Goal: Transaction & Acquisition: Register for event/course

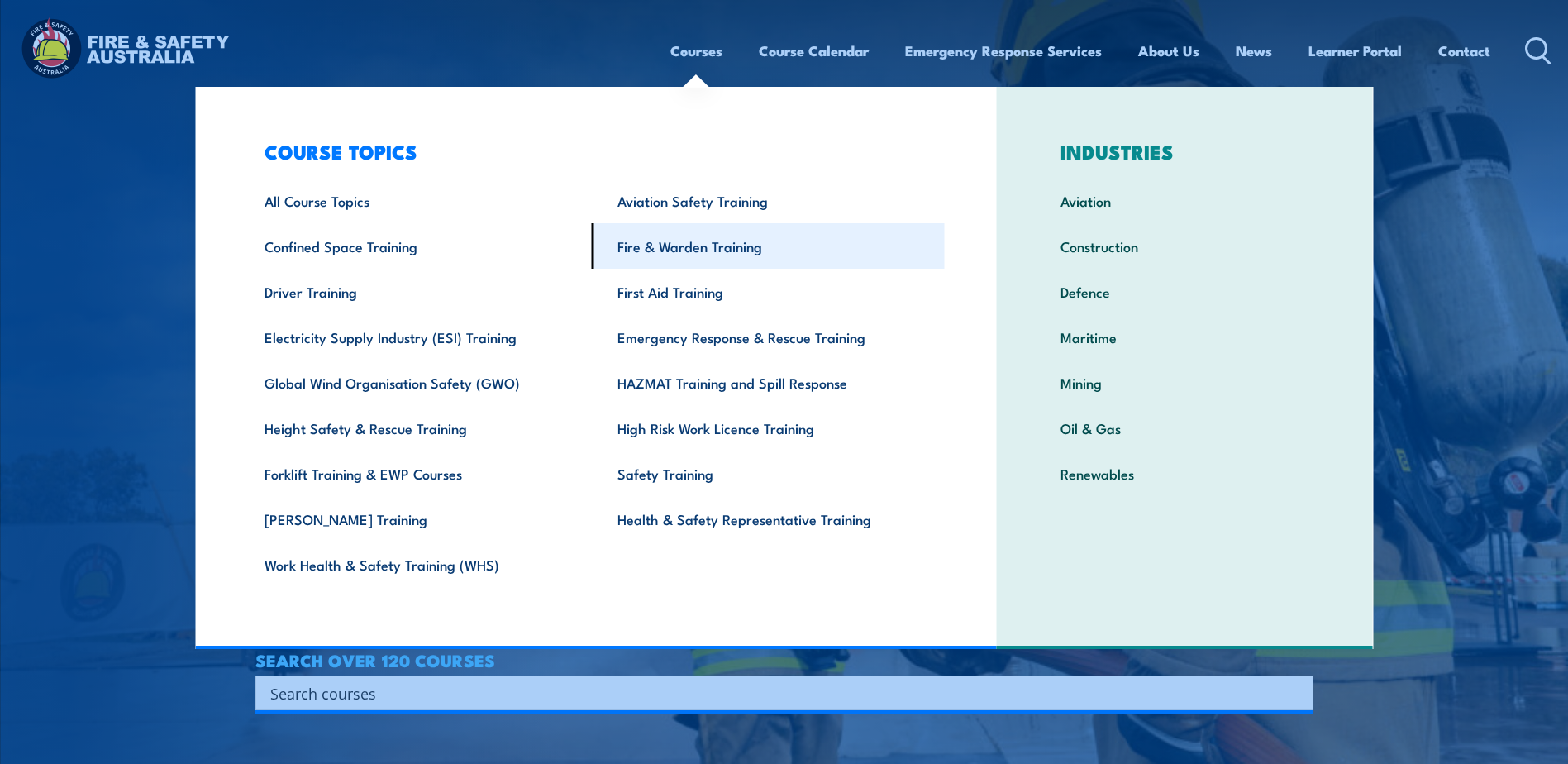
click at [689, 250] on link "Fire & Warden Training" at bounding box center [769, 246] width 353 height 46
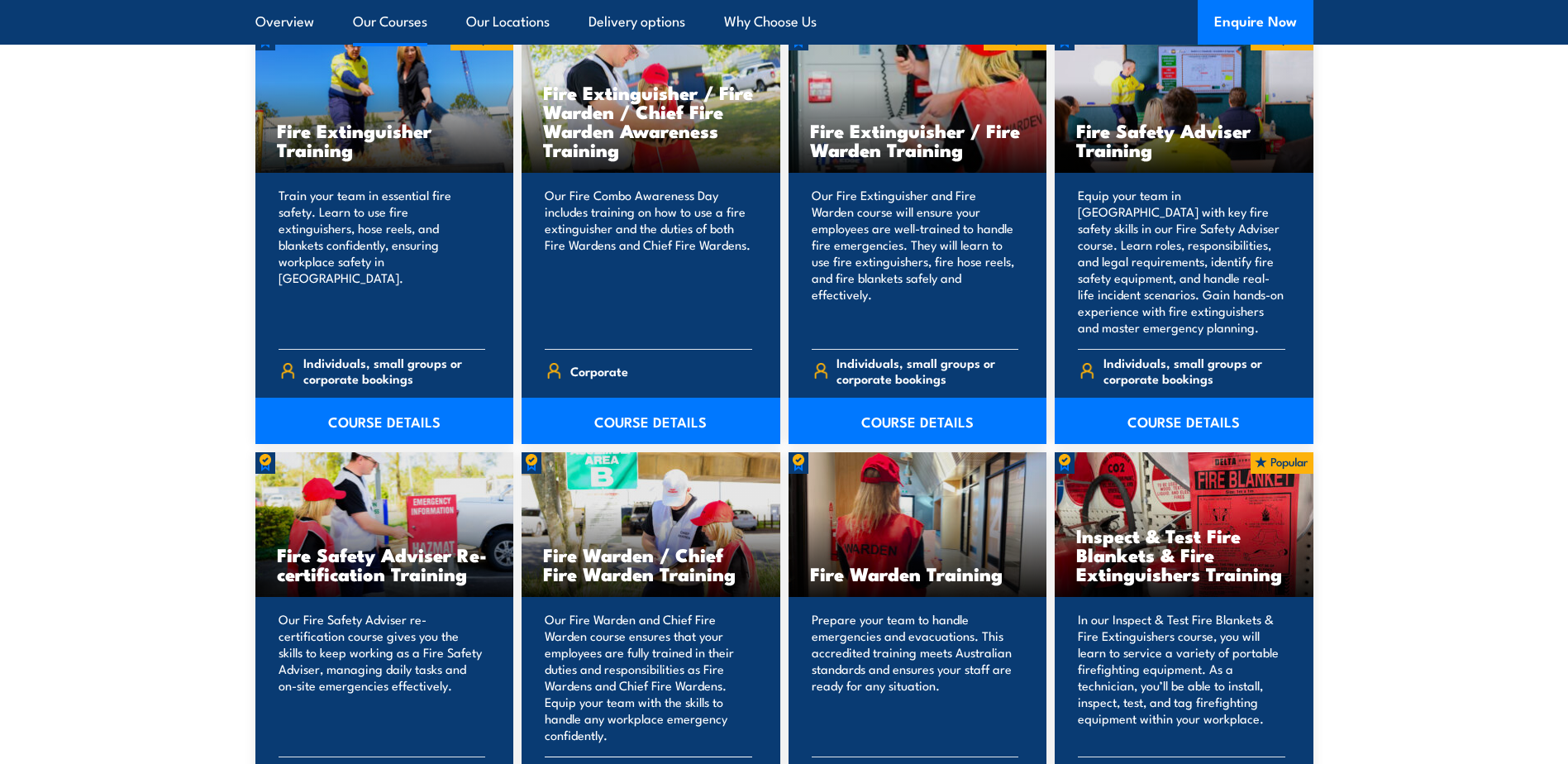
scroll to position [1902, 0]
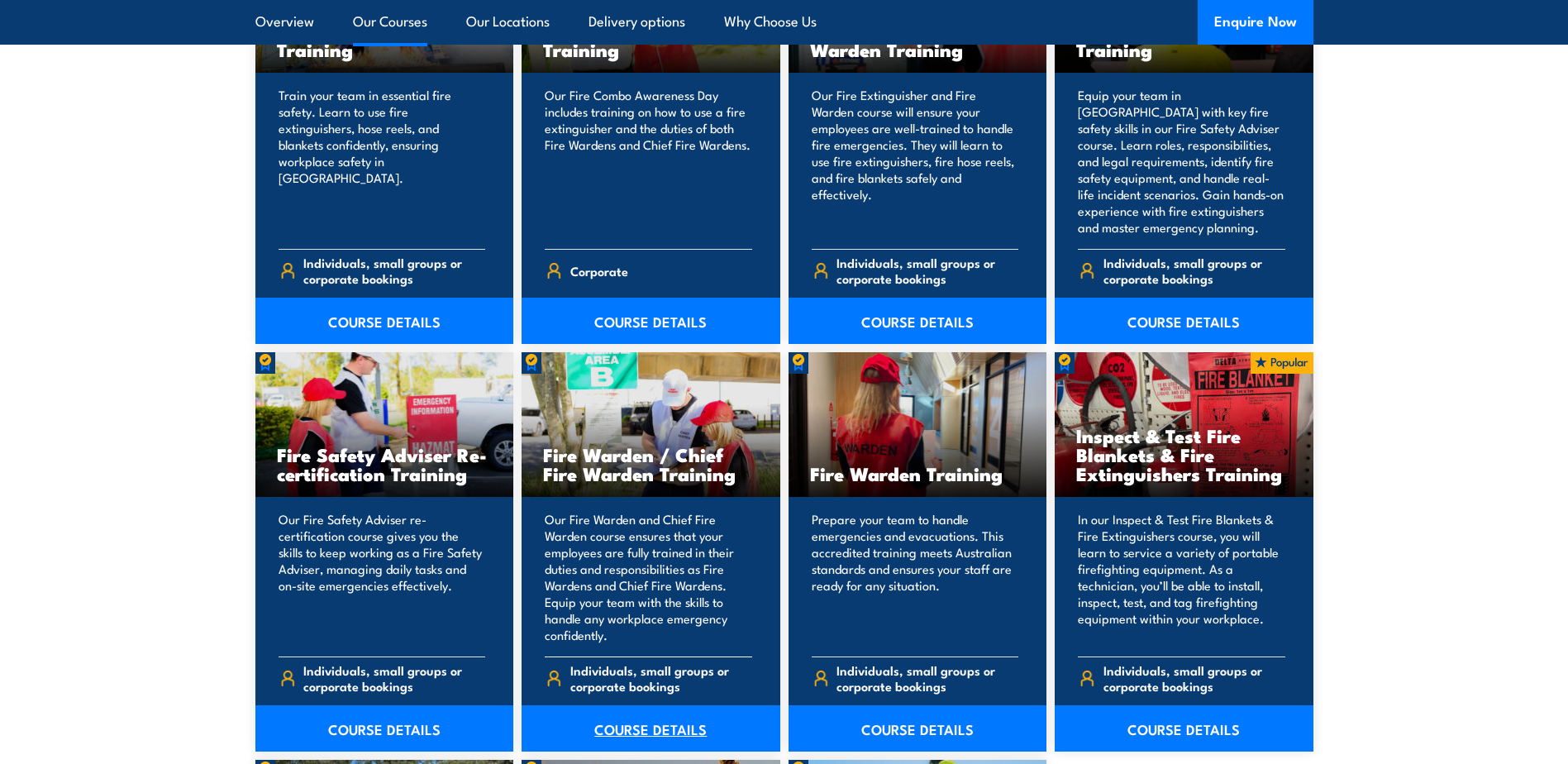
click at [648, 718] on link "COURSE DETAILS" at bounding box center [650, 728] width 258 height 46
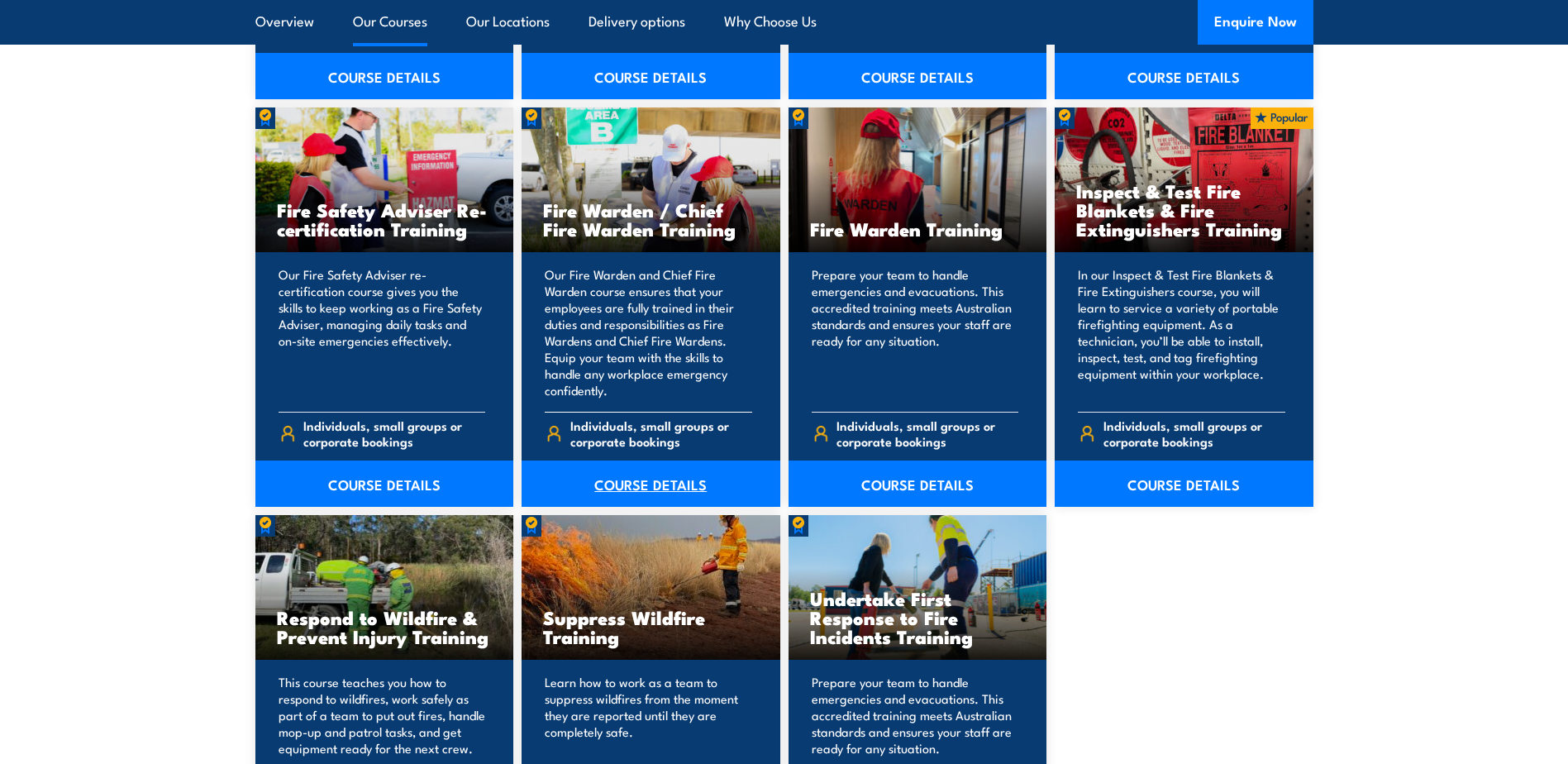
scroll to position [2067, 0]
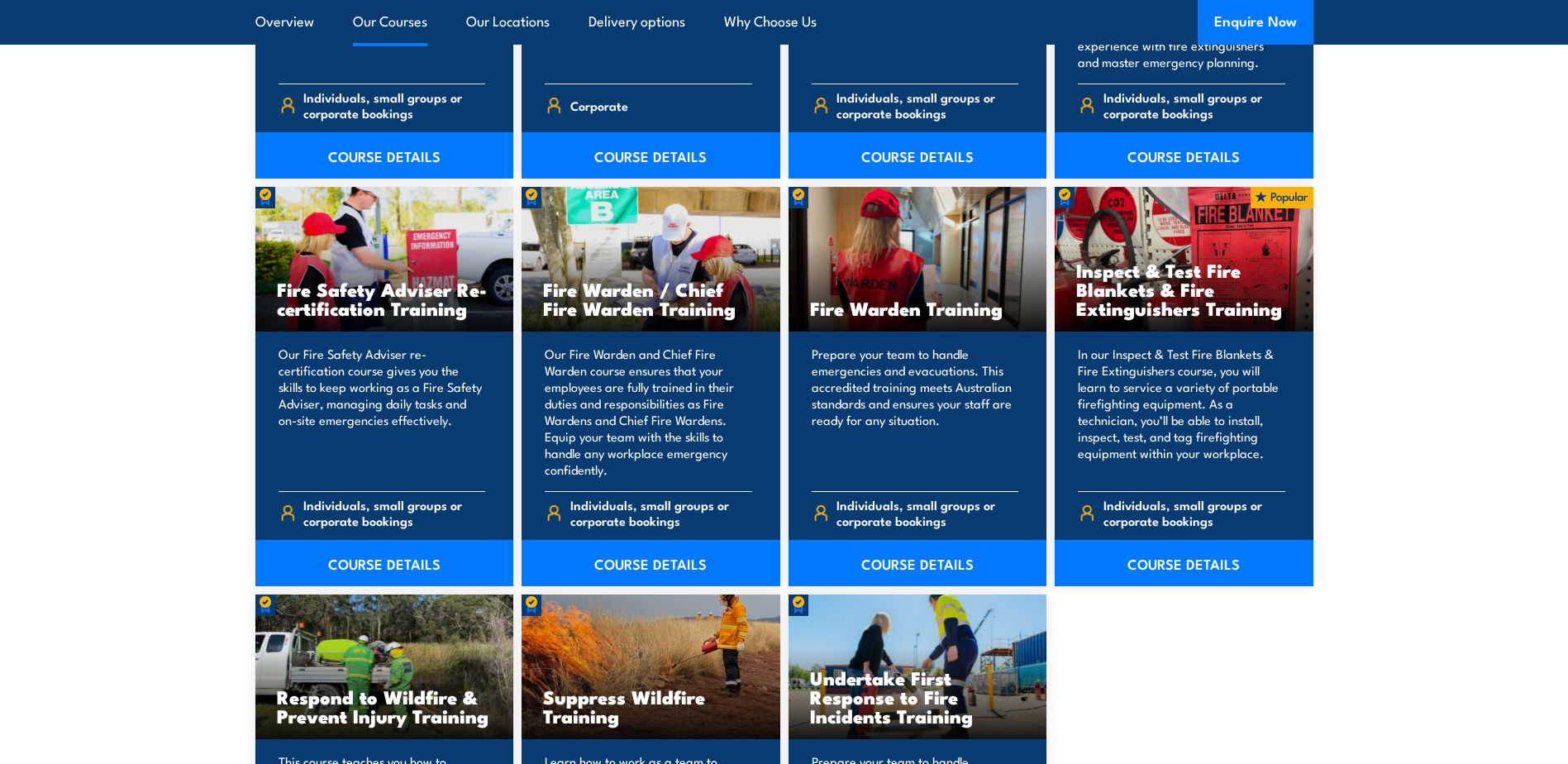
click at [877, 270] on div "Fire Warden Training" at bounding box center [917, 258] width 258 height 145
click at [898, 564] on link "COURSE DETAILS" at bounding box center [917, 563] width 258 height 46
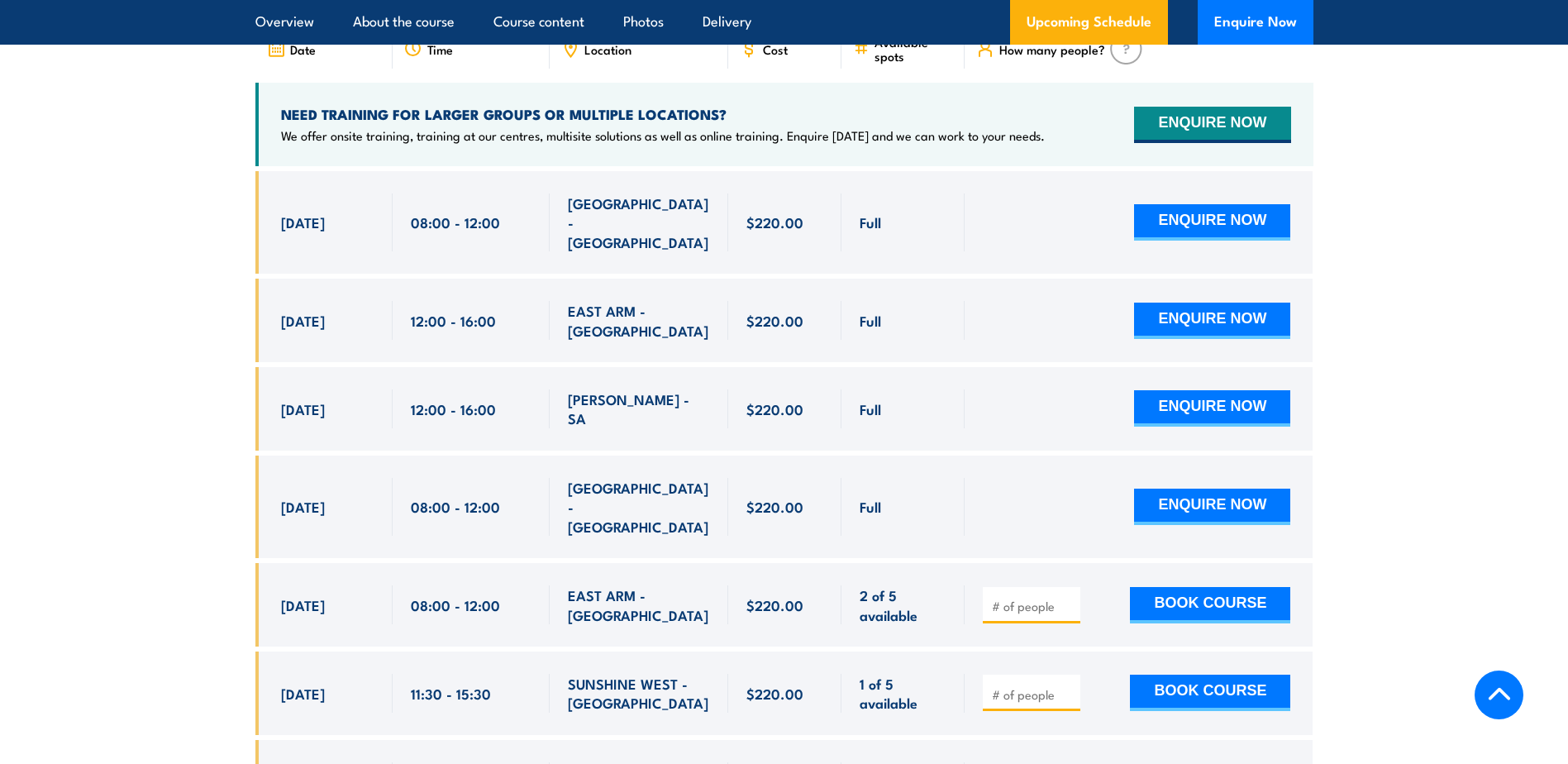
scroll to position [2976, 0]
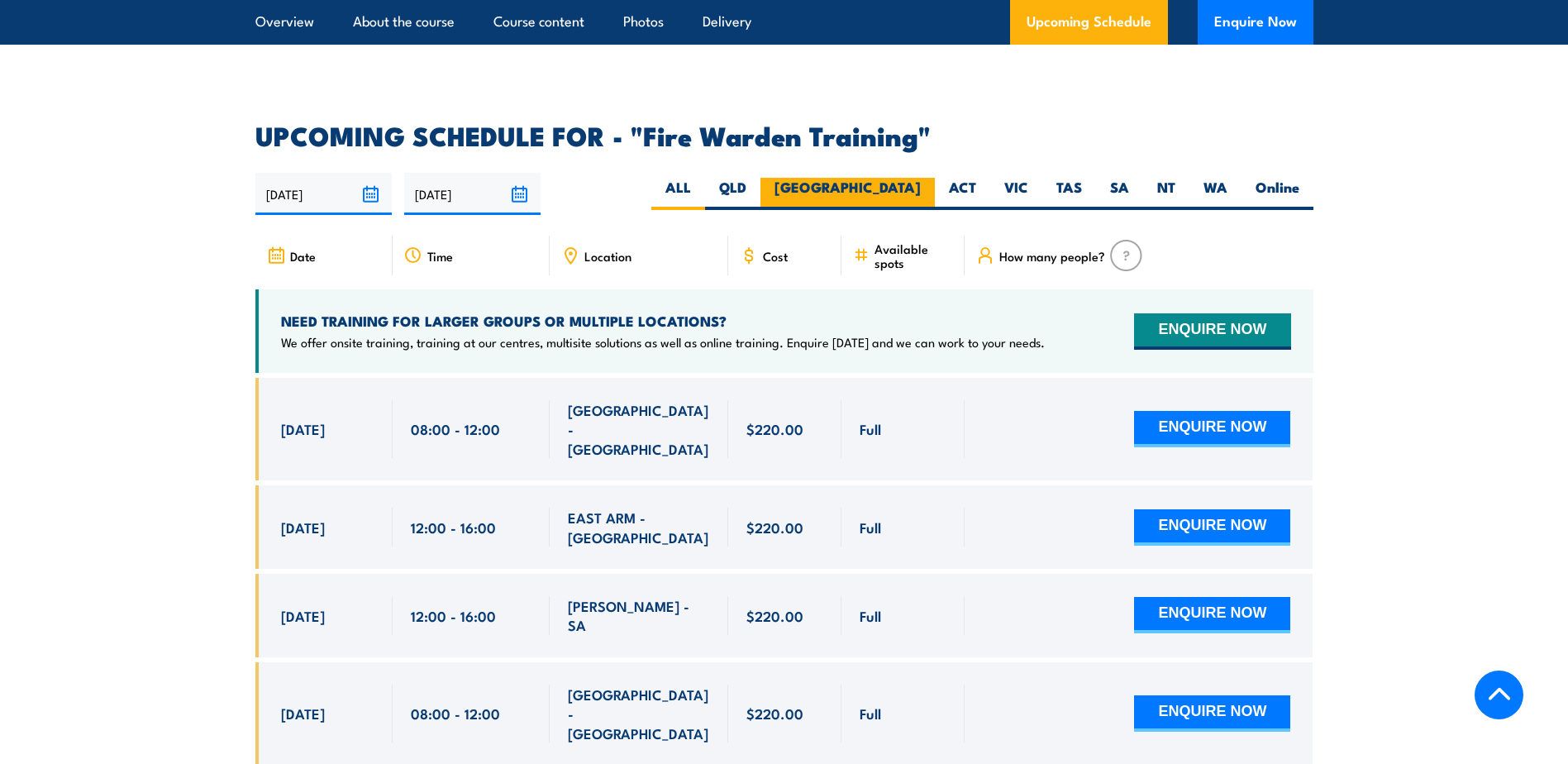
click at [899, 178] on label "[GEOGRAPHIC_DATA]" at bounding box center [847, 193] width 174 height 32
click at [921, 178] on input "[GEOGRAPHIC_DATA]" at bounding box center [926, 183] width 11 height 11
radio input "true"
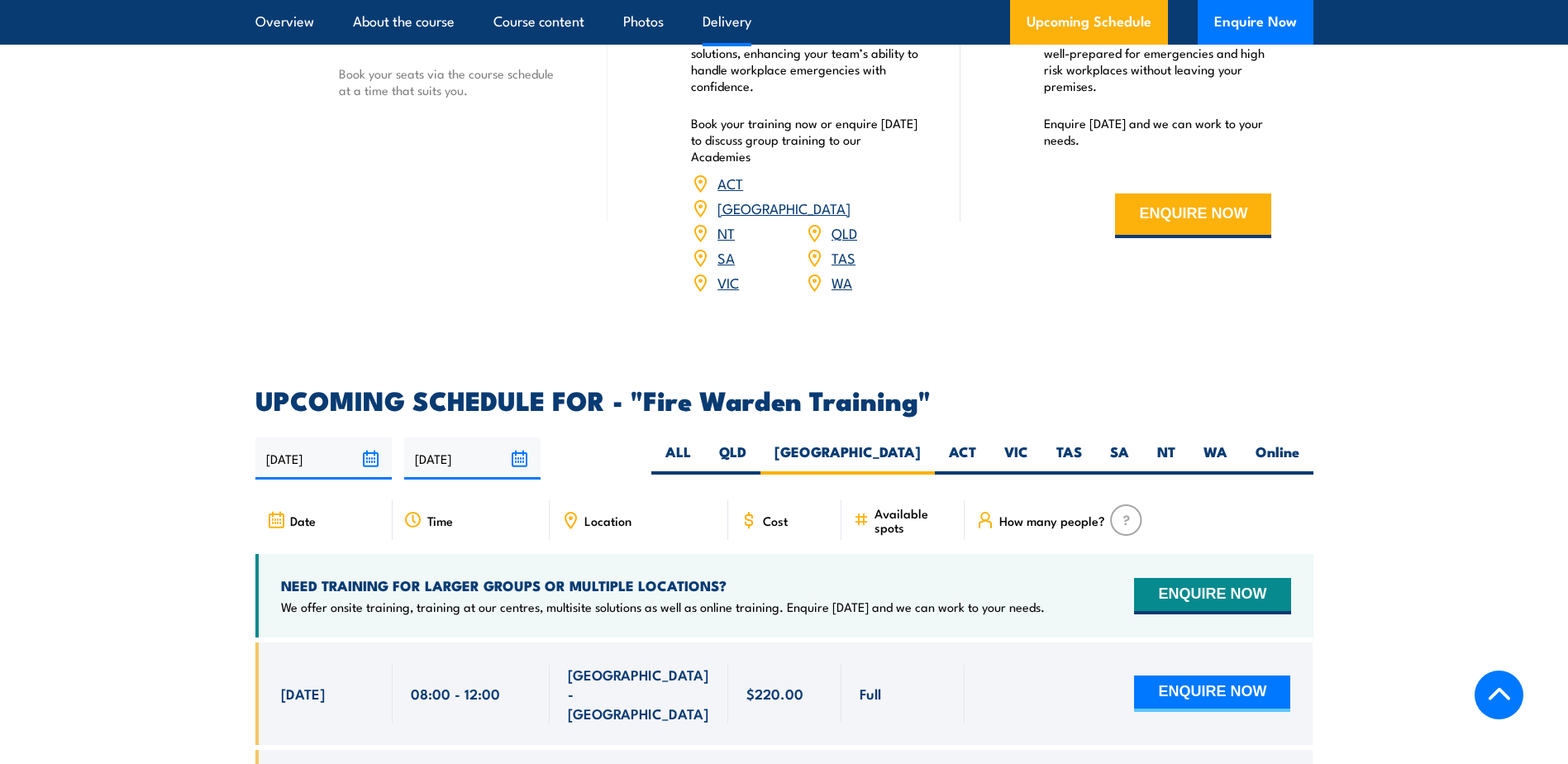
scroll to position [2812, 0]
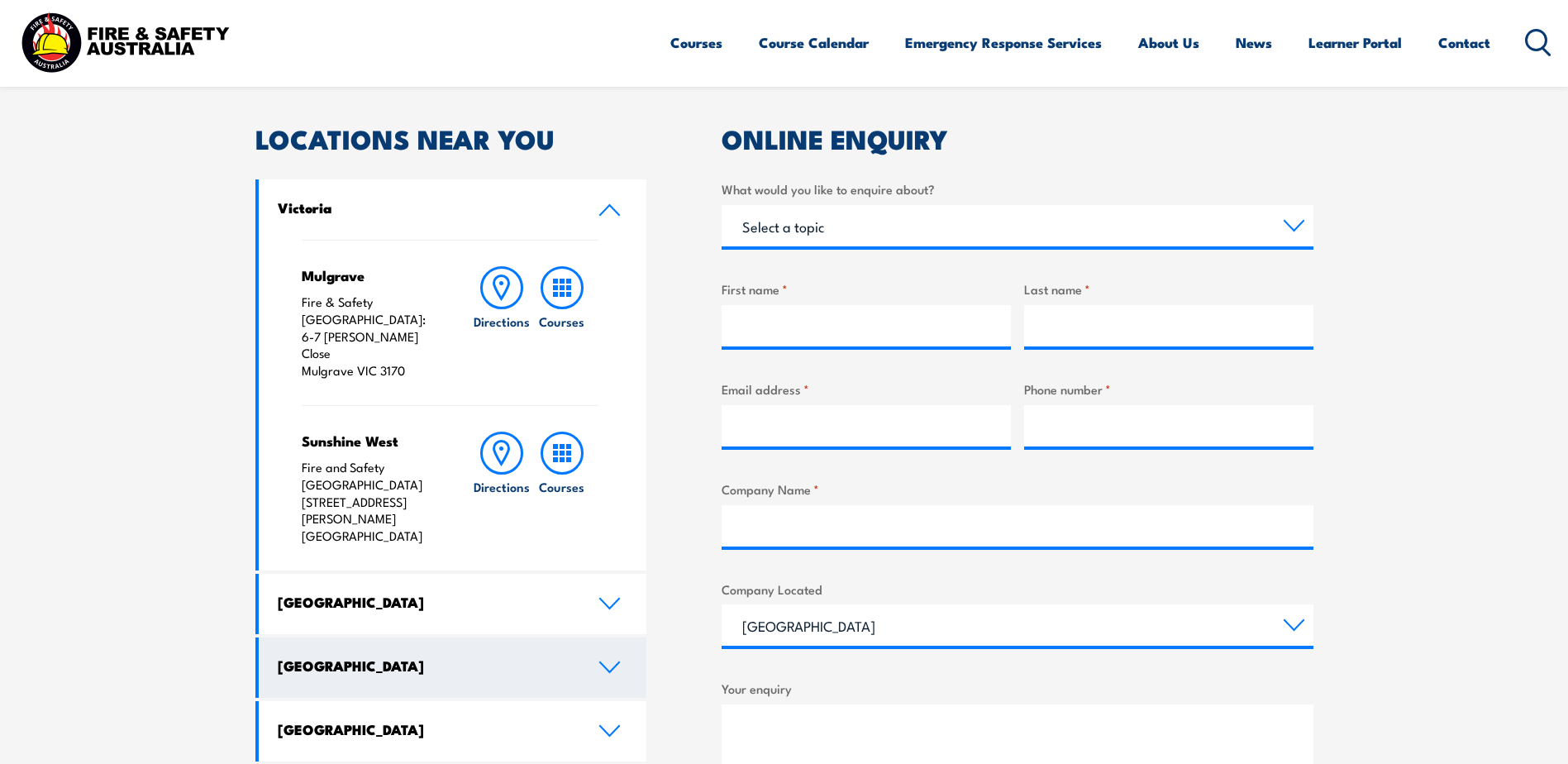
scroll to position [578, 0]
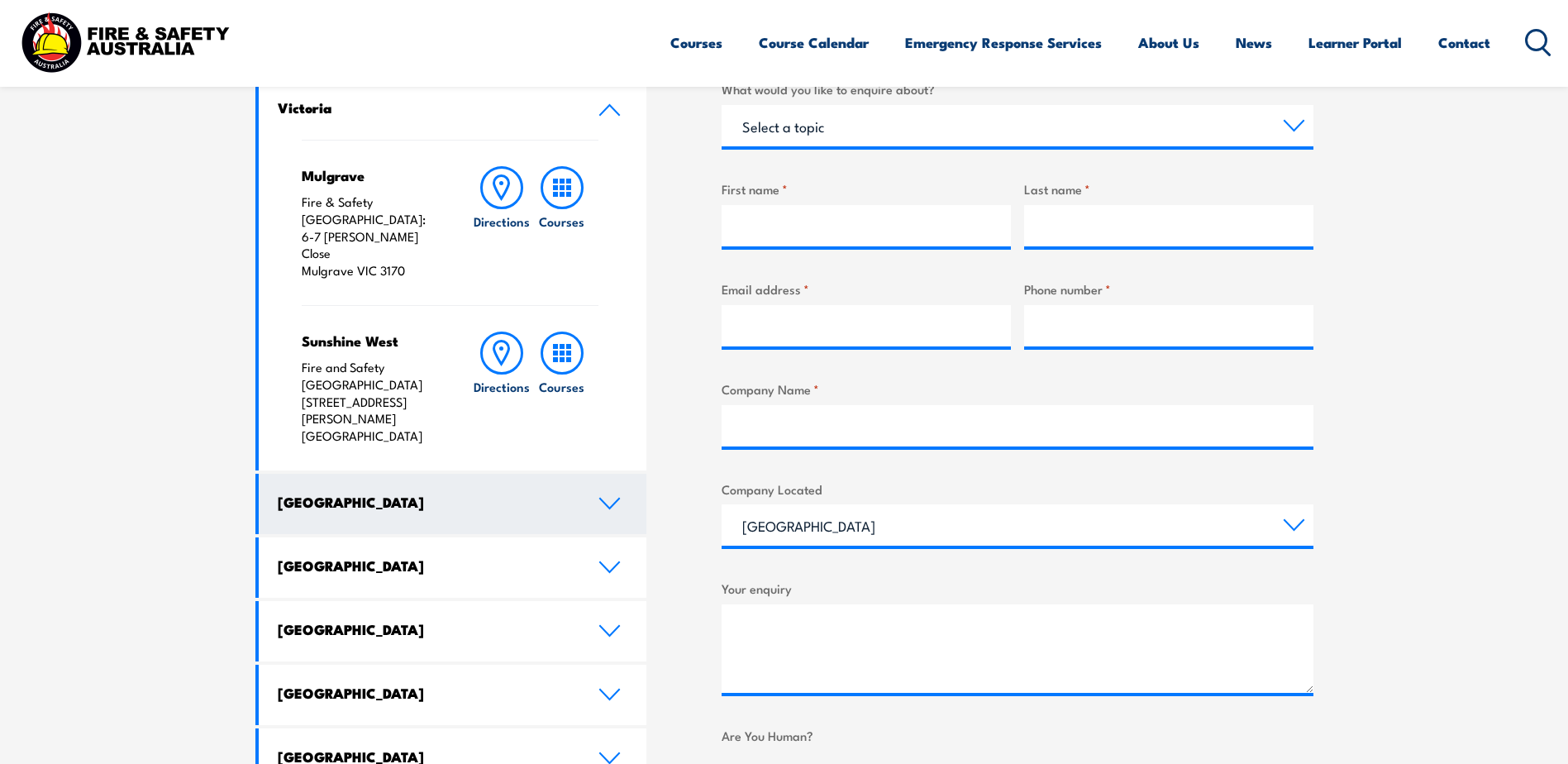
click at [593, 474] on link "New South Wales" at bounding box center [453, 504] width 389 height 61
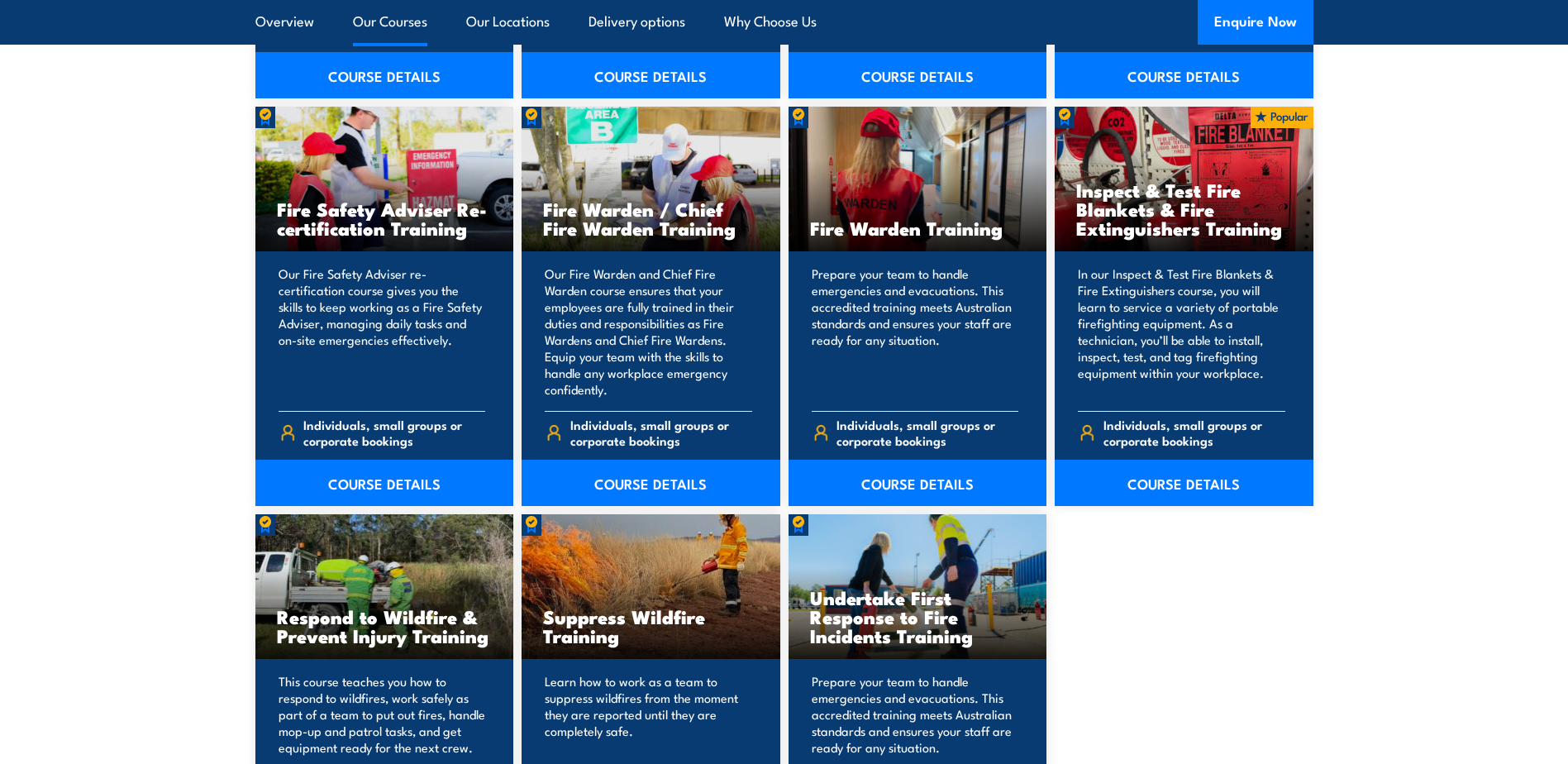
scroll to position [2149, 0]
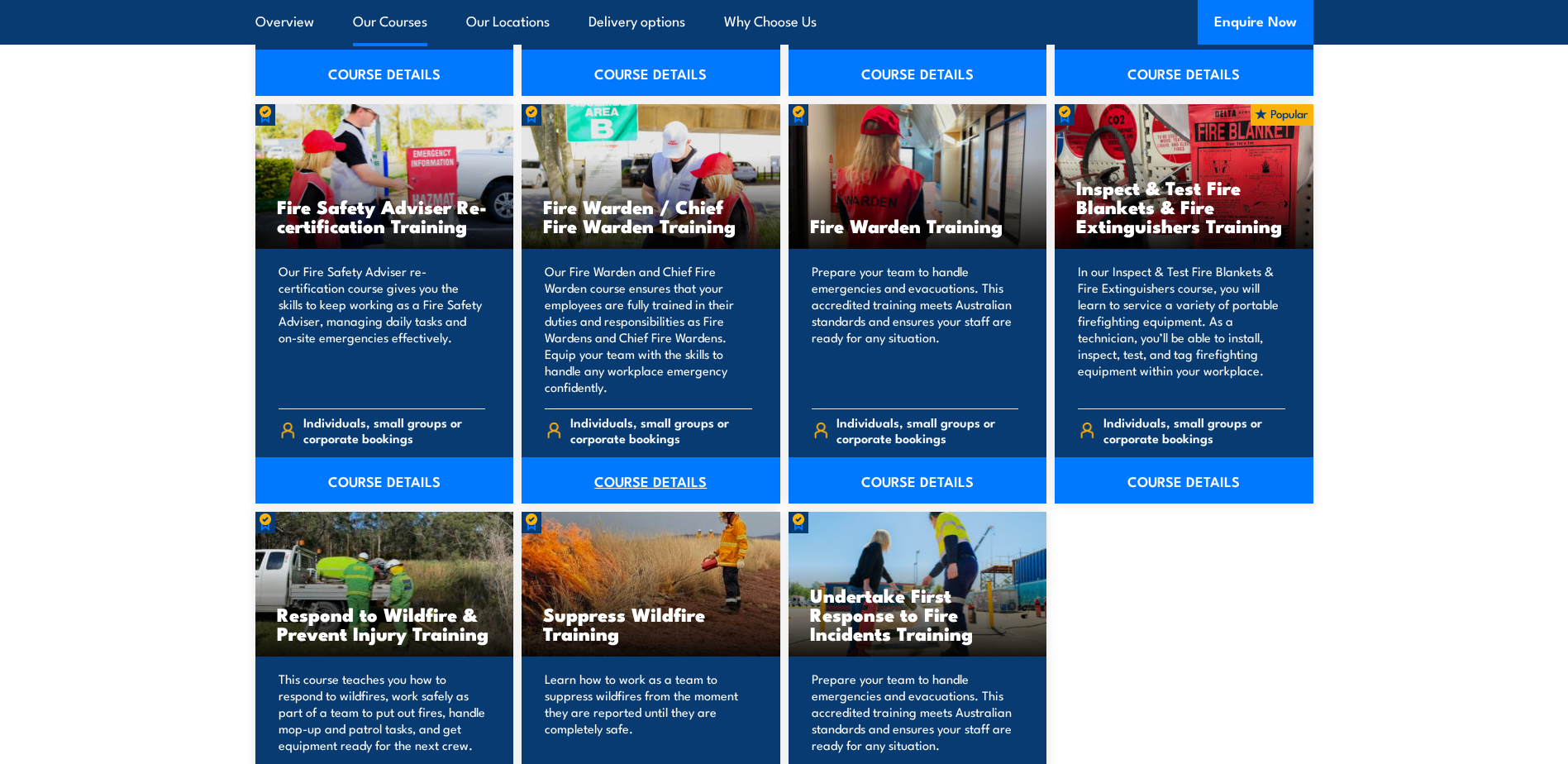
click at [631, 478] on link "COURSE DETAILS" at bounding box center [650, 480] width 258 height 46
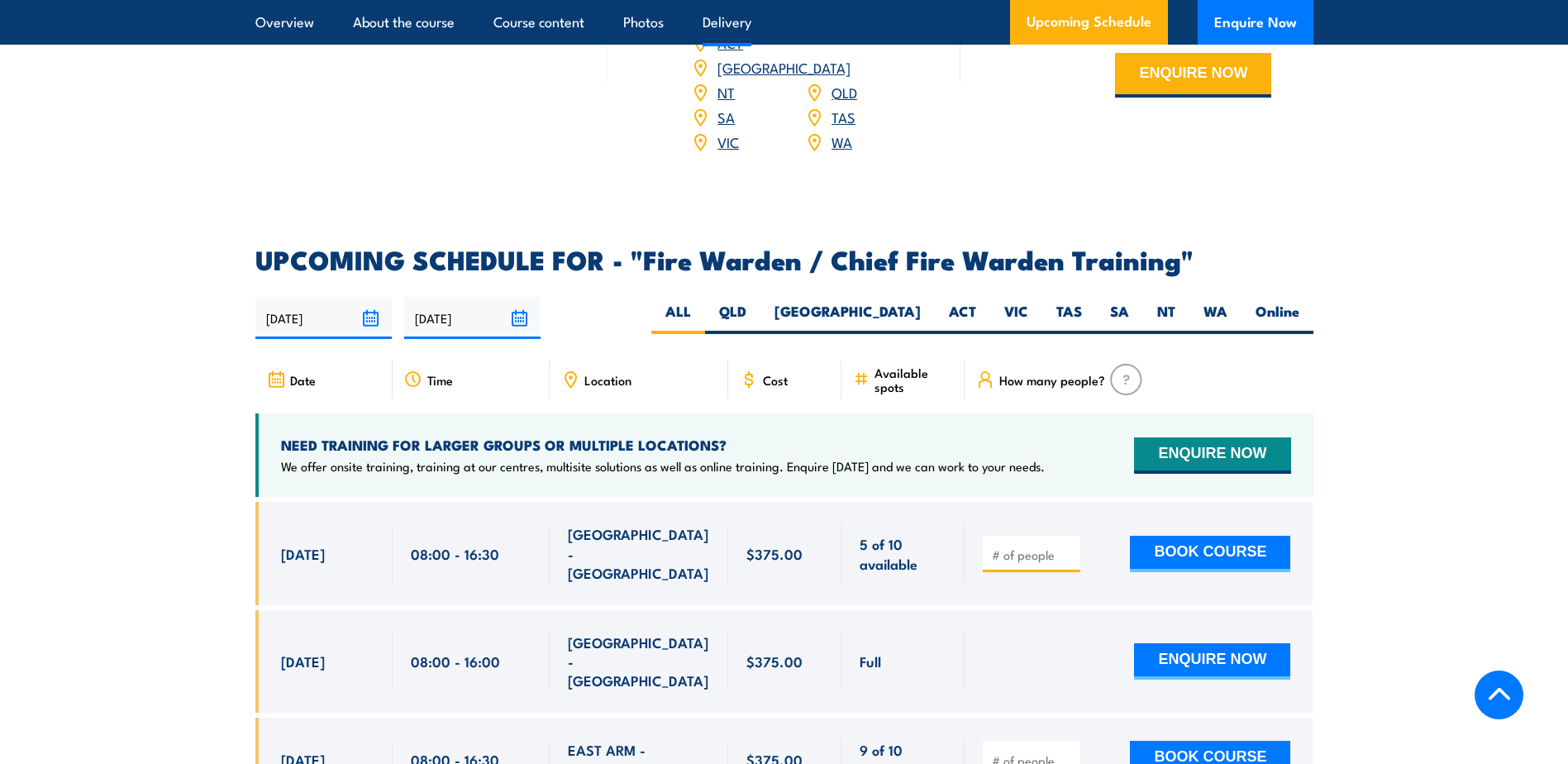
scroll to position [2812, 0]
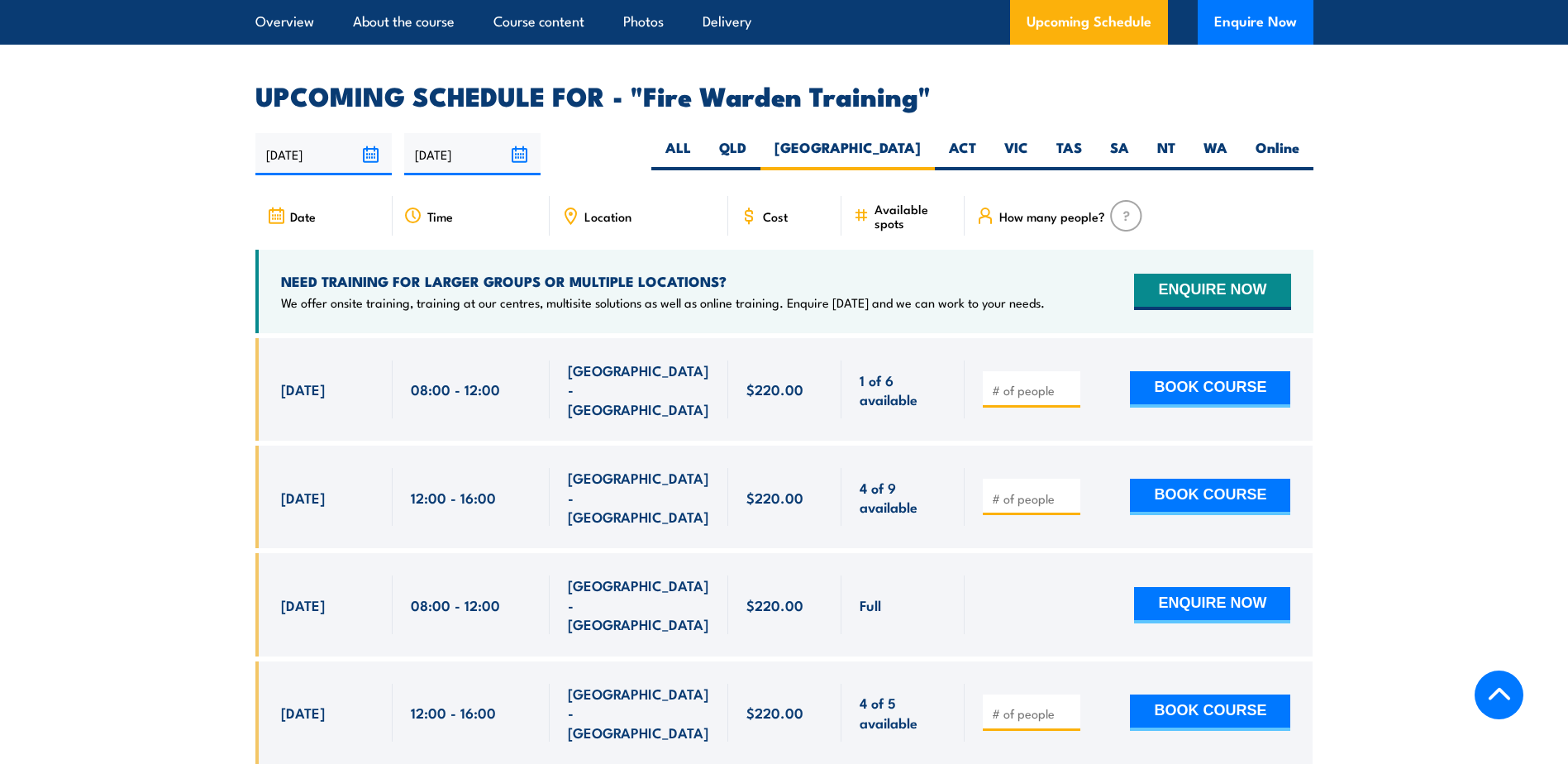
scroll to position [3059, 0]
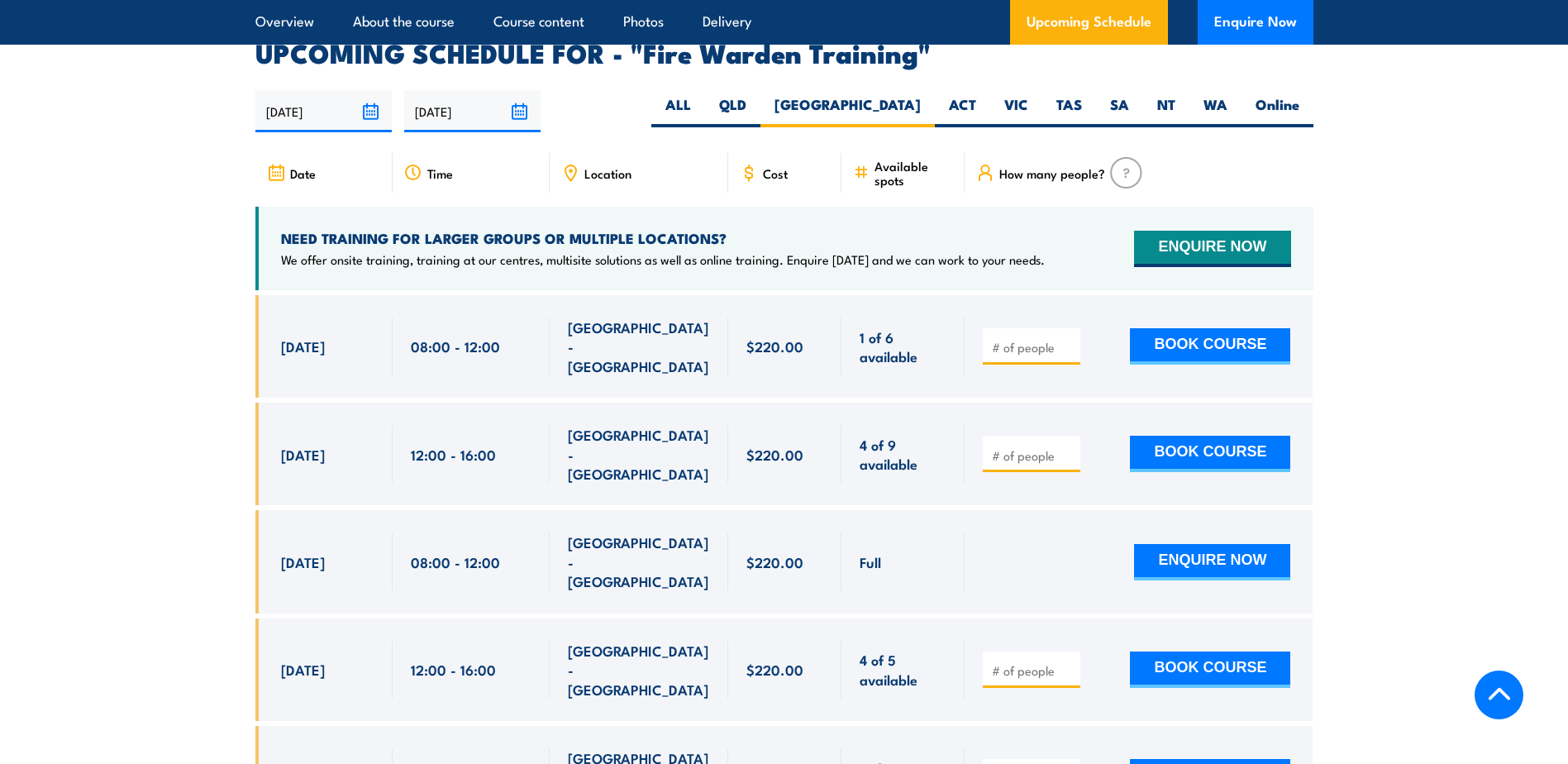
click at [994, 339] on input "number" at bounding box center [1033, 347] width 83 height 17
type input "1"
click at [1071, 339] on input "1" at bounding box center [1033, 347] width 83 height 17
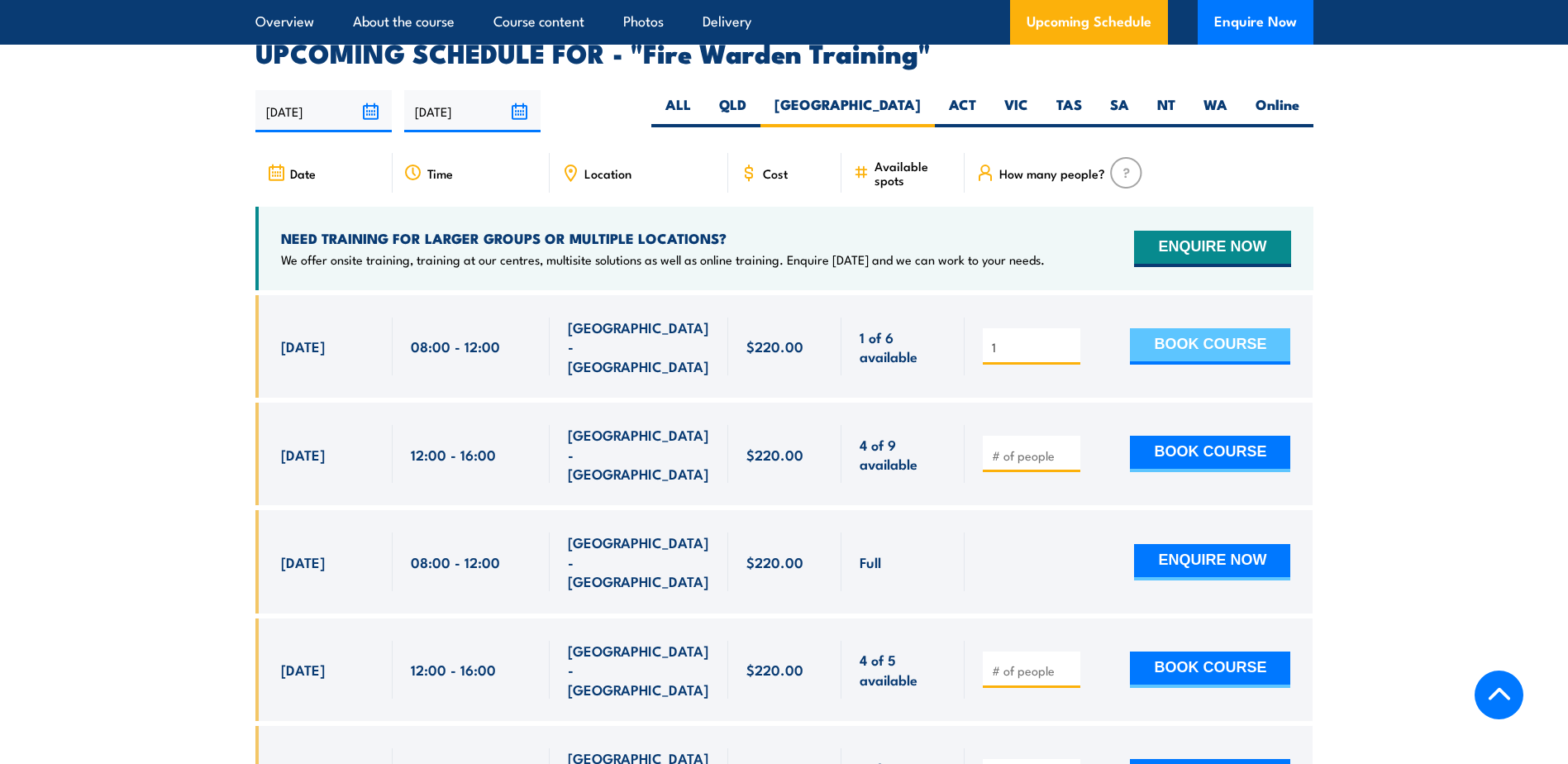
click at [1233, 328] on button "BOOK COURSE" at bounding box center [1209, 346] width 160 height 36
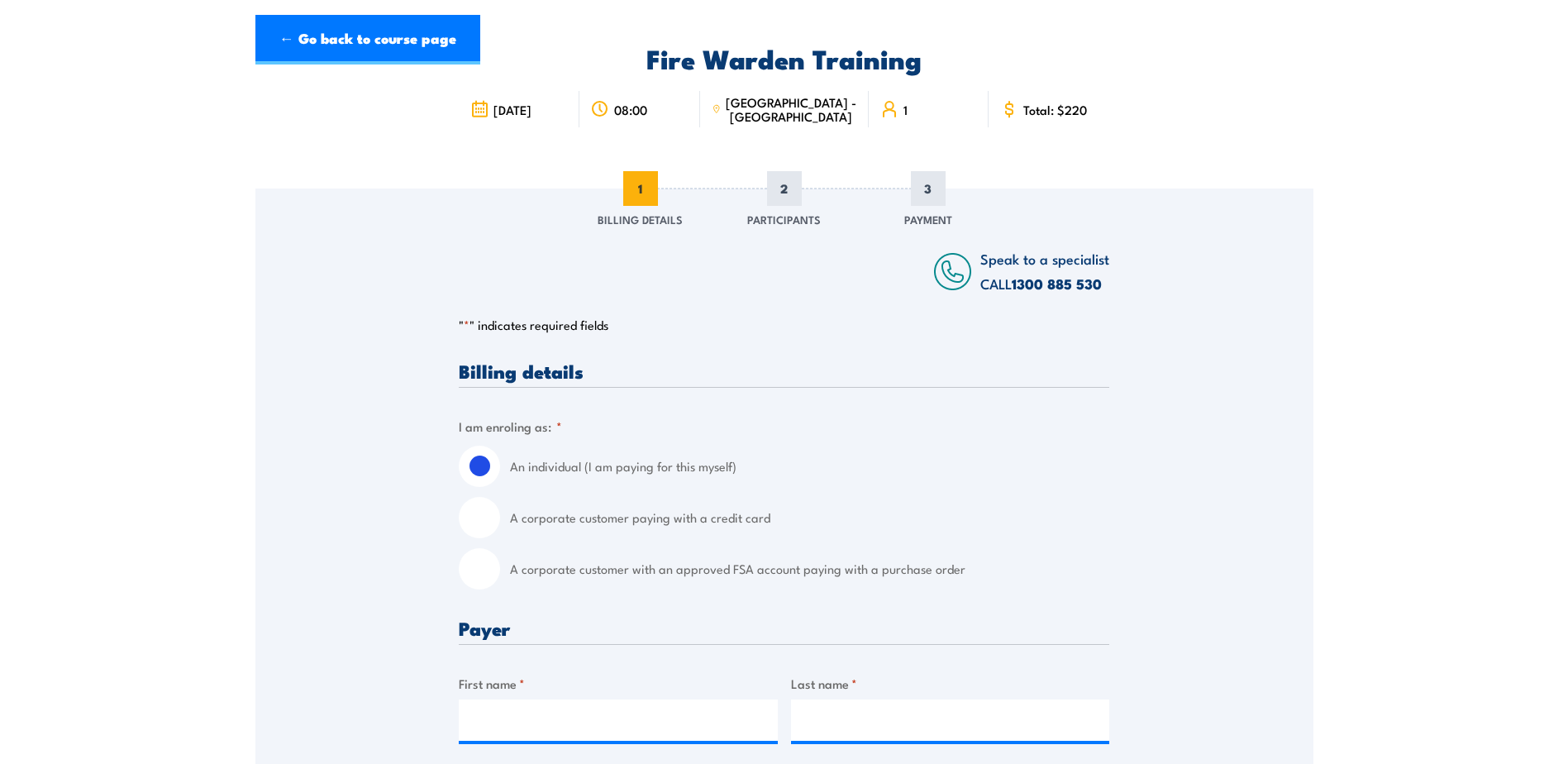
scroll to position [331, 0]
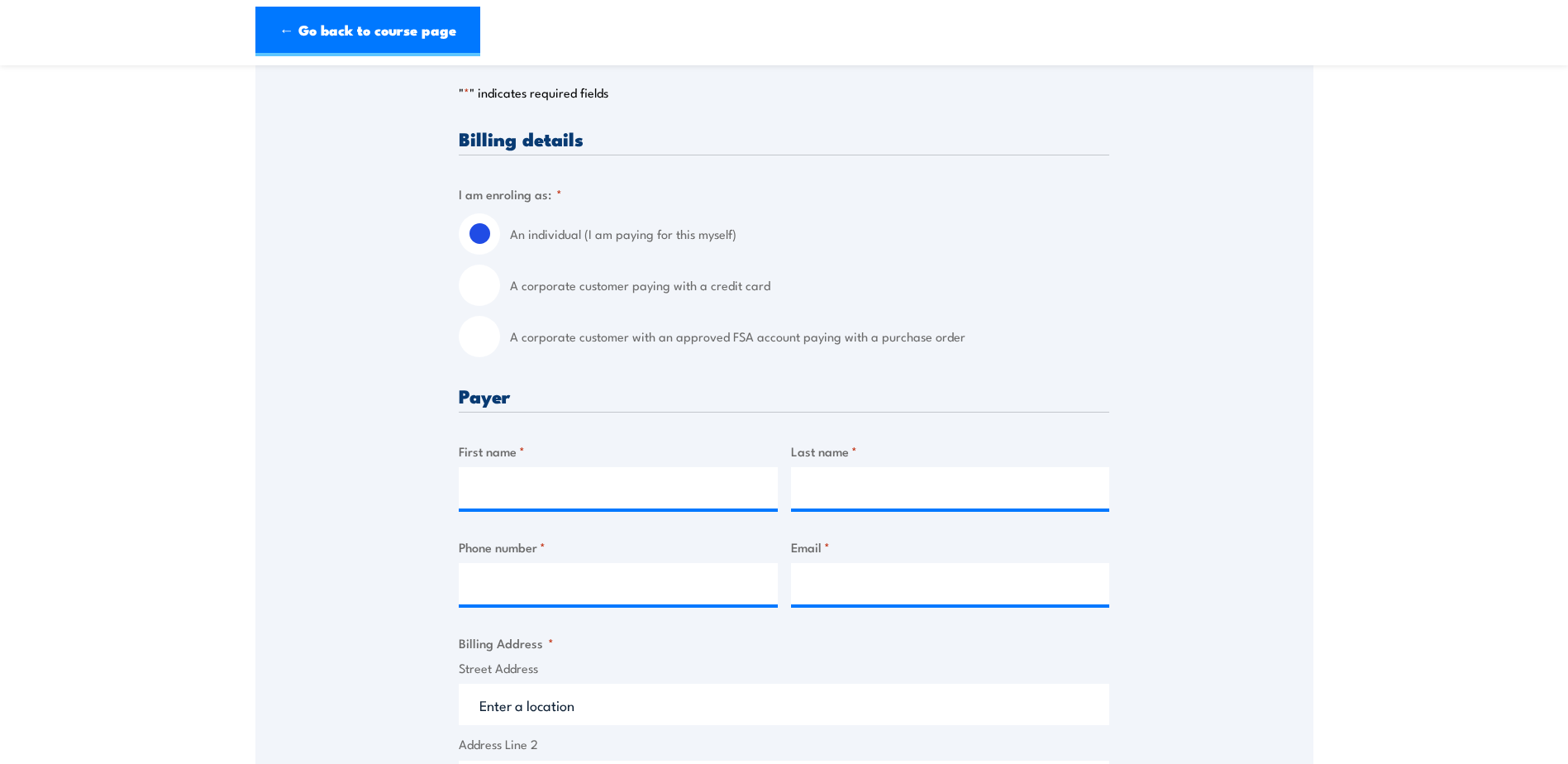
click at [472, 343] on input "A corporate customer with an approved FSA account paying with a purchase order" at bounding box center [478, 336] width 41 height 41
radio input "true"
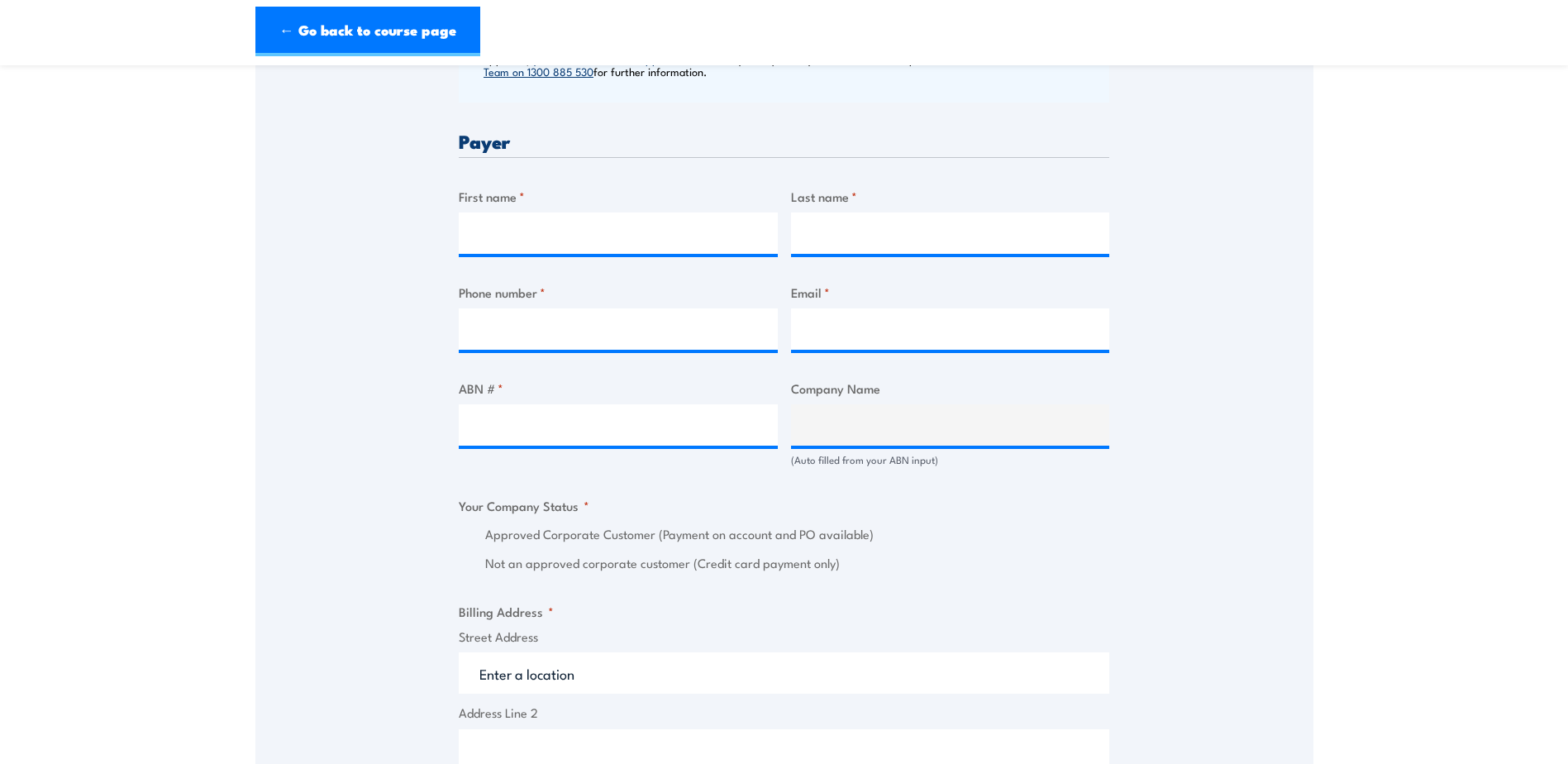
scroll to position [744, 0]
click at [552, 249] on input "First name *" at bounding box center [618, 230] width 319 height 41
drag, startPoint x: 1040, startPoint y: 539, endPoint x: 1036, endPoint y: 528, distance: 11.7
click at [1040, 539] on label "Approved Corporate Customer (Payment on account and PO available)" at bounding box center [797, 533] width 624 height 19
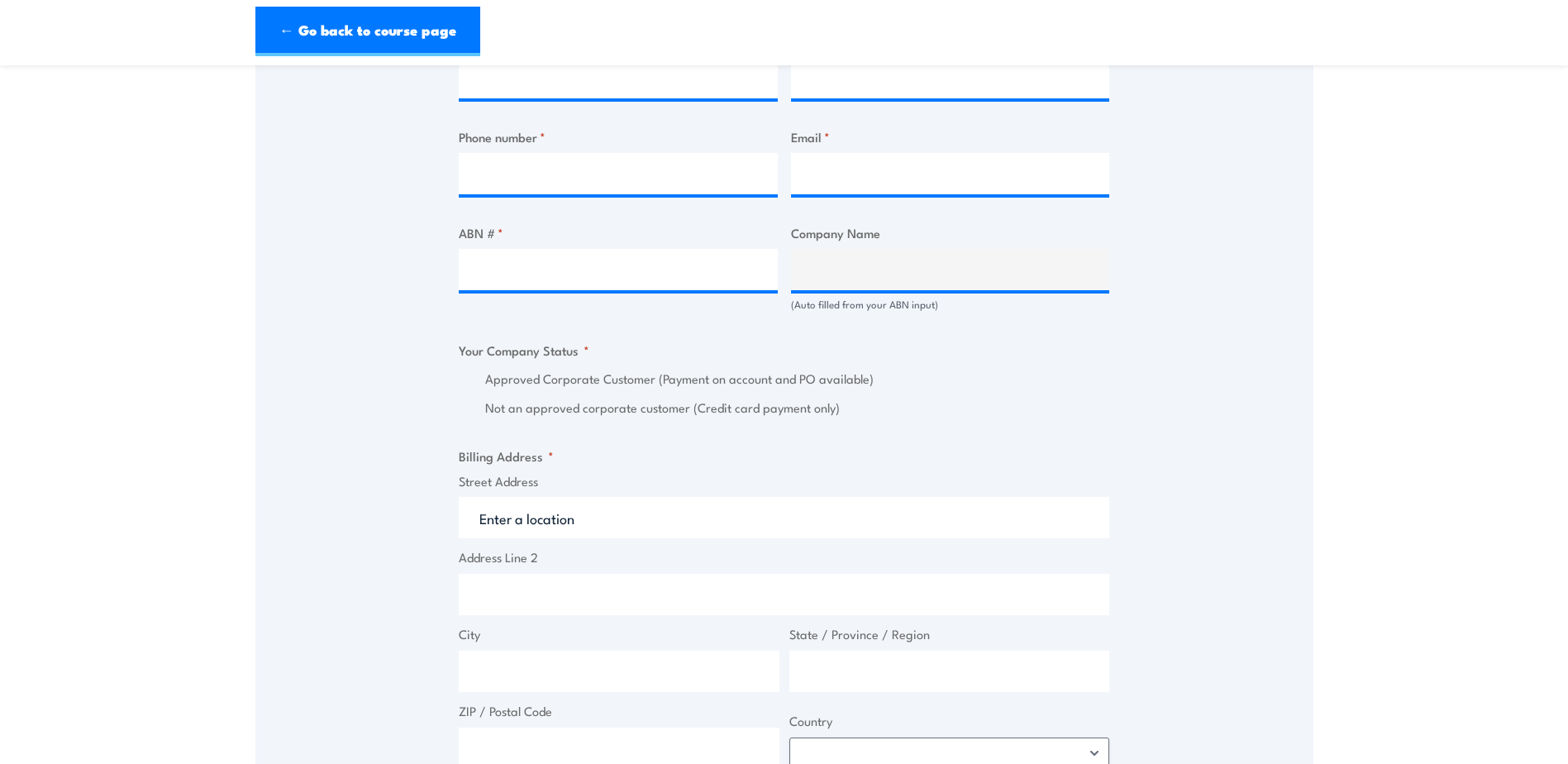
scroll to position [992, 0]
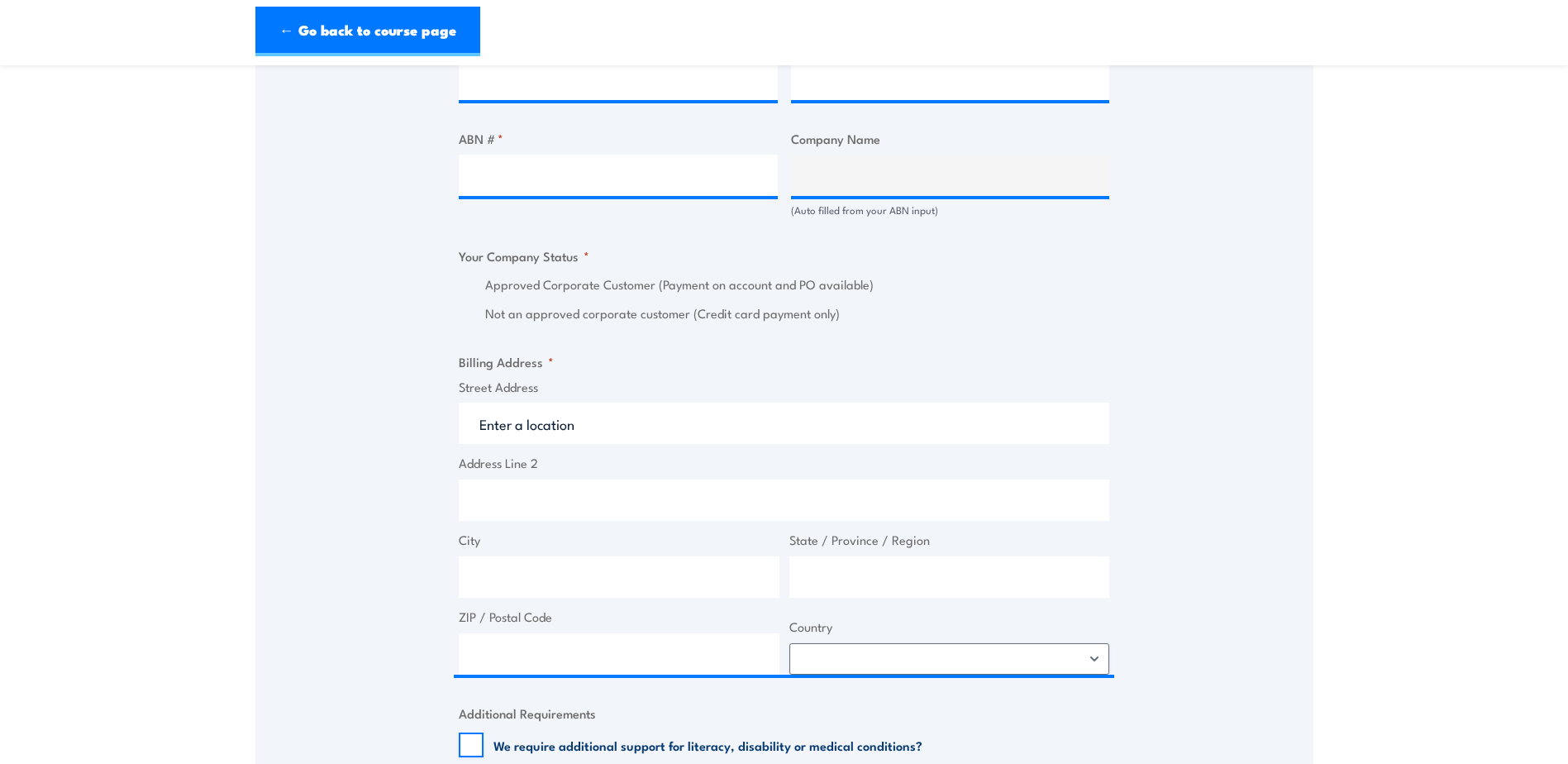
click at [480, 277] on div "Approved Corporate Customer (Payment on account and PO available)" at bounding box center [784, 284] width 650 height 19
click at [476, 290] on div "Approved Corporate Customer (Payment on account and PO available)" at bounding box center [784, 284] width 650 height 19
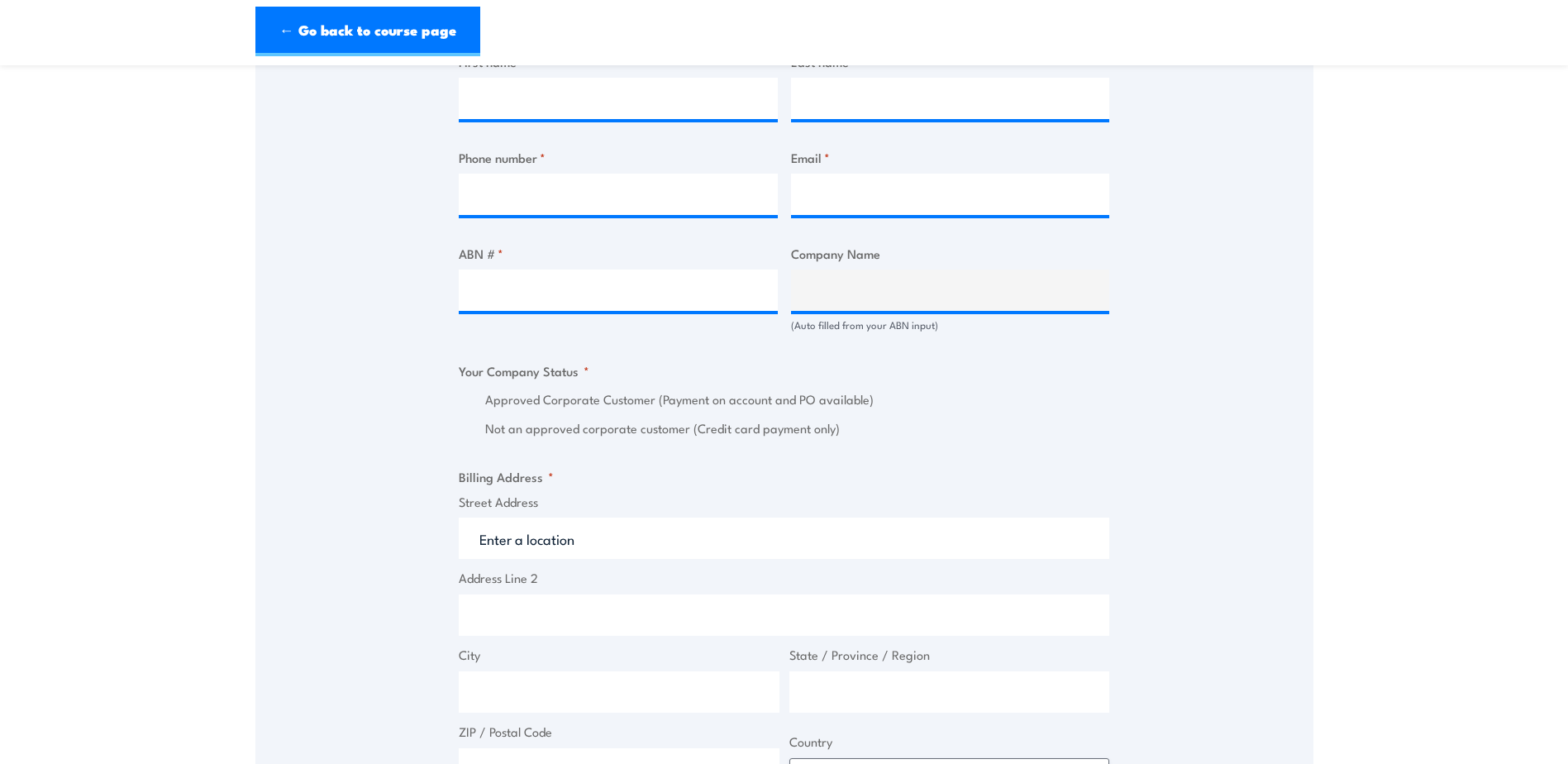
scroll to position [661, 0]
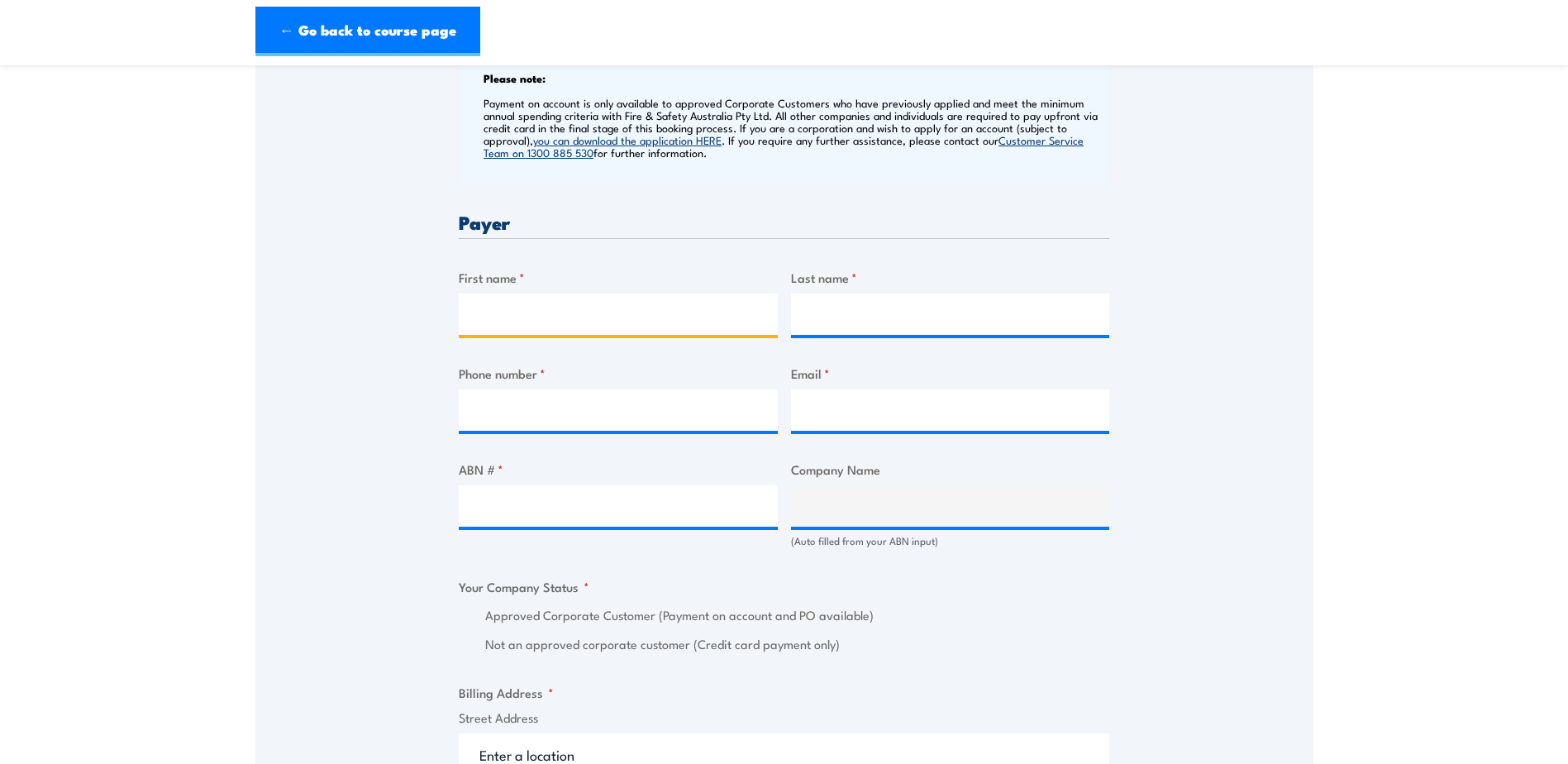
click at [568, 317] on input "First name *" at bounding box center [618, 313] width 319 height 41
click at [655, 313] on input "First name *" at bounding box center [618, 313] width 319 height 41
type input "t"
type input "Tayla"
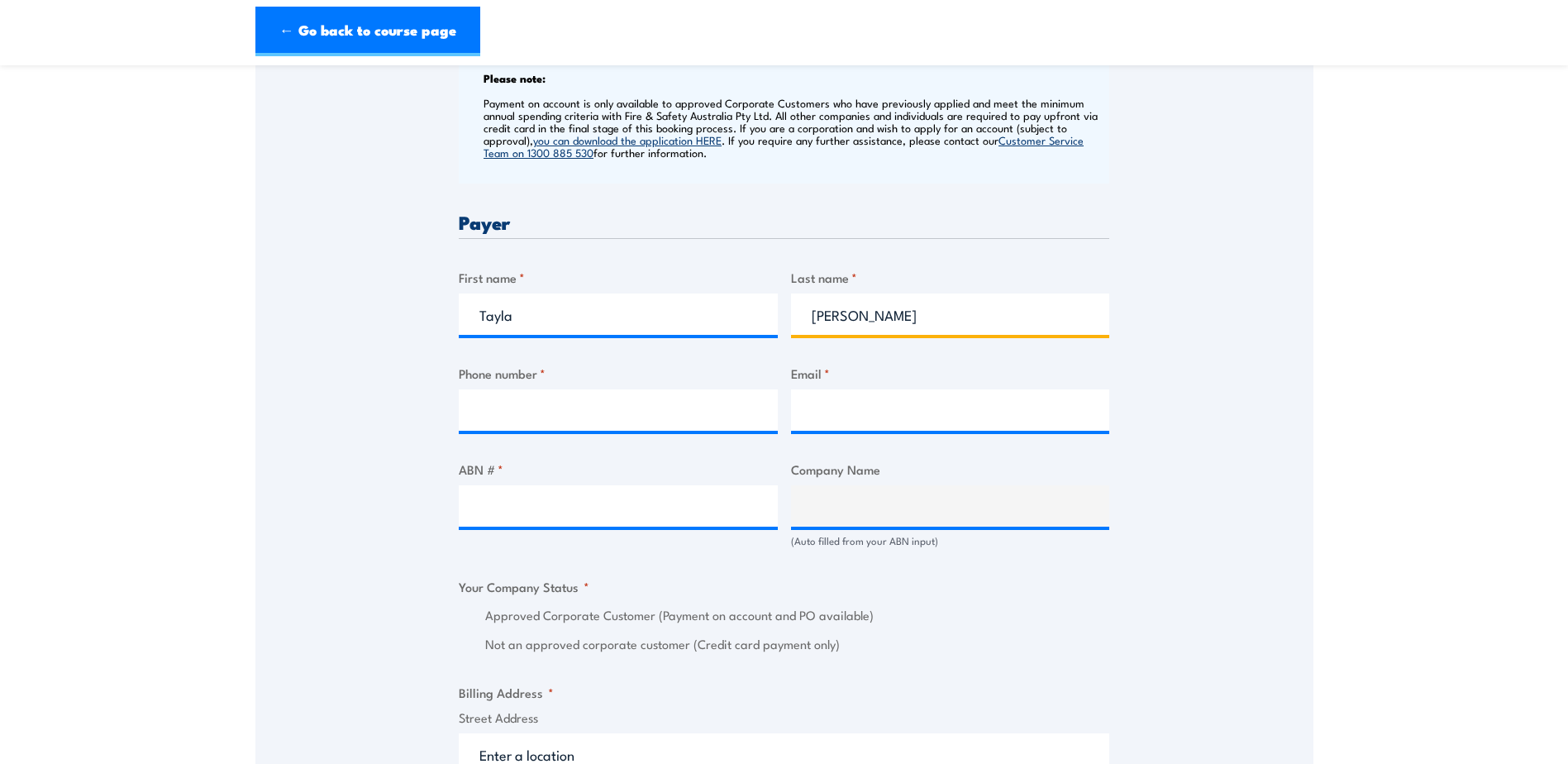
type input "[PERSON_NAME]"
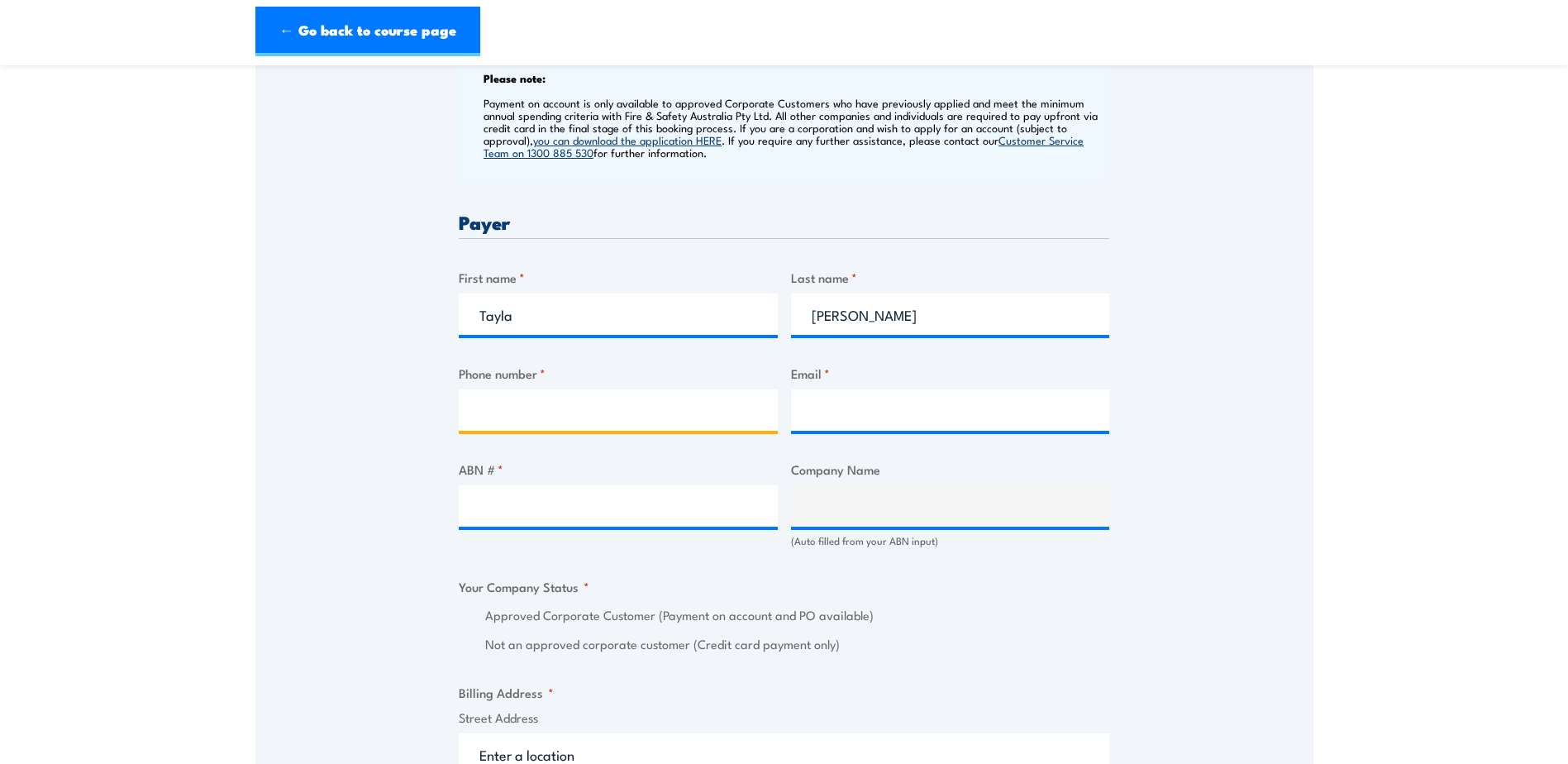
click at [545, 399] on input "Phone number *" at bounding box center [618, 409] width 319 height 41
type input "0297232233"
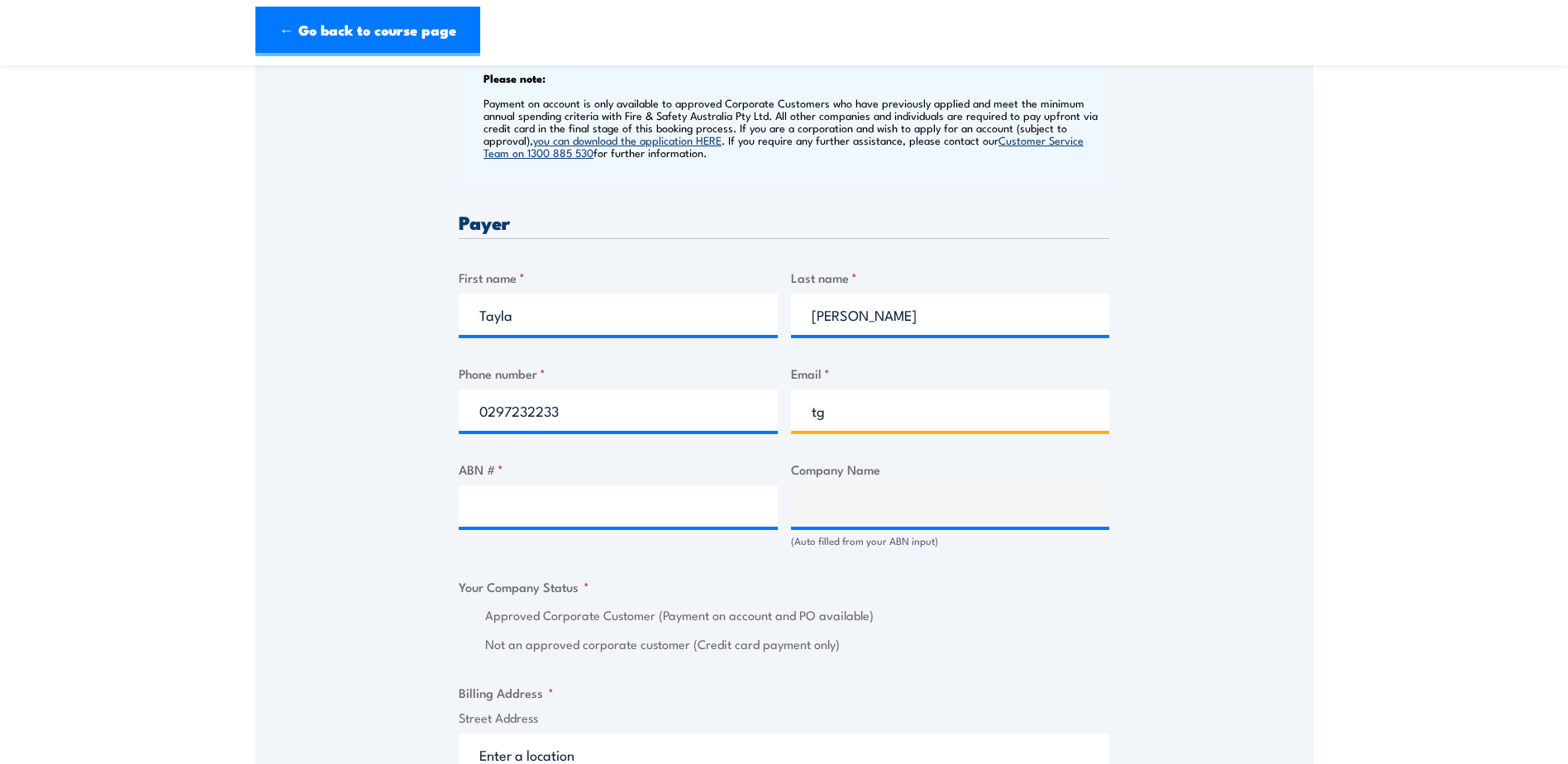
type input "tgarrett@becampbell.com.au"
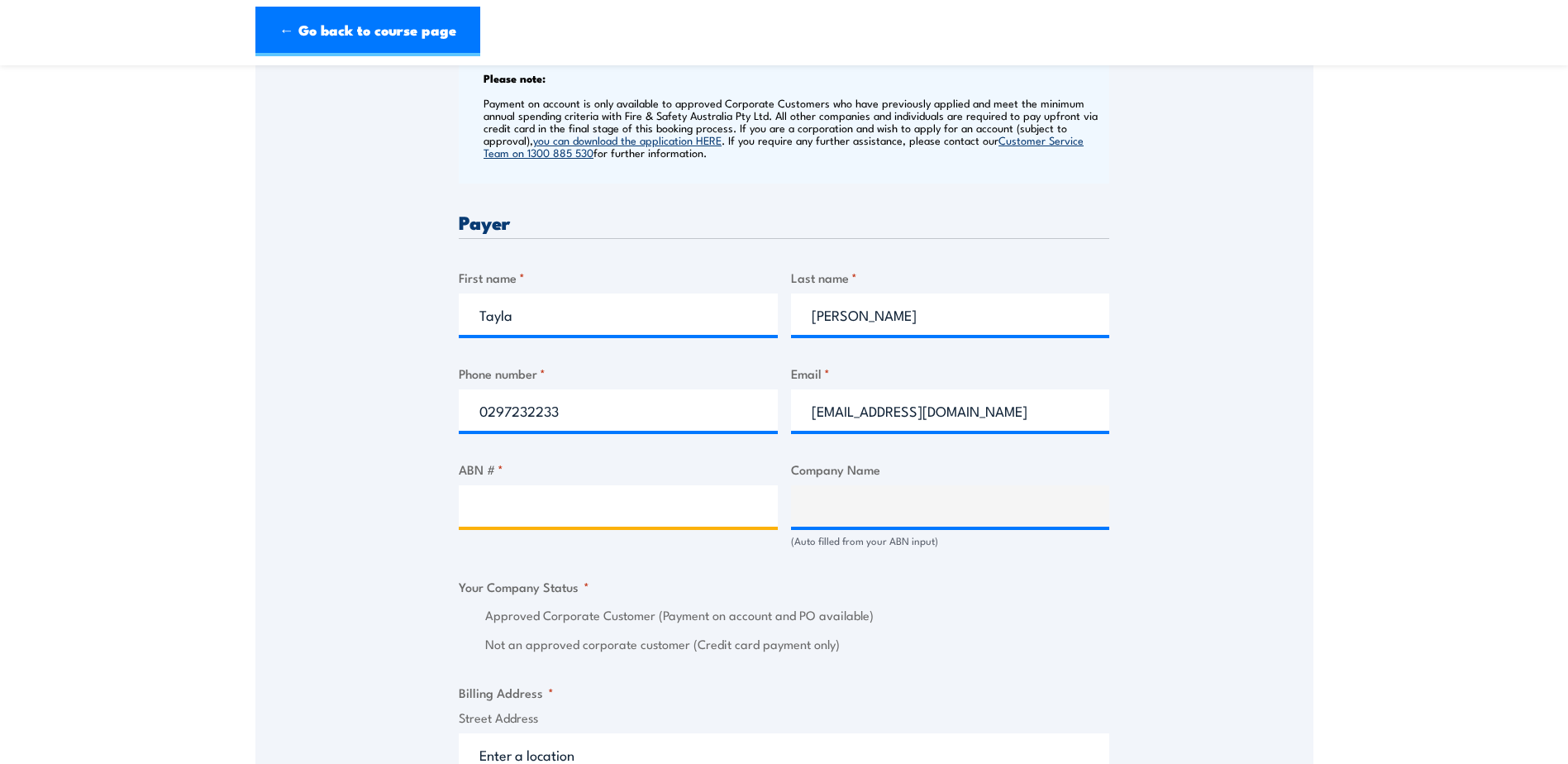
click at [615, 504] on input "ABN # *" at bounding box center [618, 506] width 319 height 41
click at [650, 526] on div at bounding box center [618, 506] width 319 height 41
click at [643, 506] on input "ABN # *" at bounding box center [618, 506] width 319 height 41
type input "9"
type input "97164598120"
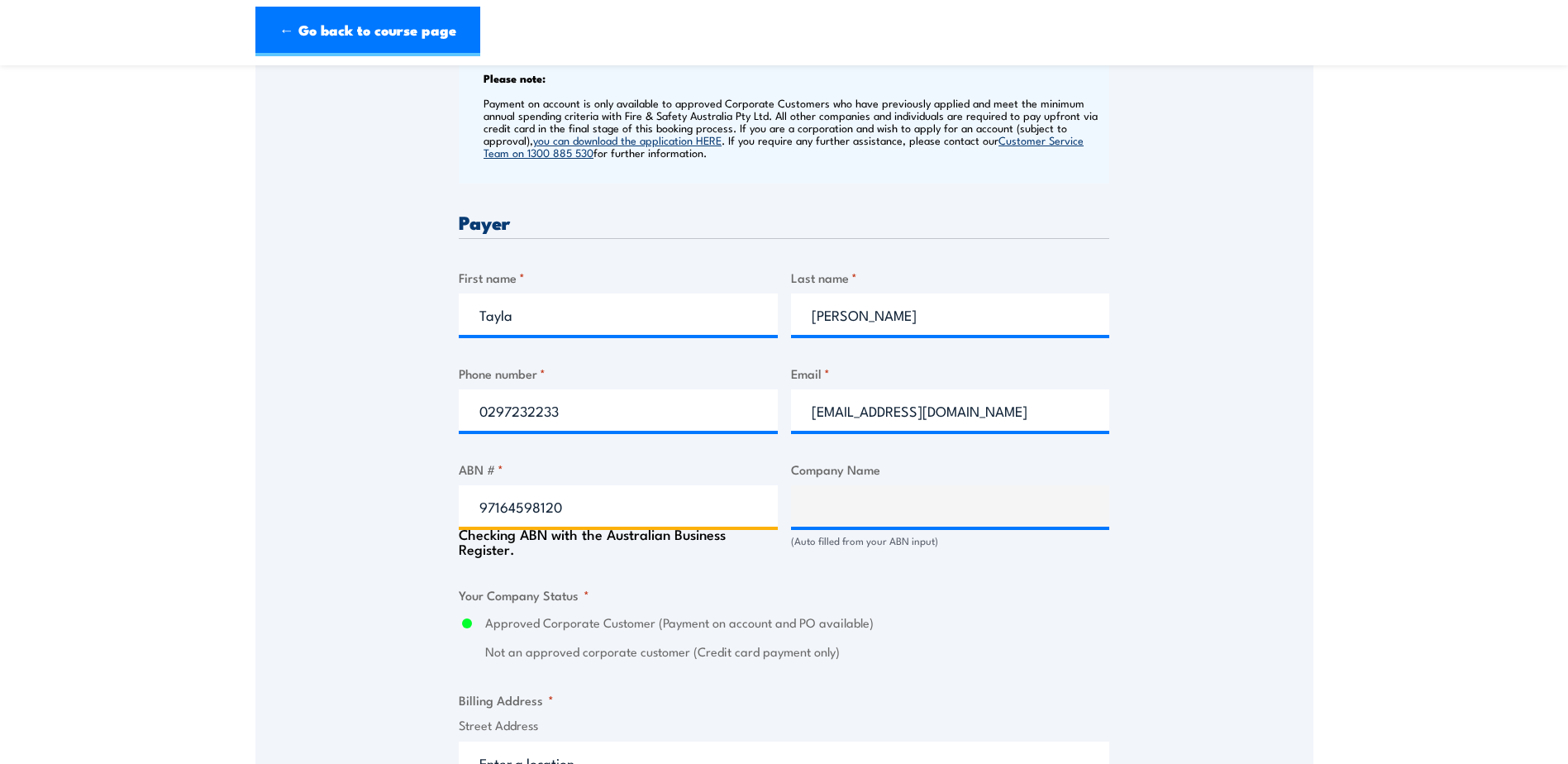
type input "The Trustee for B E CAMPBELL UNIT TRUST"
radio input "true"
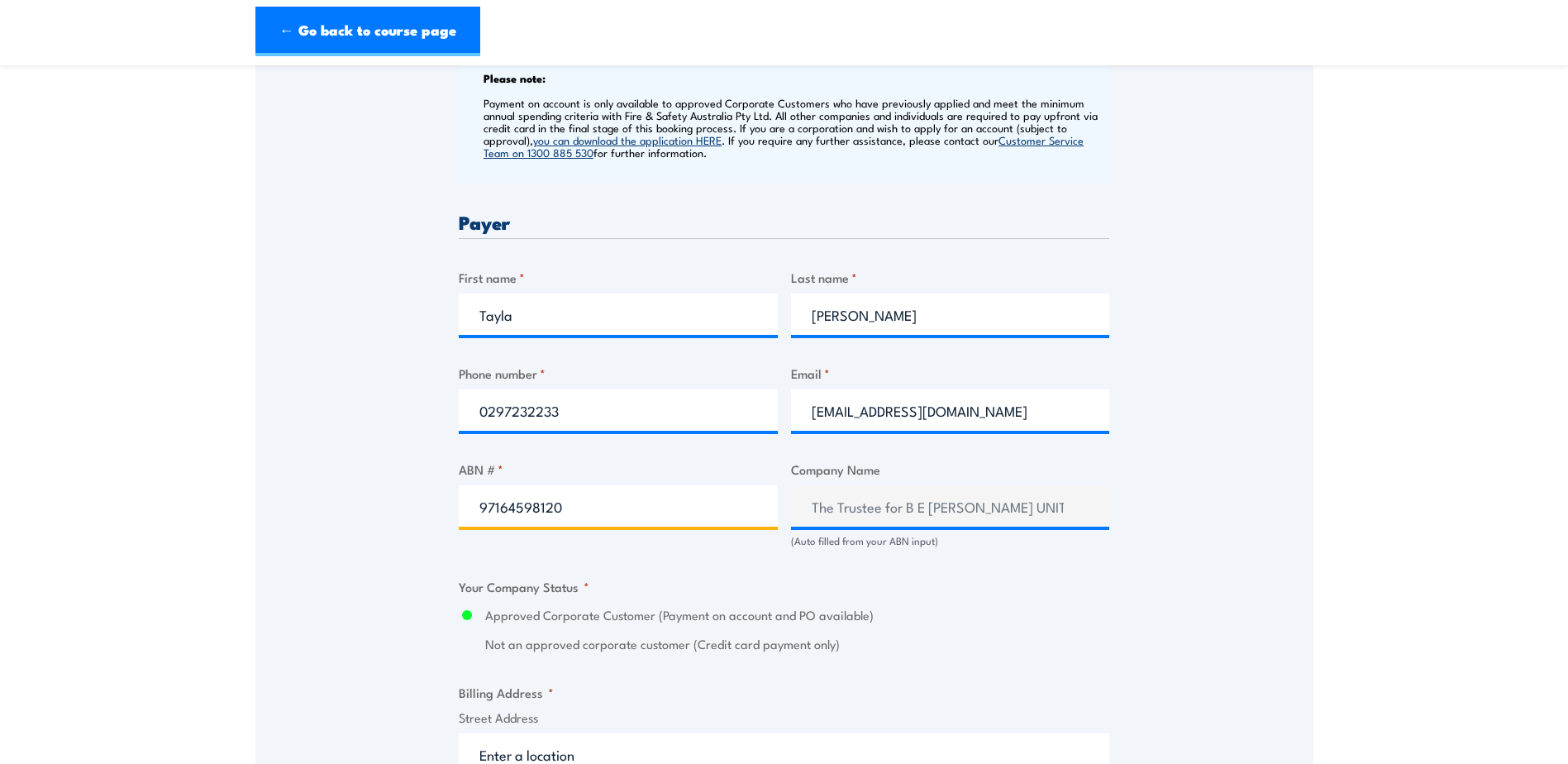
type input "97164598120"
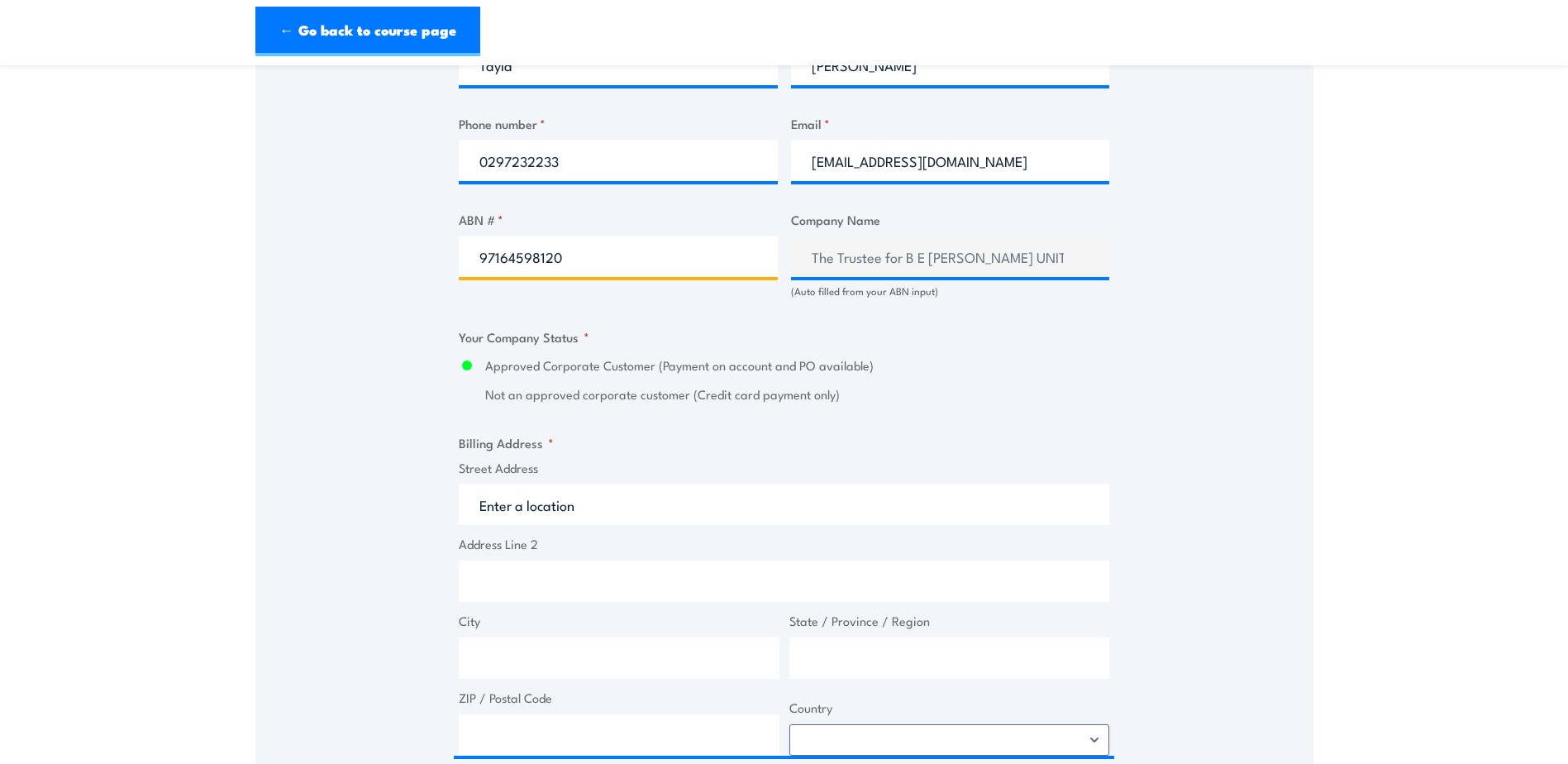
scroll to position [992, 0]
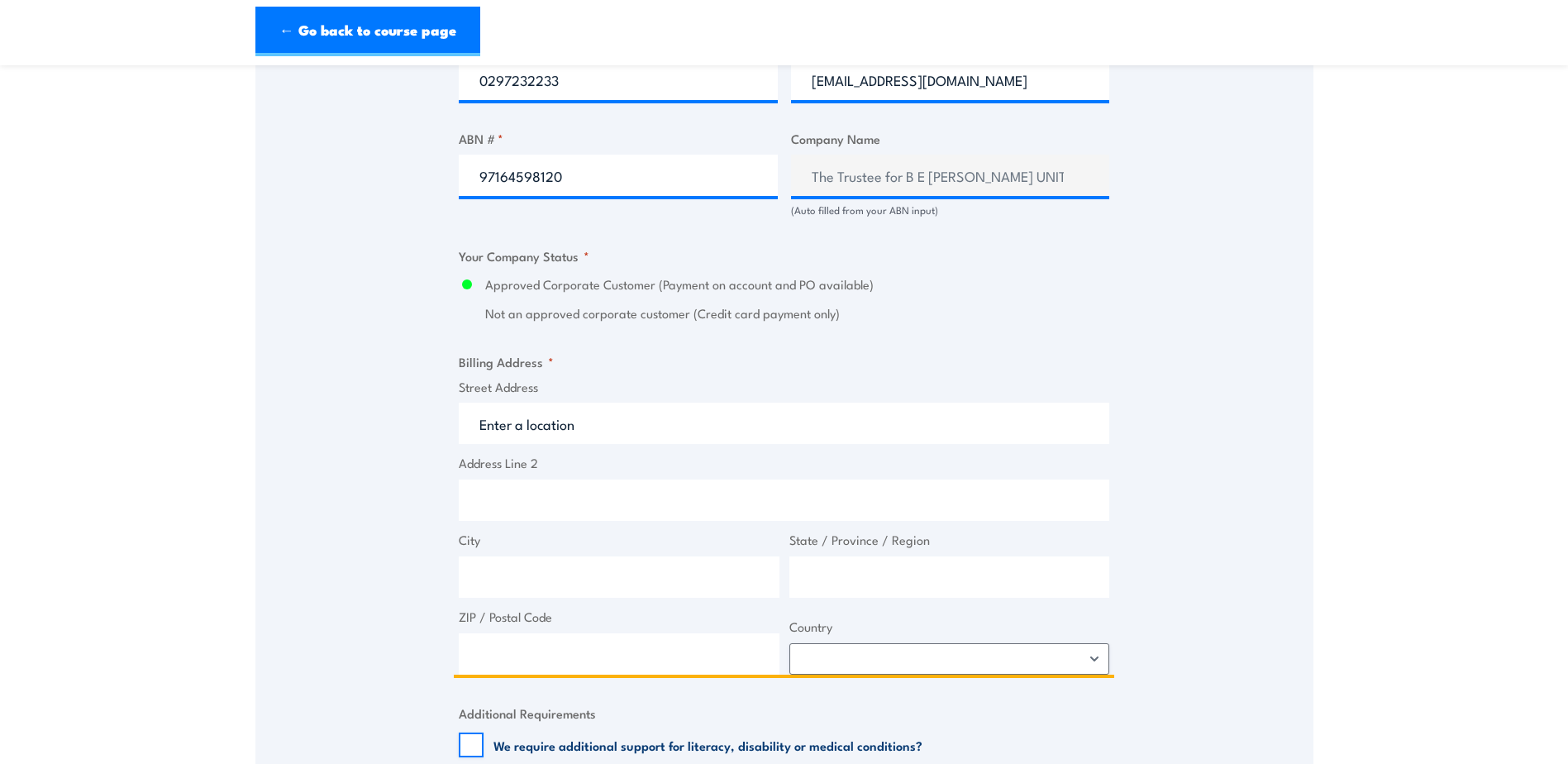
click at [569, 416] on input "Street Address" at bounding box center [784, 423] width 650 height 41
click at [524, 427] on input "Street Address" at bounding box center [784, 423] width 650 height 41
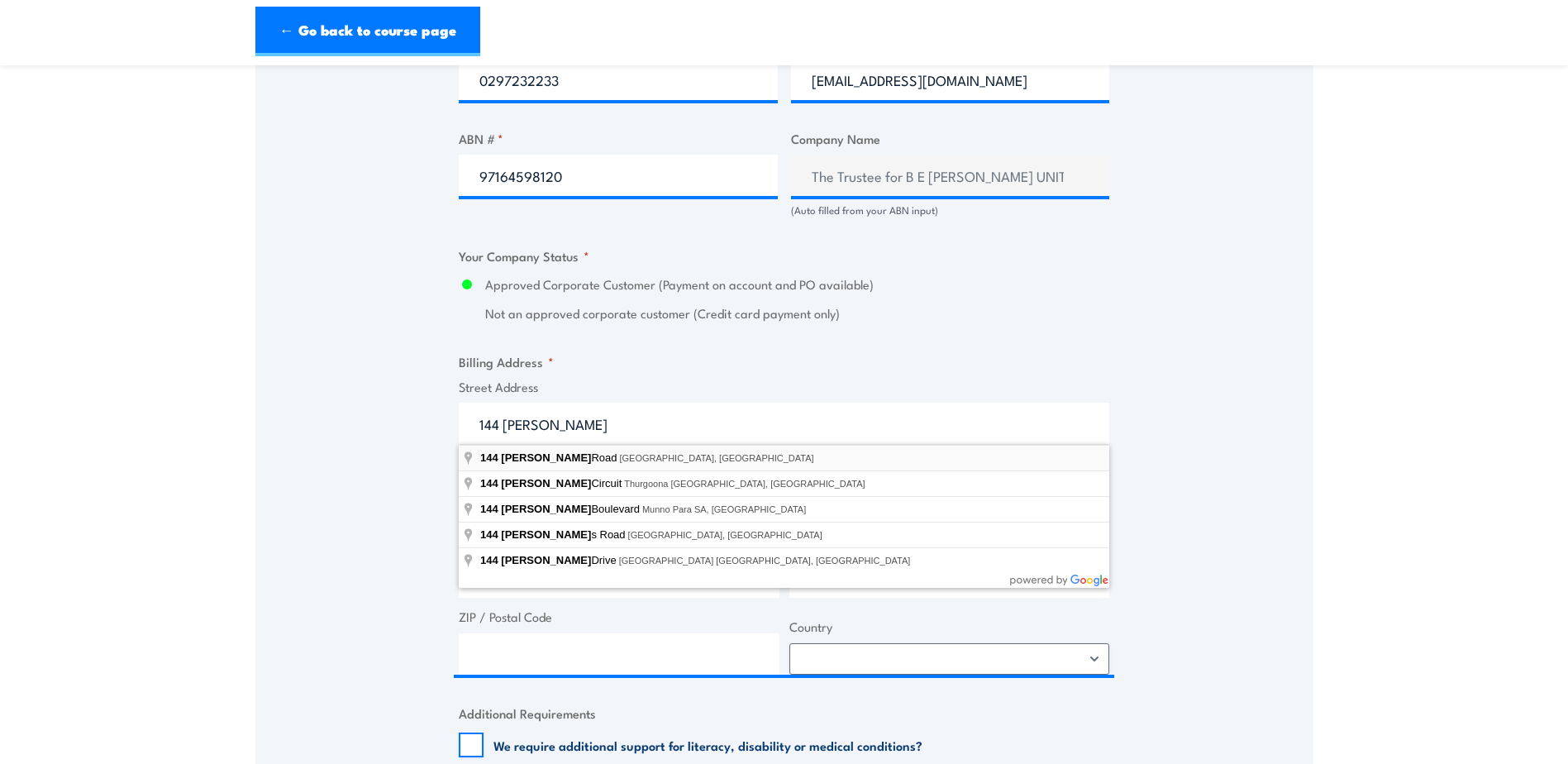
type input "144 Newton Road, Wetherill Park NSW, Australia"
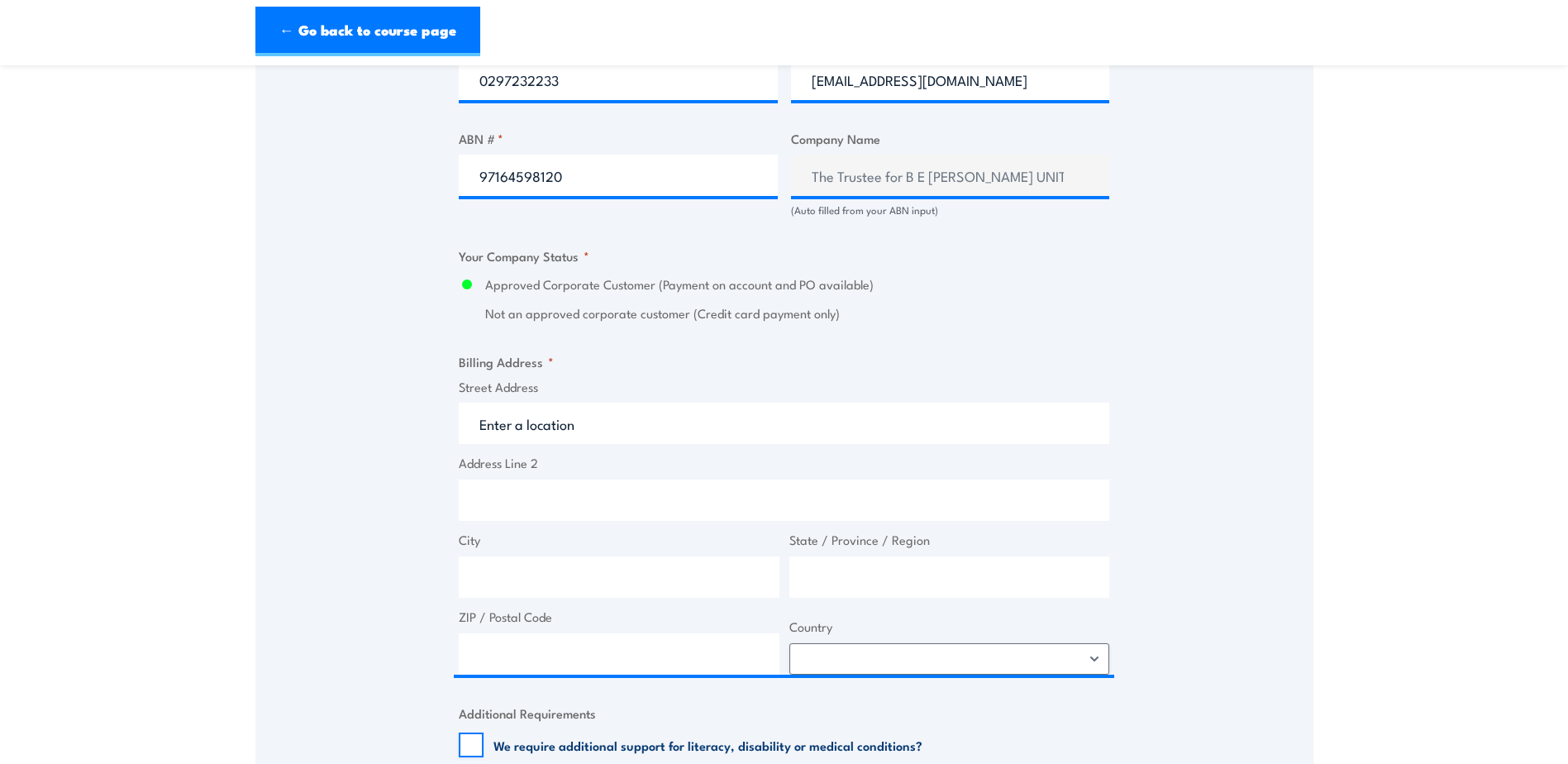
type input "144 Newton Rd"
type input "Wetherill Park"
type input "New South Wales"
type input "2164"
select select "Australia"
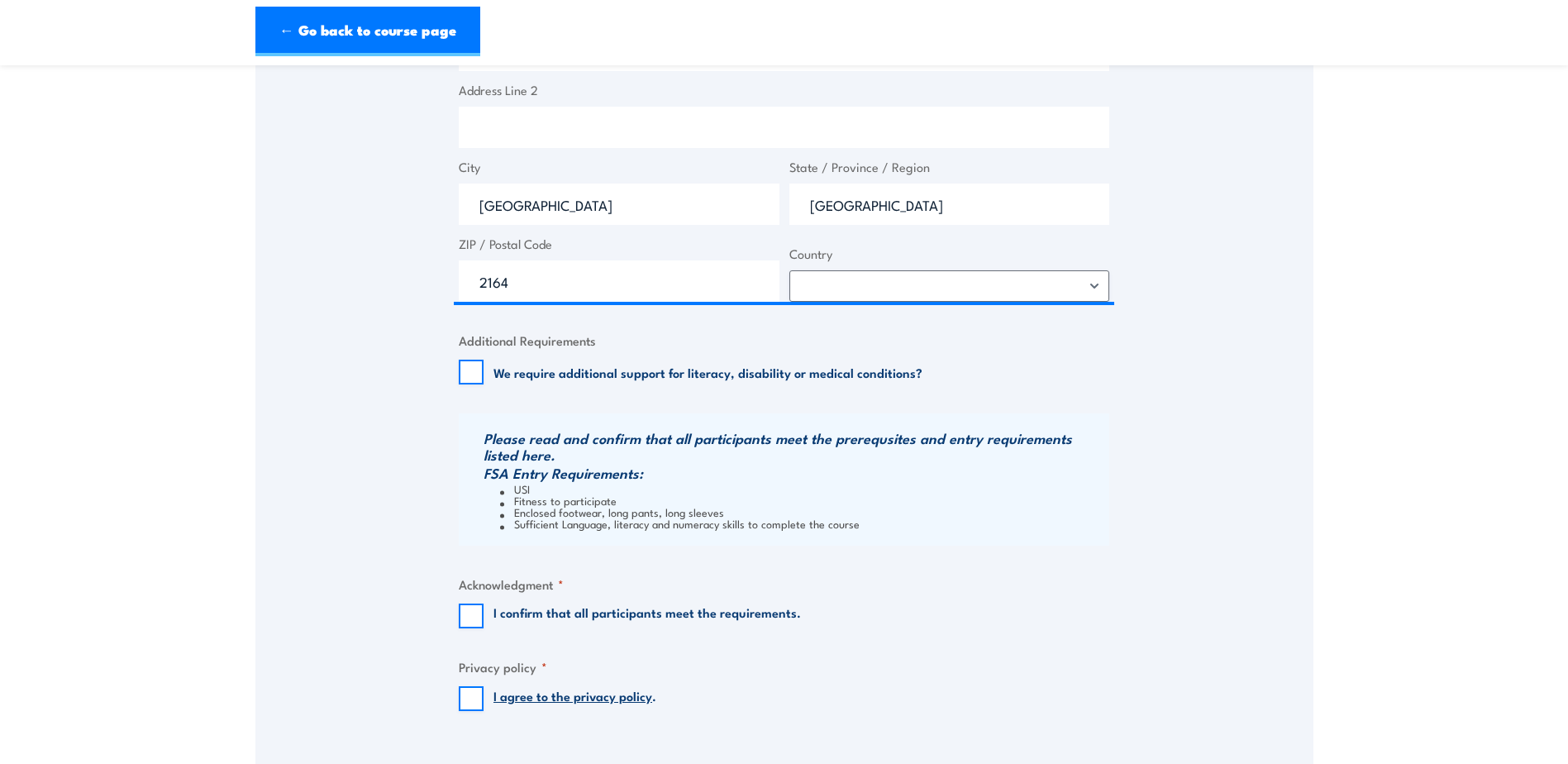
scroll to position [1405, 0]
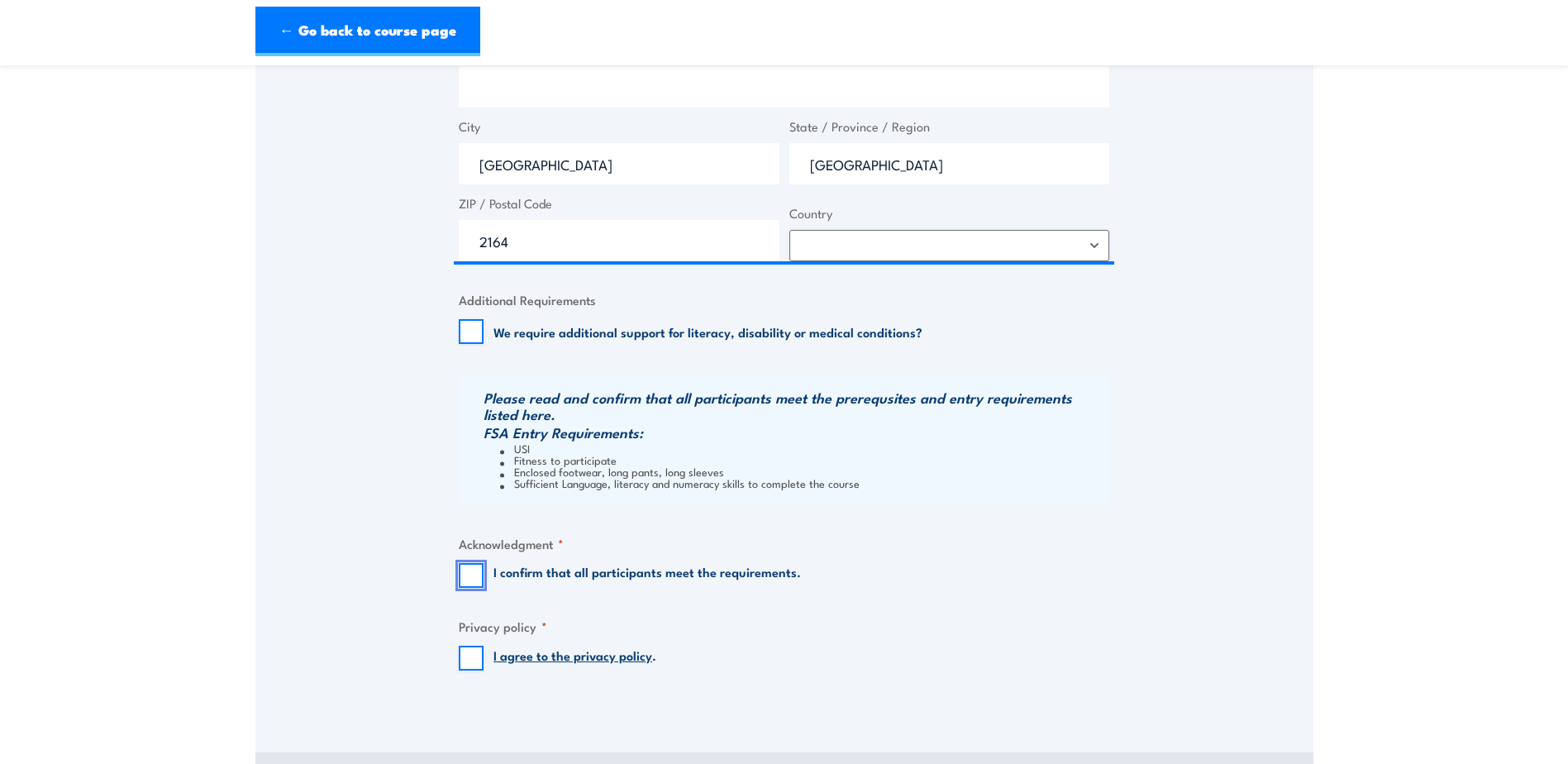
click at [462, 577] on input "I confirm that all participants meet the requirements." at bounding box center [470, 575] width 25 height 25
checkbox input "true"
click at [460, 656] on input "I agree to the privacy policy ." at bounding box center [470, 657] width 25 height 25
checkbox input "true"
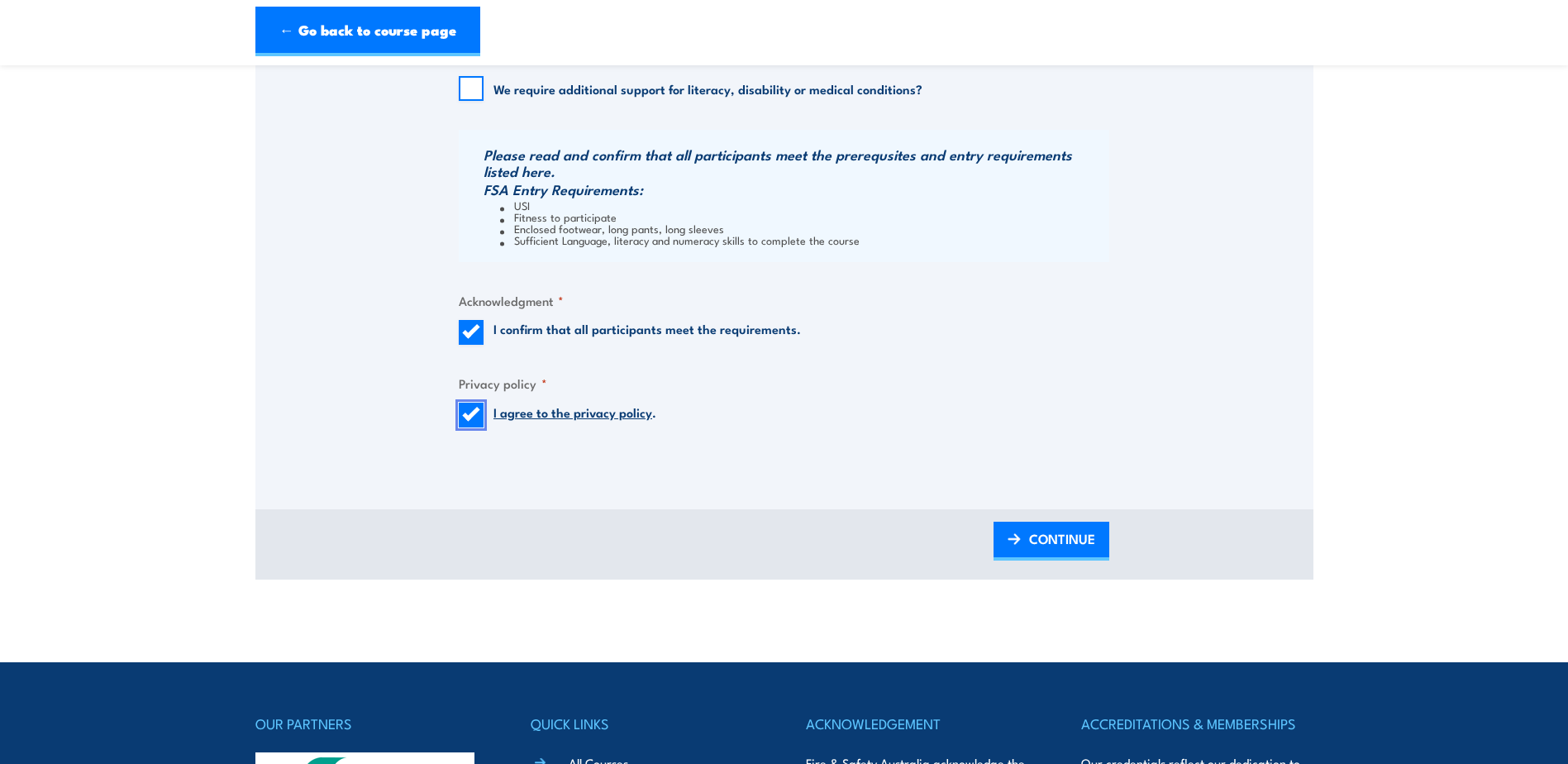
scroll to position [1654, 0]
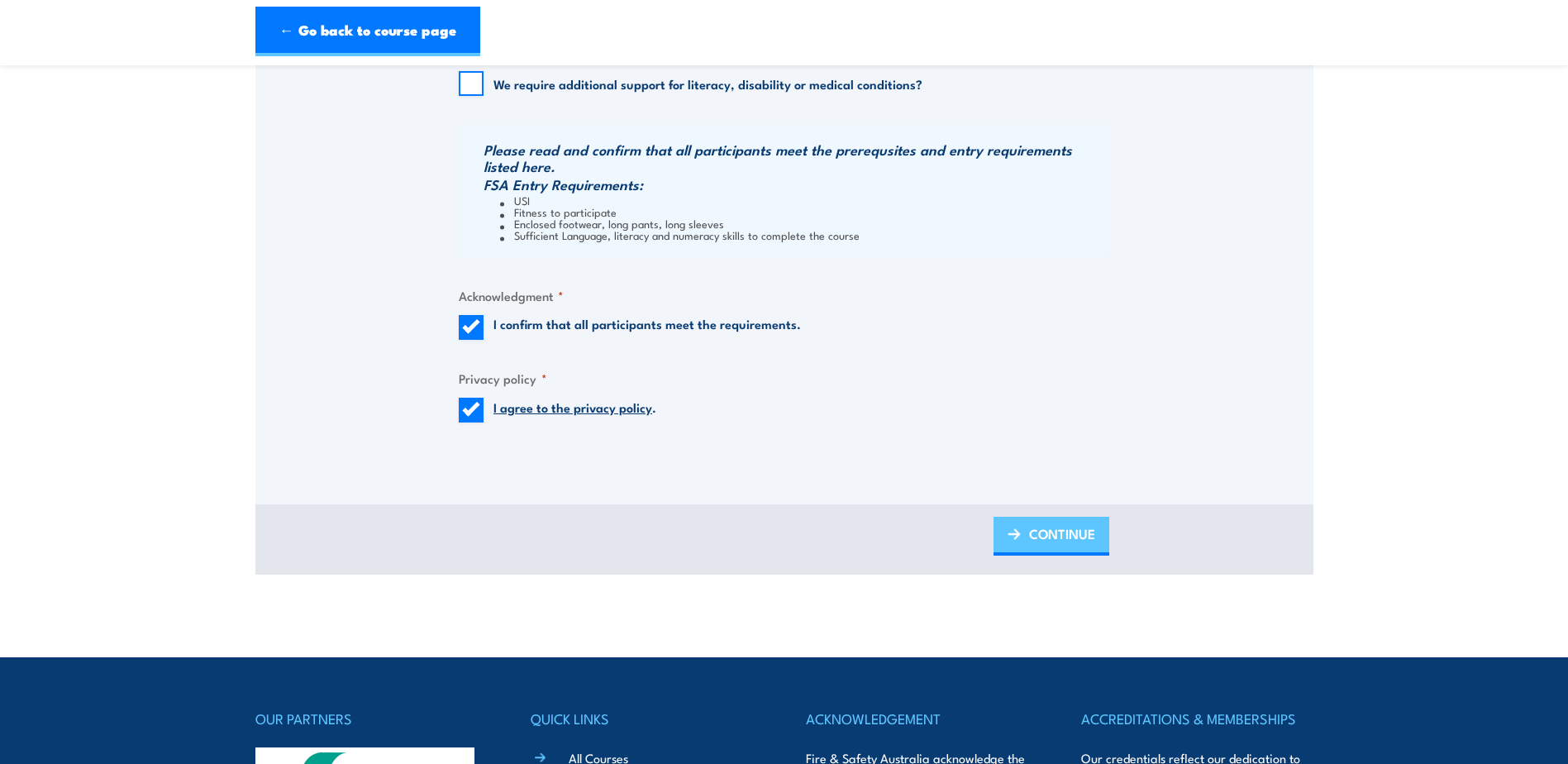
click at [1085, 535] on span "CONTINUE" at bounding box center [1062, 534] width 66 height 44
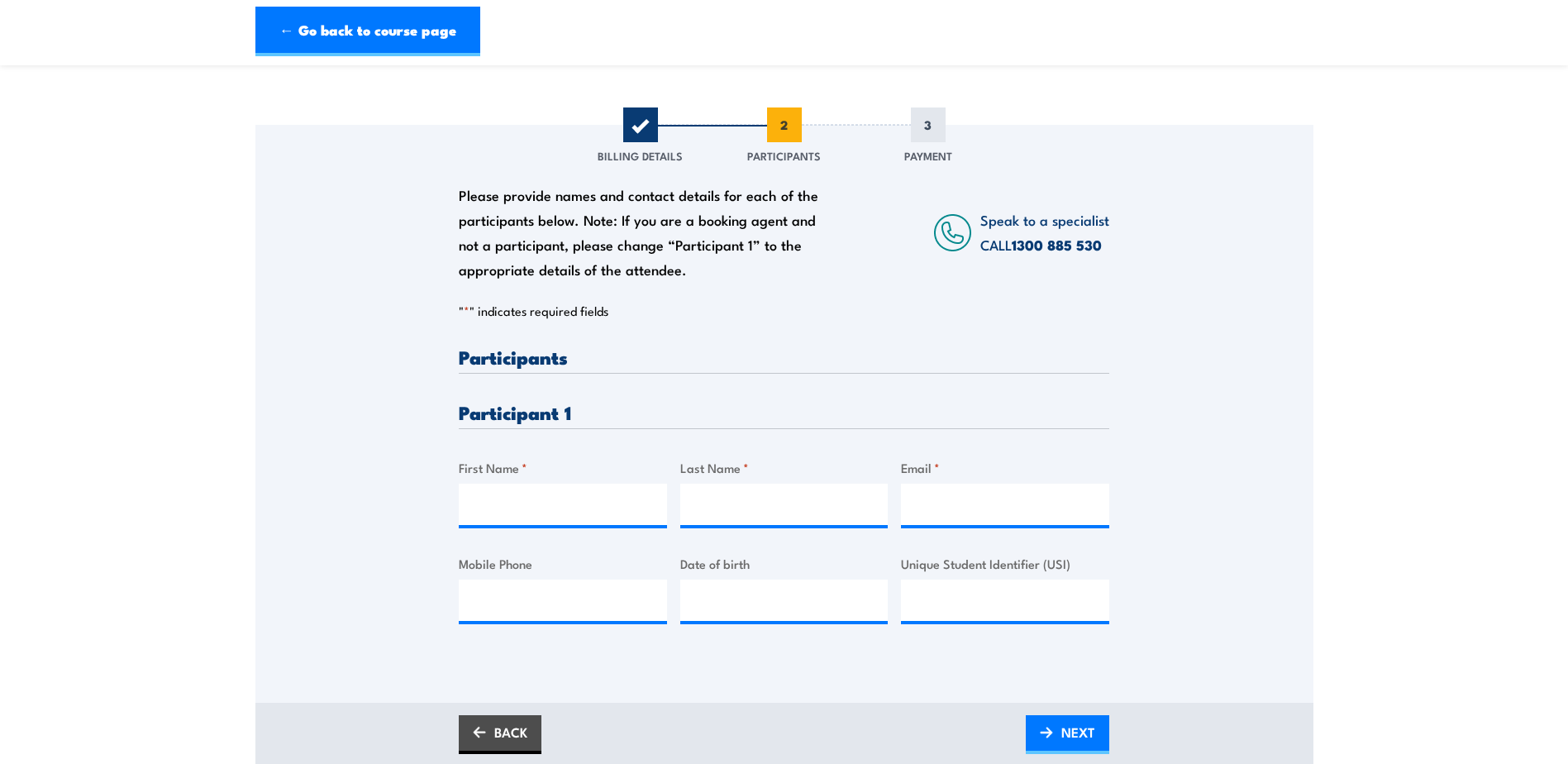
scroll to position [166, 0]
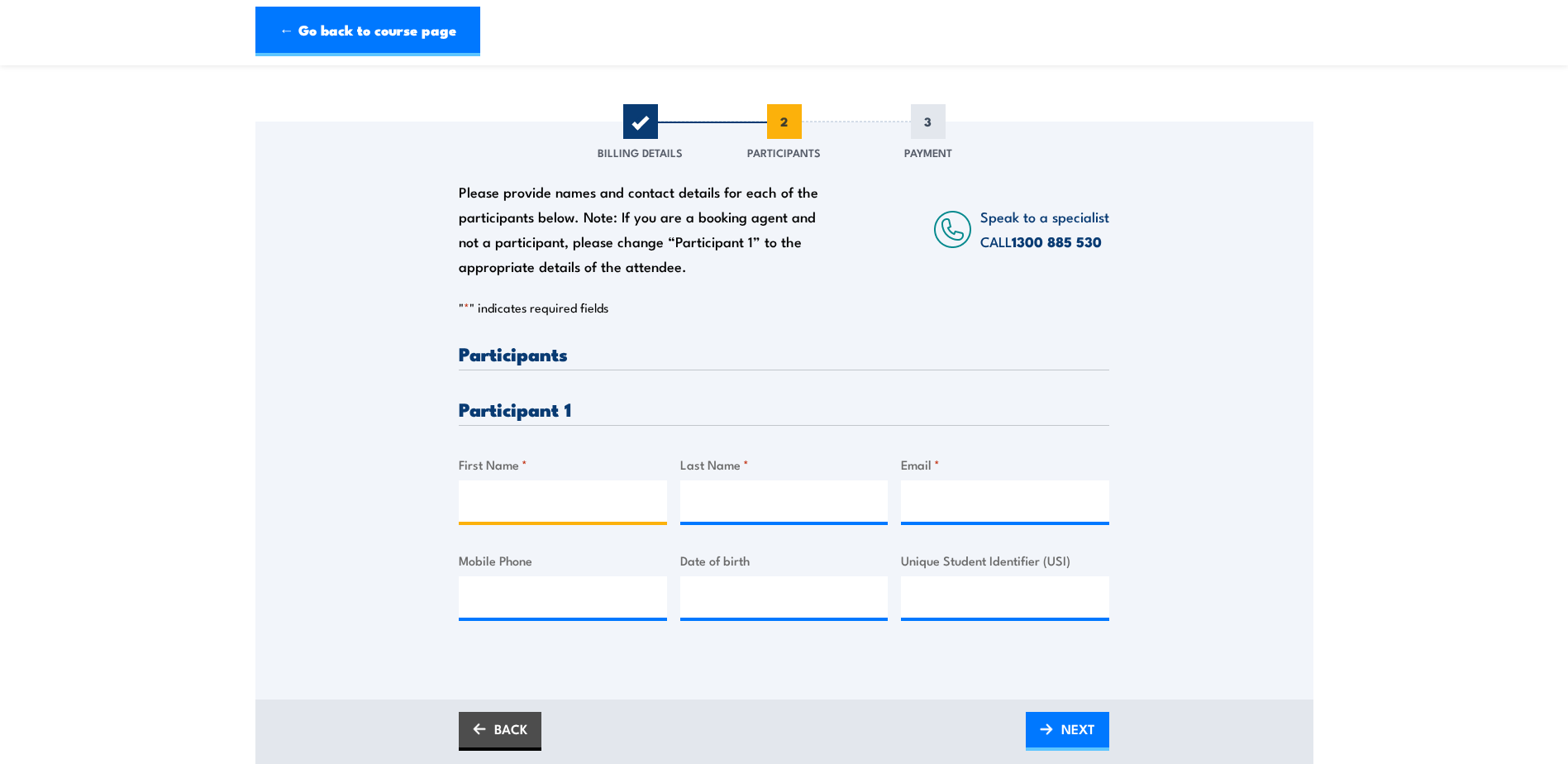
click at [519, 493] on input "First Name *" at bounding box center [562, 501] width 208 height 41
type input "Brendan"
type input "Germany"
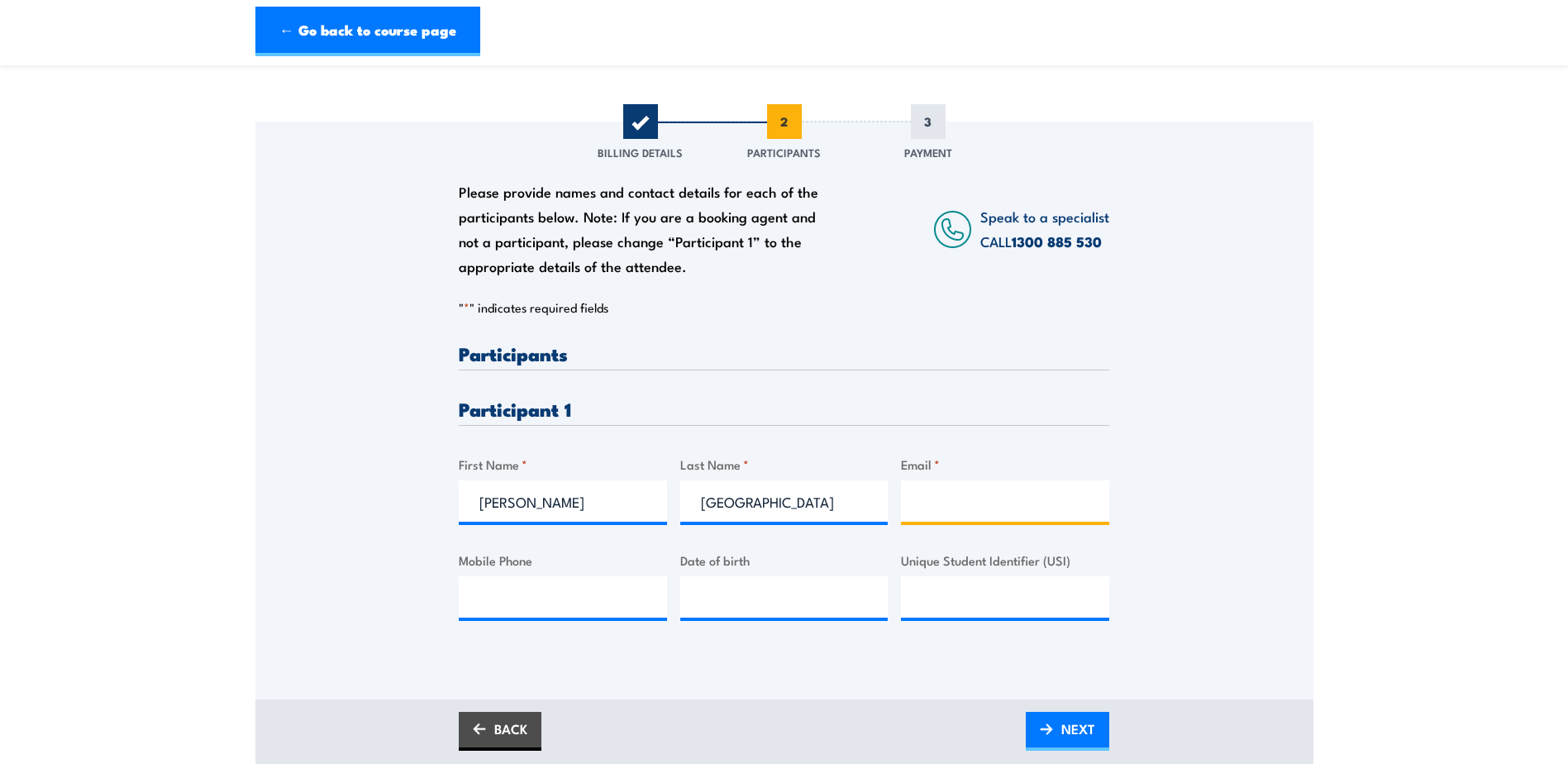
click at [916, 499] on input "Email *" at bounding box center [1005, 501] width 208 height 41
paste input "bgermany@becampbell.com.au"
type input "bgermany@becampbell.com.au"
click at [1149, 567] on div "Please provide names and contact details for each of the participants below. No…" at bounding box center [784, 387] width 1058 height 532
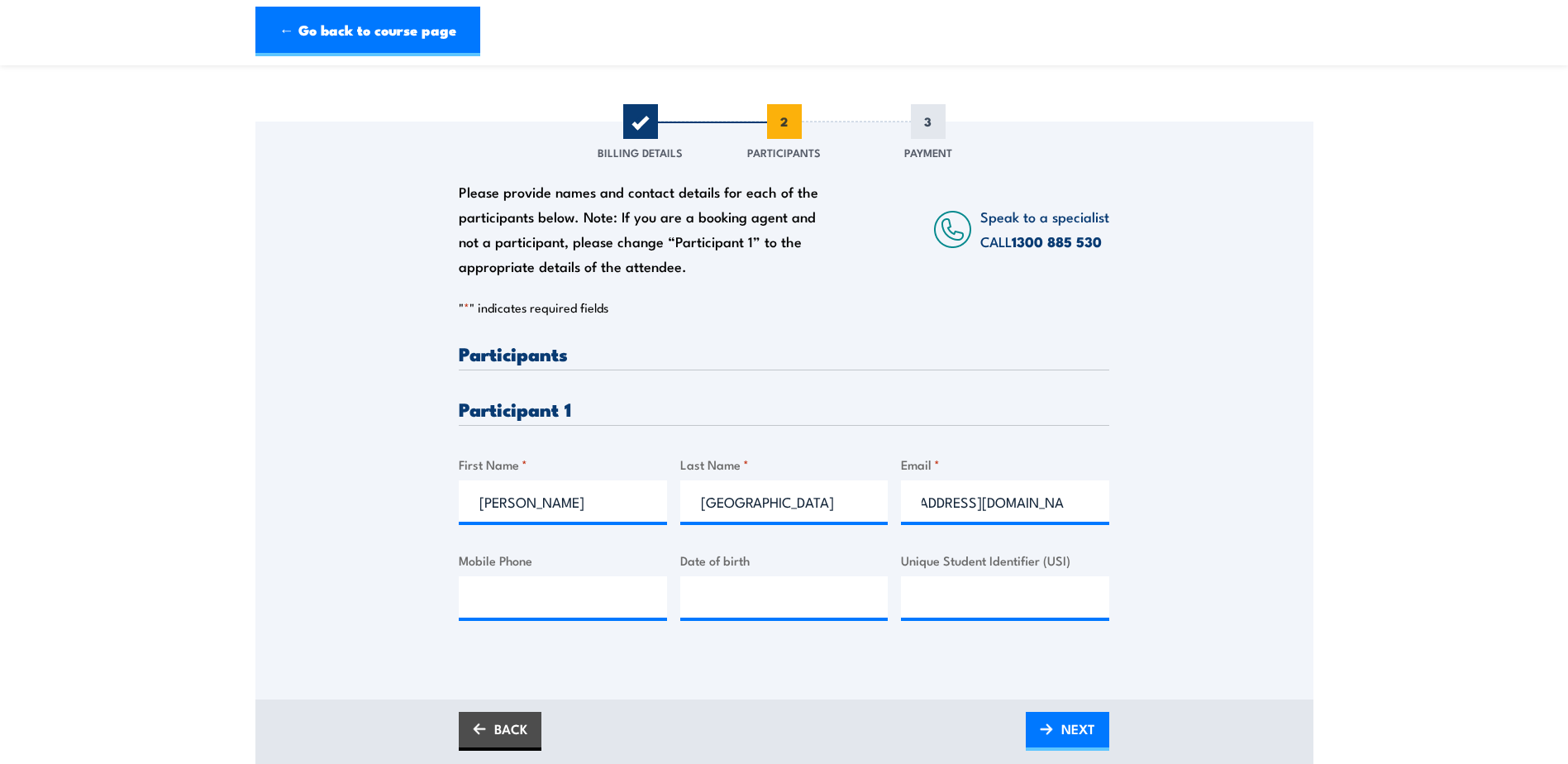
scroll to position [0, 0]
click at [1022, 602] on input "Unique Student Identifier (USI)" at bounding box center [1005, 596] width 208 height 41
paste input "D924ELYH49"
type input "D924ELYH49"
click at [1143, 564] on div "Please provide names and contact details for each of the participants below. No…" at bounding box center [784, 387] width 1058 height 532
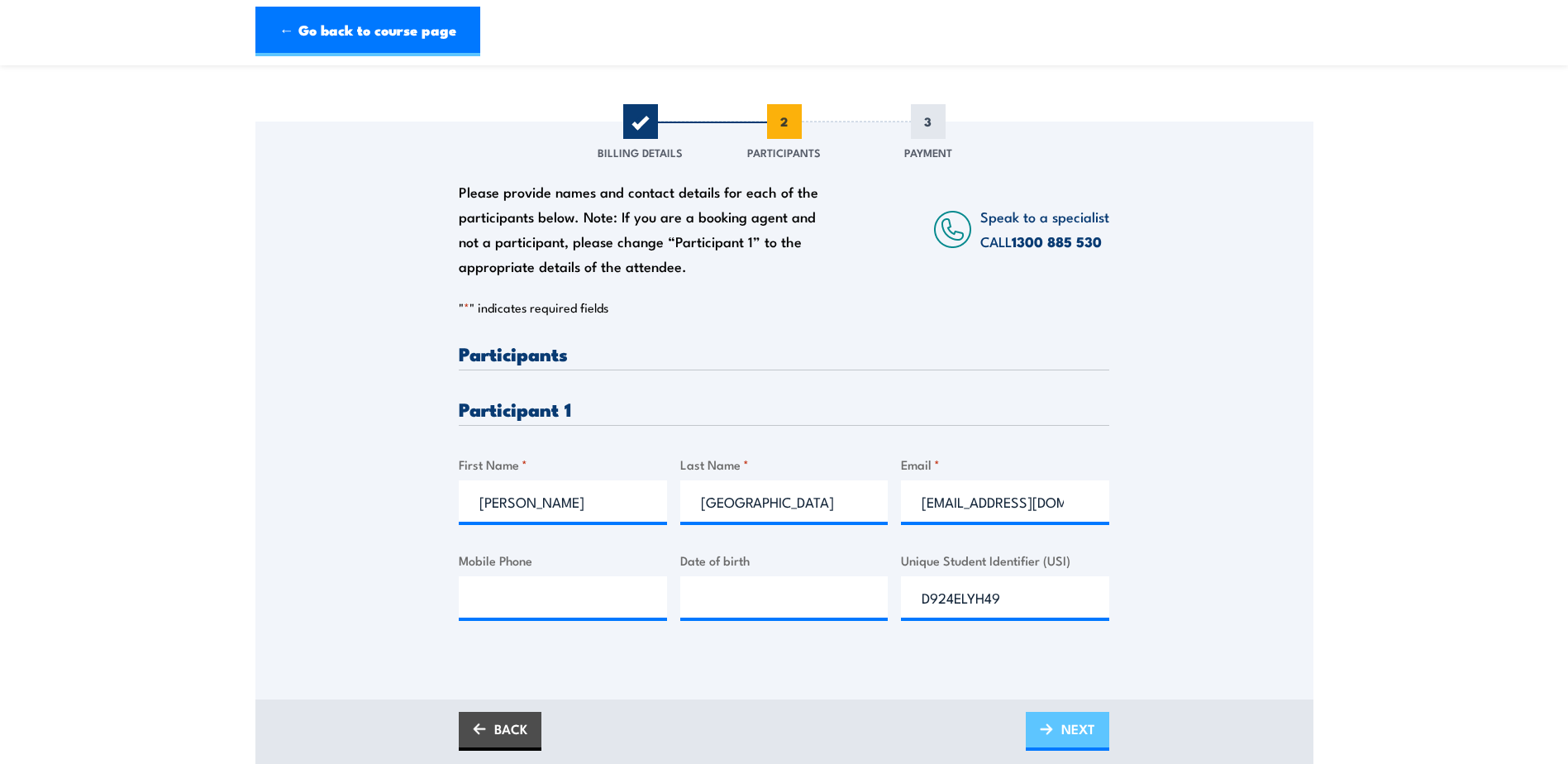
click at [1061, 737] on span "NEXT" at bounding box center [1078, 729] width 34 height 44
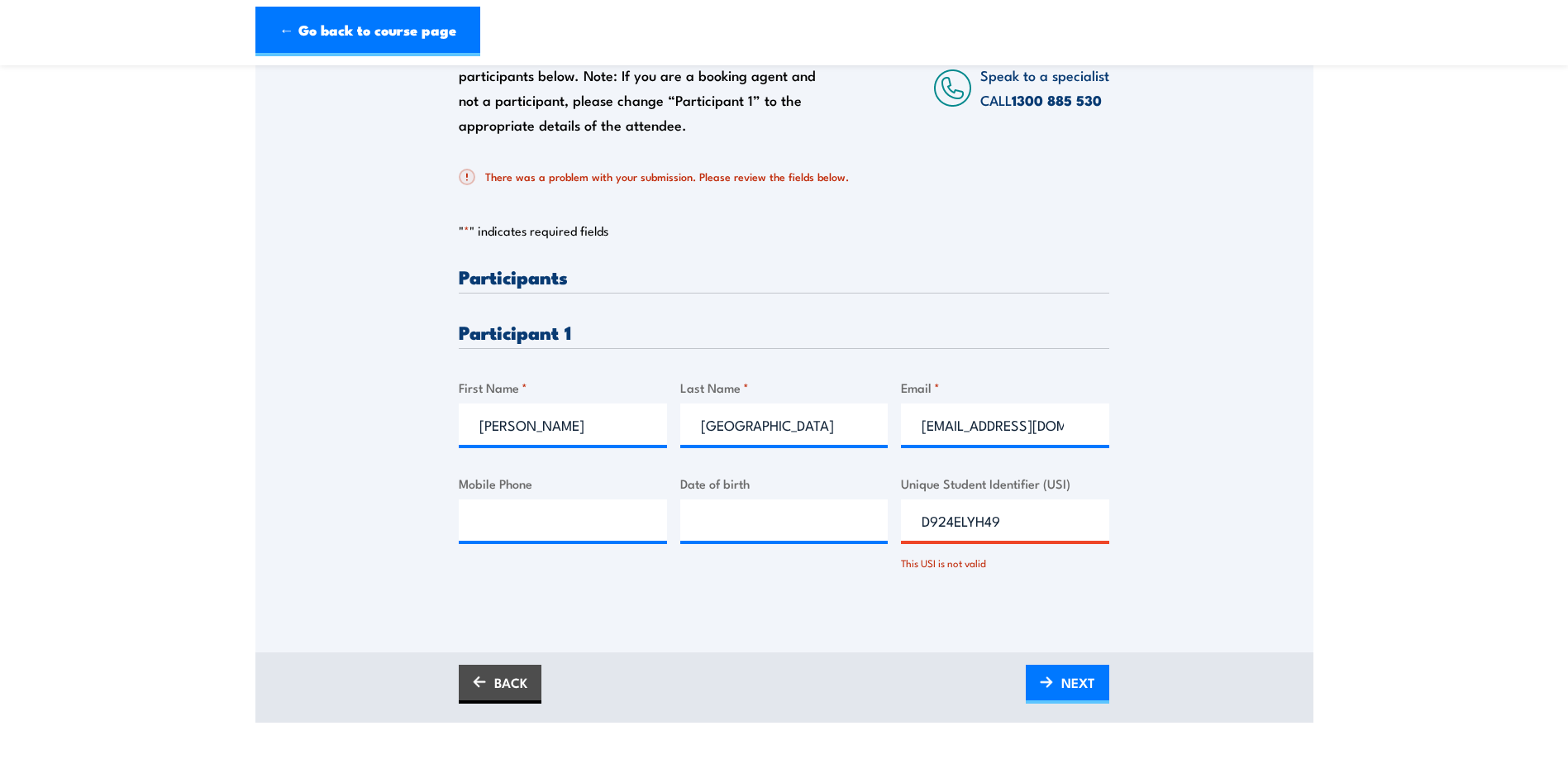
scroll to position [413, 0]
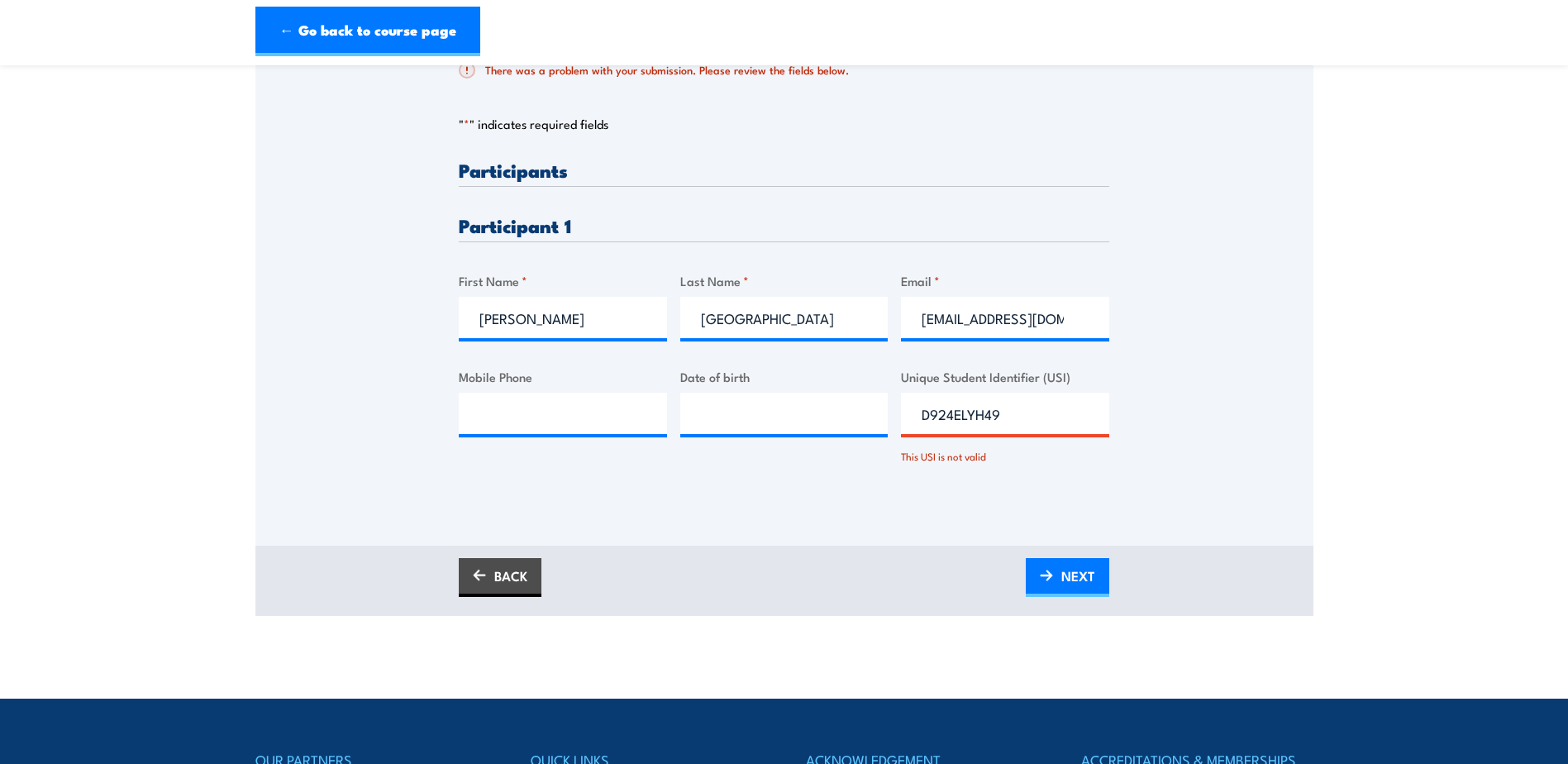
click at [925, 413] on input "D924ELYH49" at bounding box center [1005, 413] width 208 height 41
drag, startPoint x: 1009, startPoint y: 413, endPoint x: 902, endPoint y: 412, distance: 107.0
click at [903, 413] on input "D924ELYH49" at bounding box center [1005, 413] width 208 height 41
paste input "D924ELYH49"
type input "D924ELYH49"
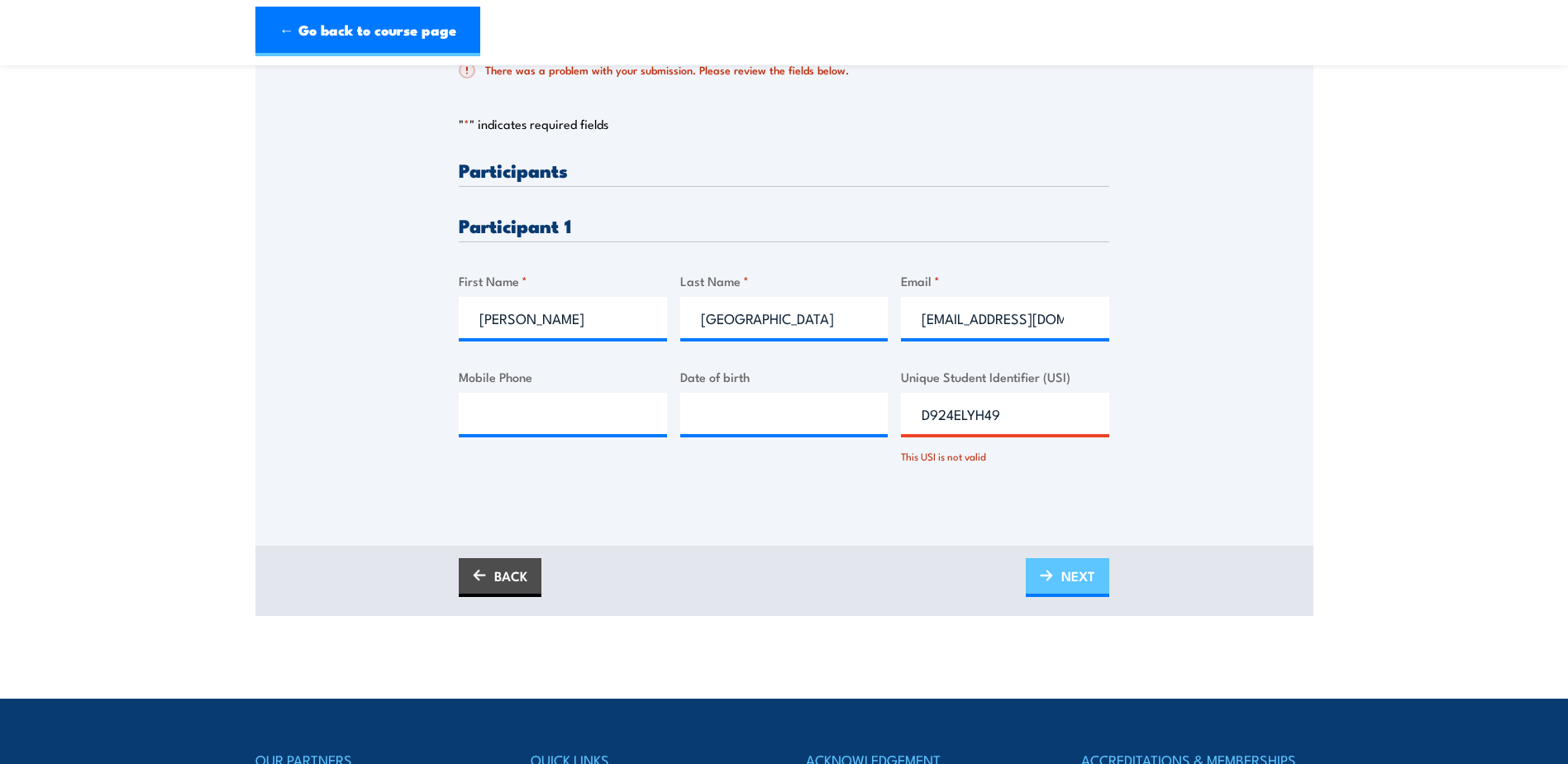
click at [1055, 566] on link "NEXT" at bounding box center [1068, 577] width 84 height 39
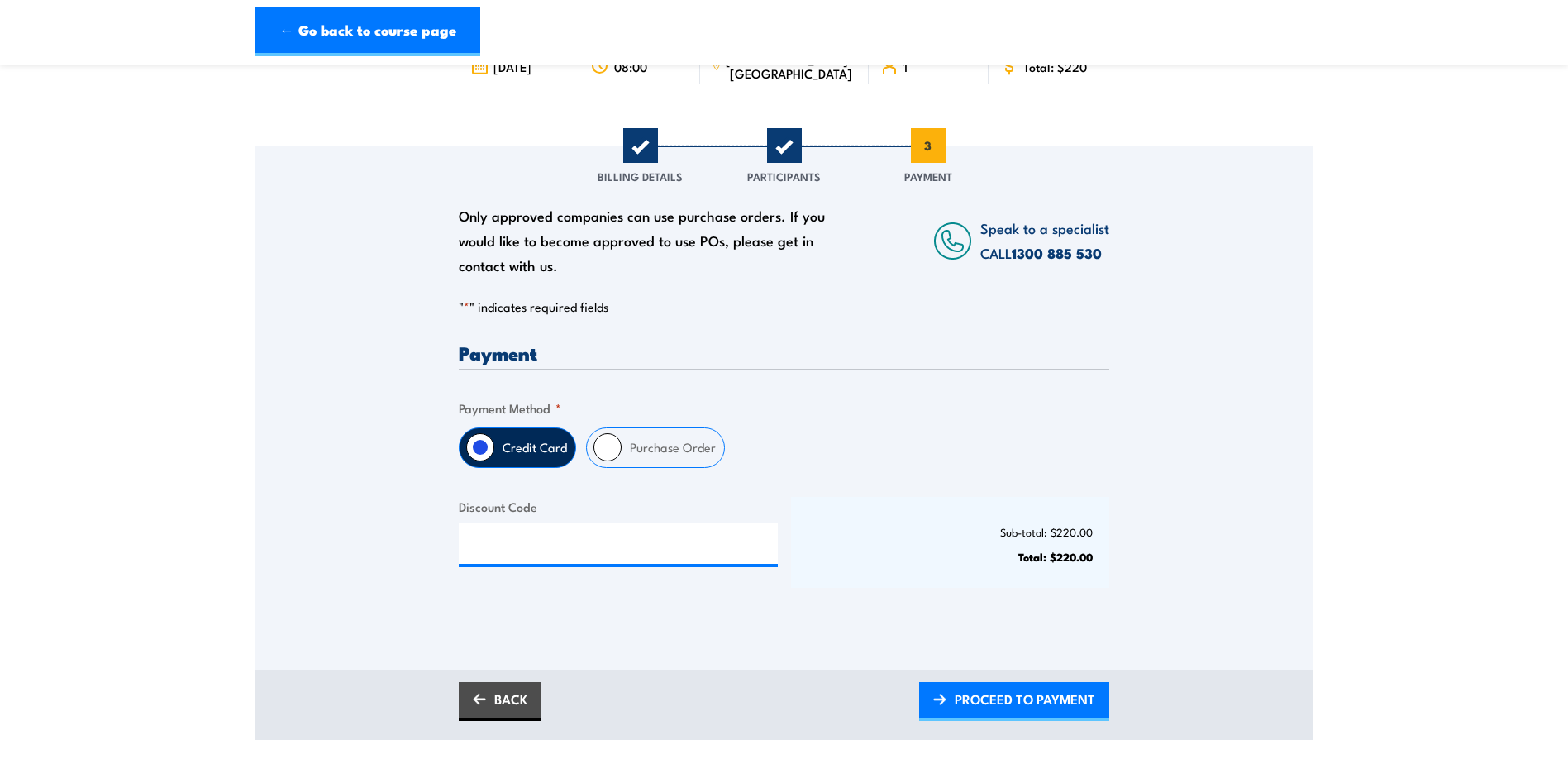
scroll to position [166, 0]
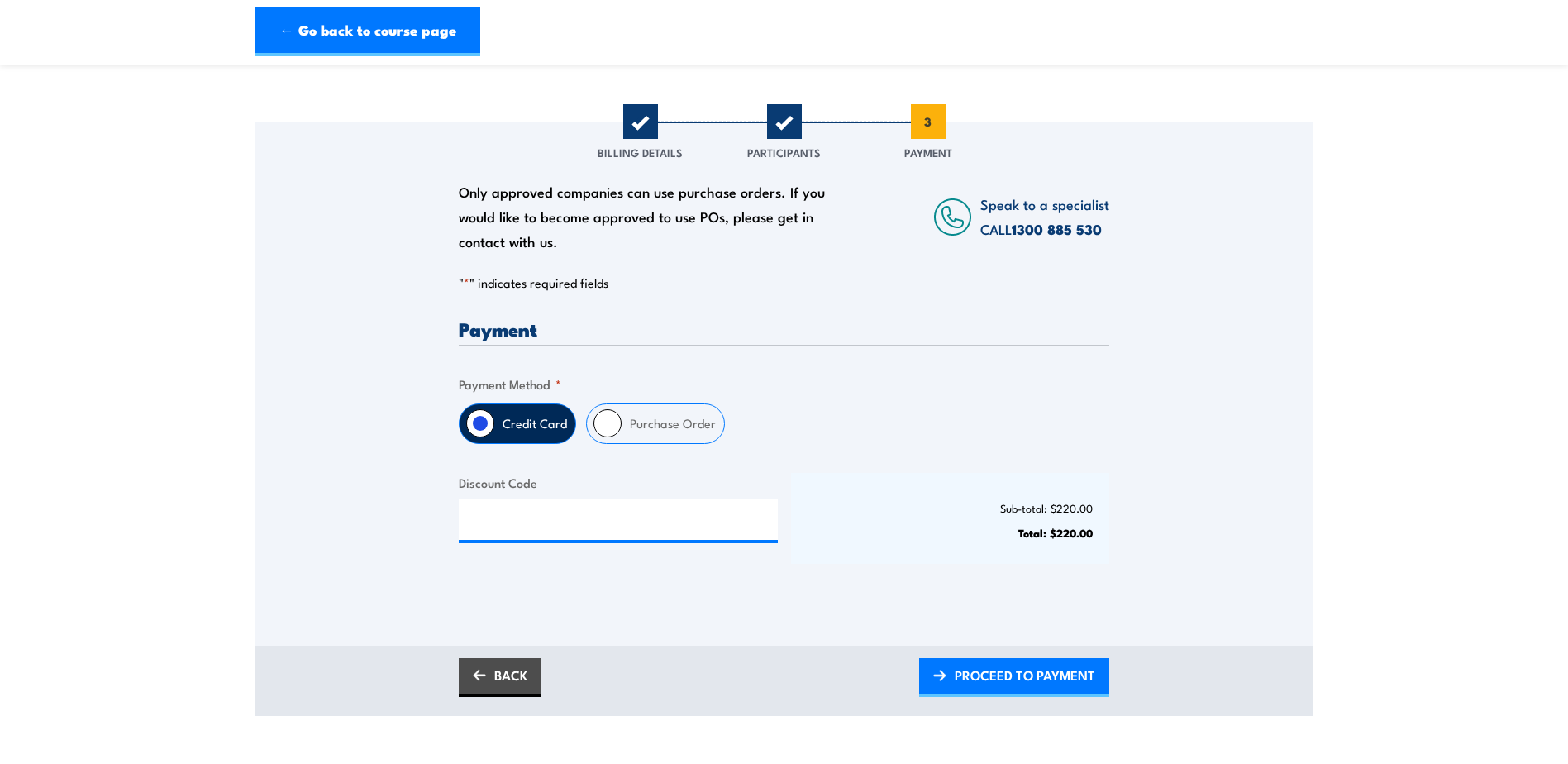
click at [616, 416] on input "Purchase Order" at bounding box center [607, 423] width 28 height 28
radio input "true"
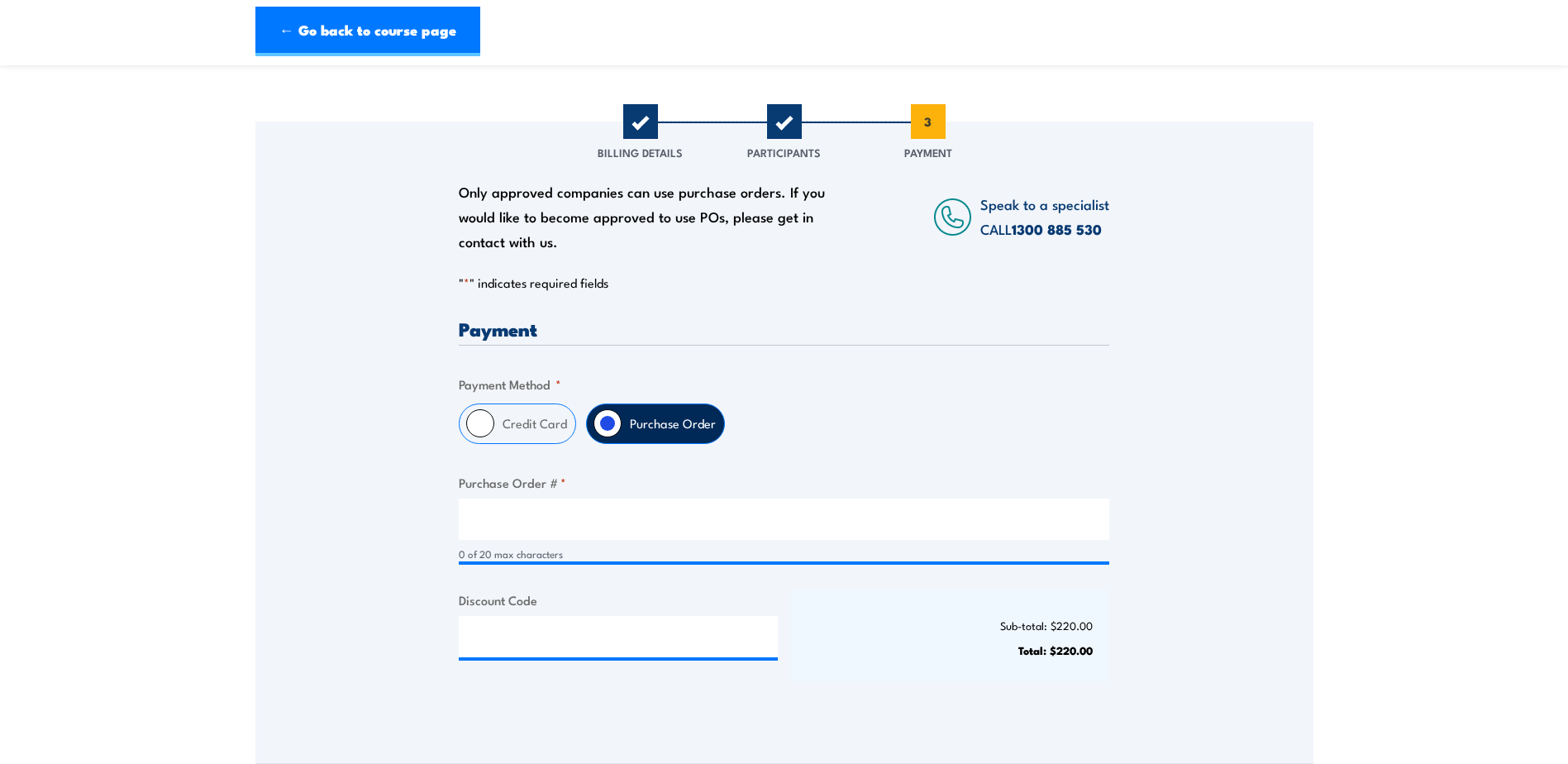
click at [495, 418] on label "Credit Card" at bounding box center [534, 423] width 81 height 39
click at [494, 418] on input "Credit Card" at bounding box center [480, 423] width 28 height 28
radio input "true"
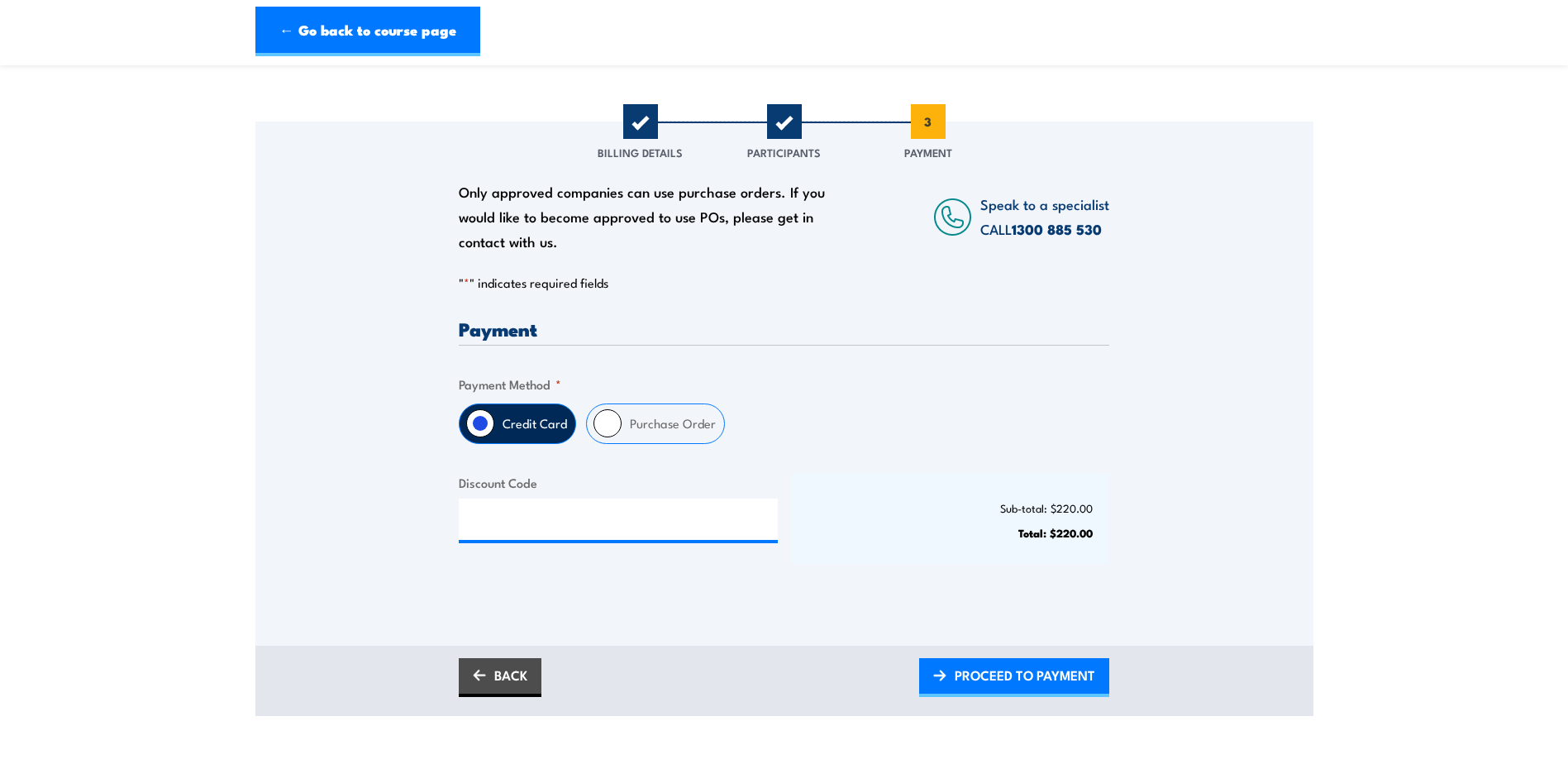
click at [618, 413] on div "Purchase Order" at bounding box center [655, 424] width 139 height 41
click at [619, 436] on div "Purchase Order" at bounding box center [655, 424] width 139 height 41
click at [615, 427] on input "Purchase Order" at bounding box center [607, 423] width 28 height 28
radio input "true"
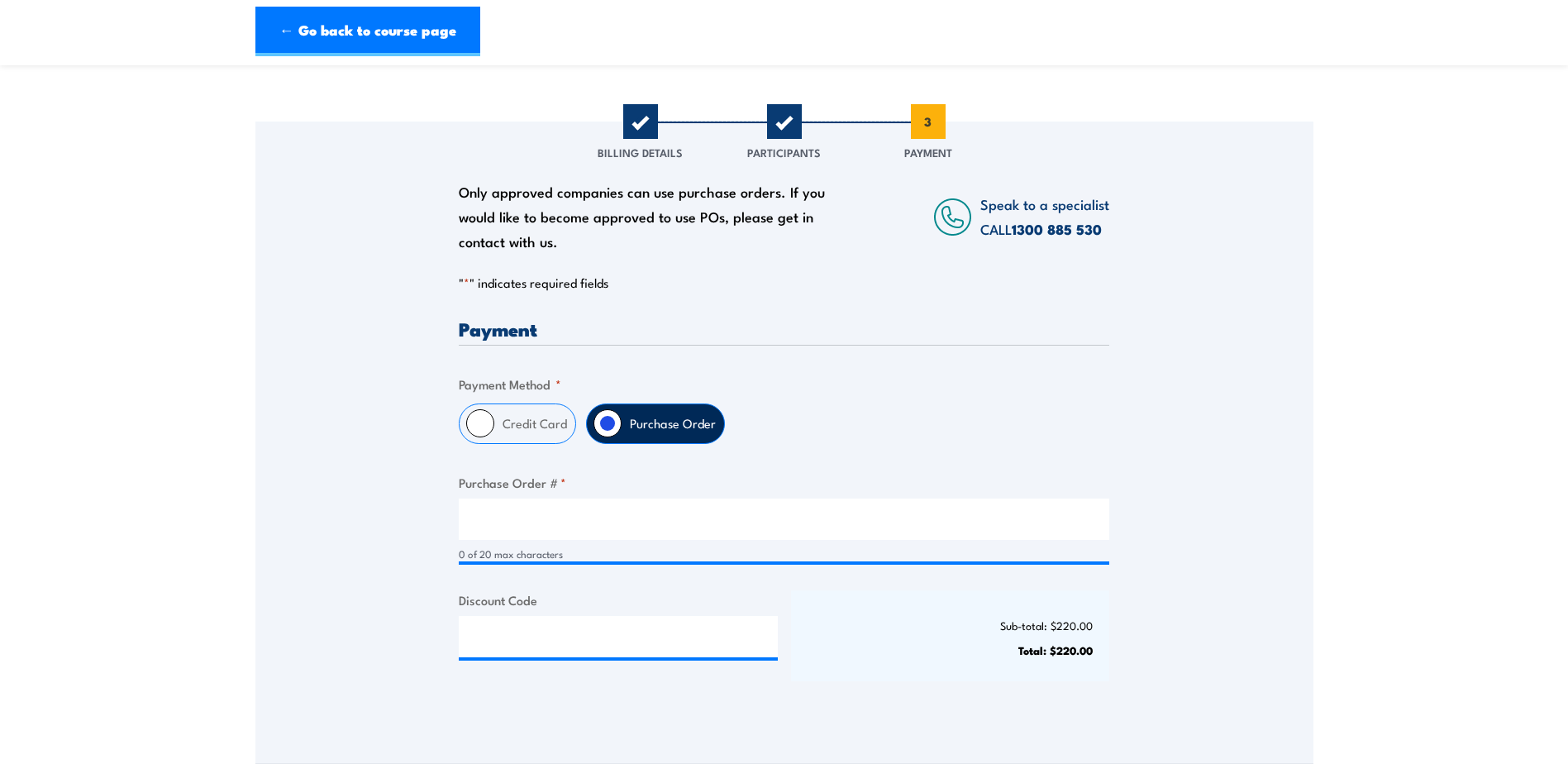
click at [486, 417] on input "Credit Card" at bounding box center [480, 423] width 28 height 28
radio input "true"
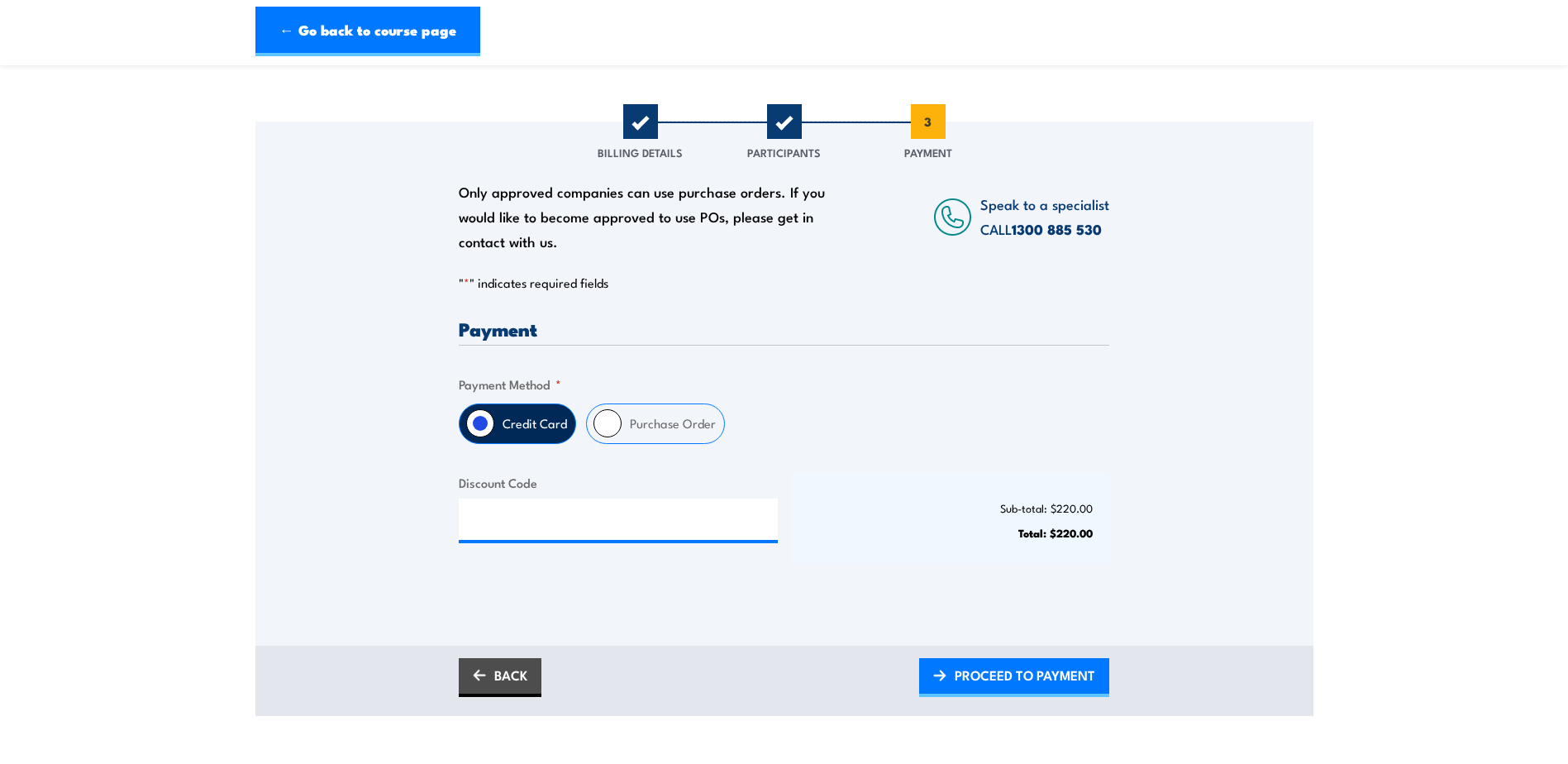
click at [663, 415] on label "Purchase Order" at bounding box center [672, 423] width 103 height 39
click at [621, 415] on input "Purchase Order" at bounding box center [607, 423] width 28 height 28
radio input "true"
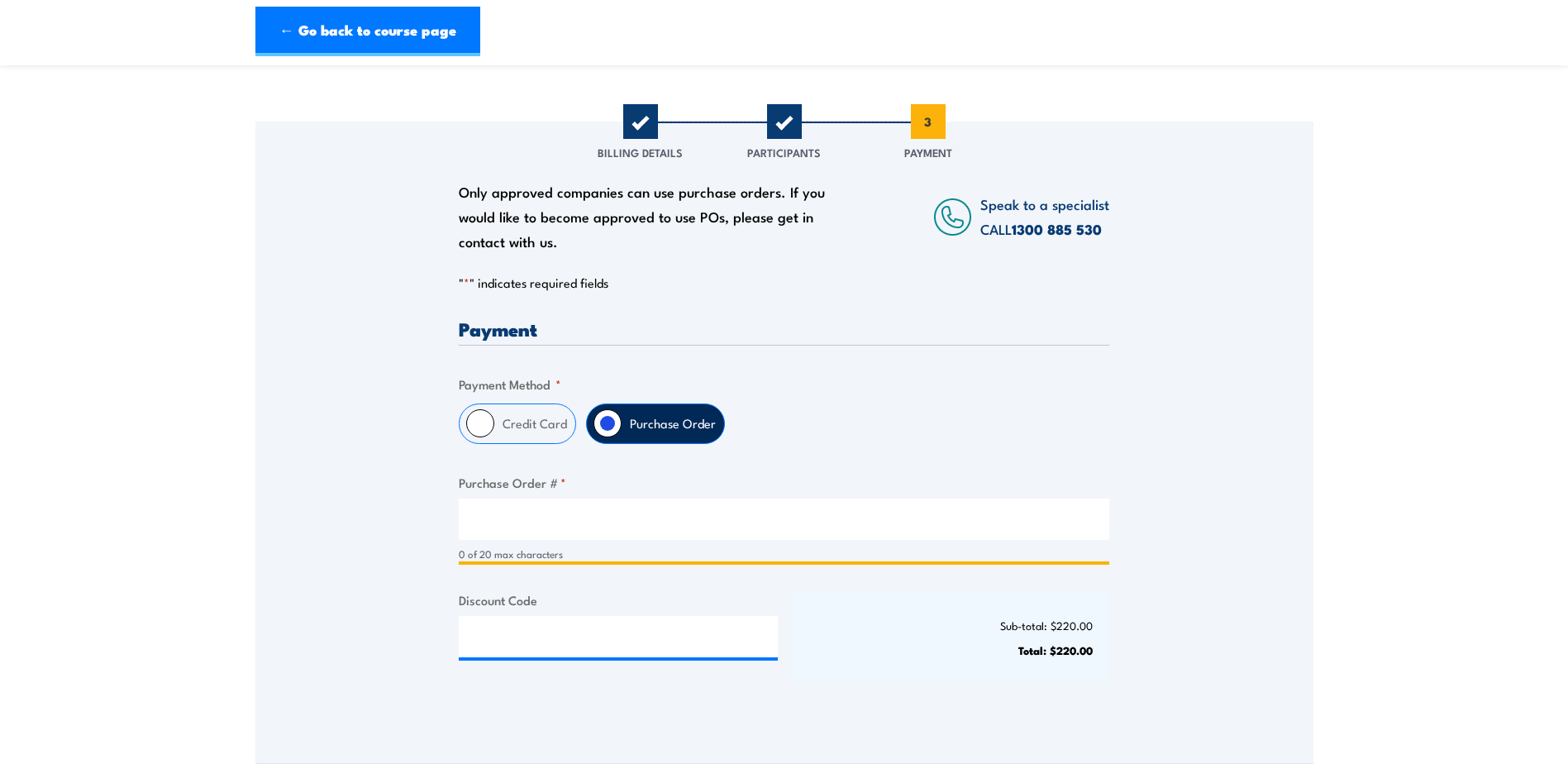
click at [714, 520] on input "Purchase Order # *" at bounding box center [784, 519] width 650 height 41
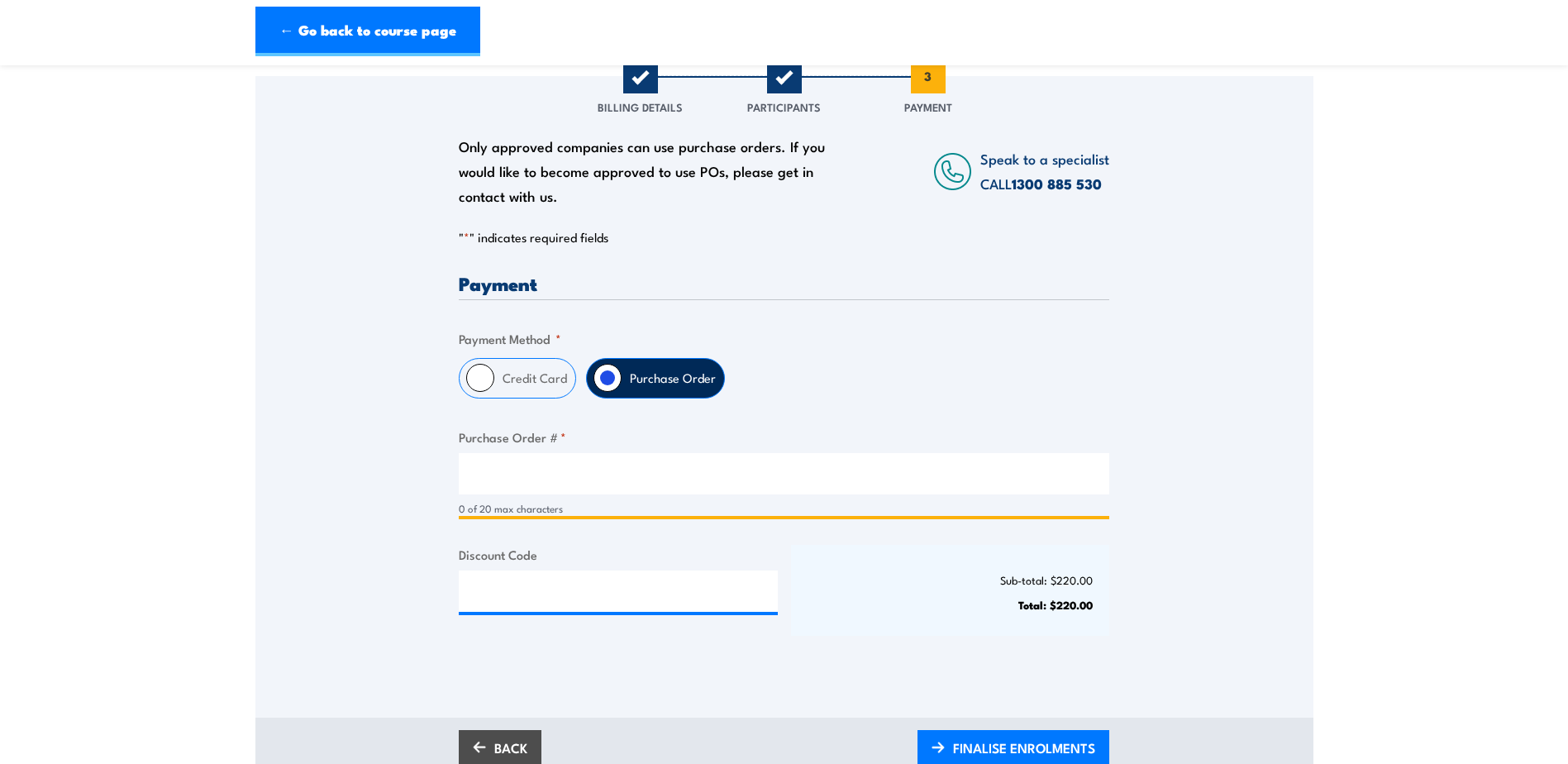
scroll to position [248, 0]
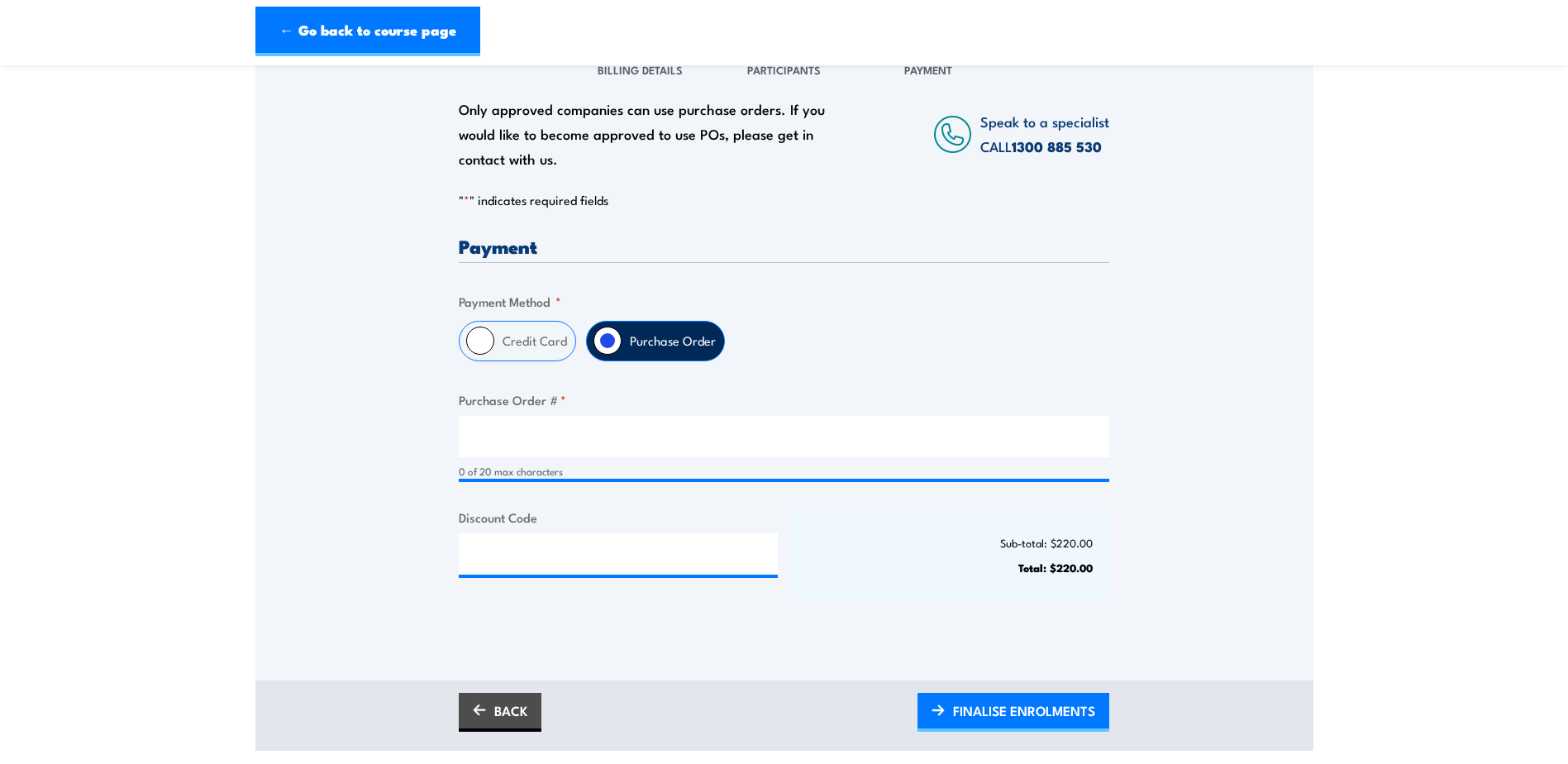
click at [470, 323] on div "Credit Card" at bounding box center [517, 341] width 118 height 41
click at [470, 335] on input "Credit Card" at bounding box center [480, 340] width 28 height 28
radio input "true"
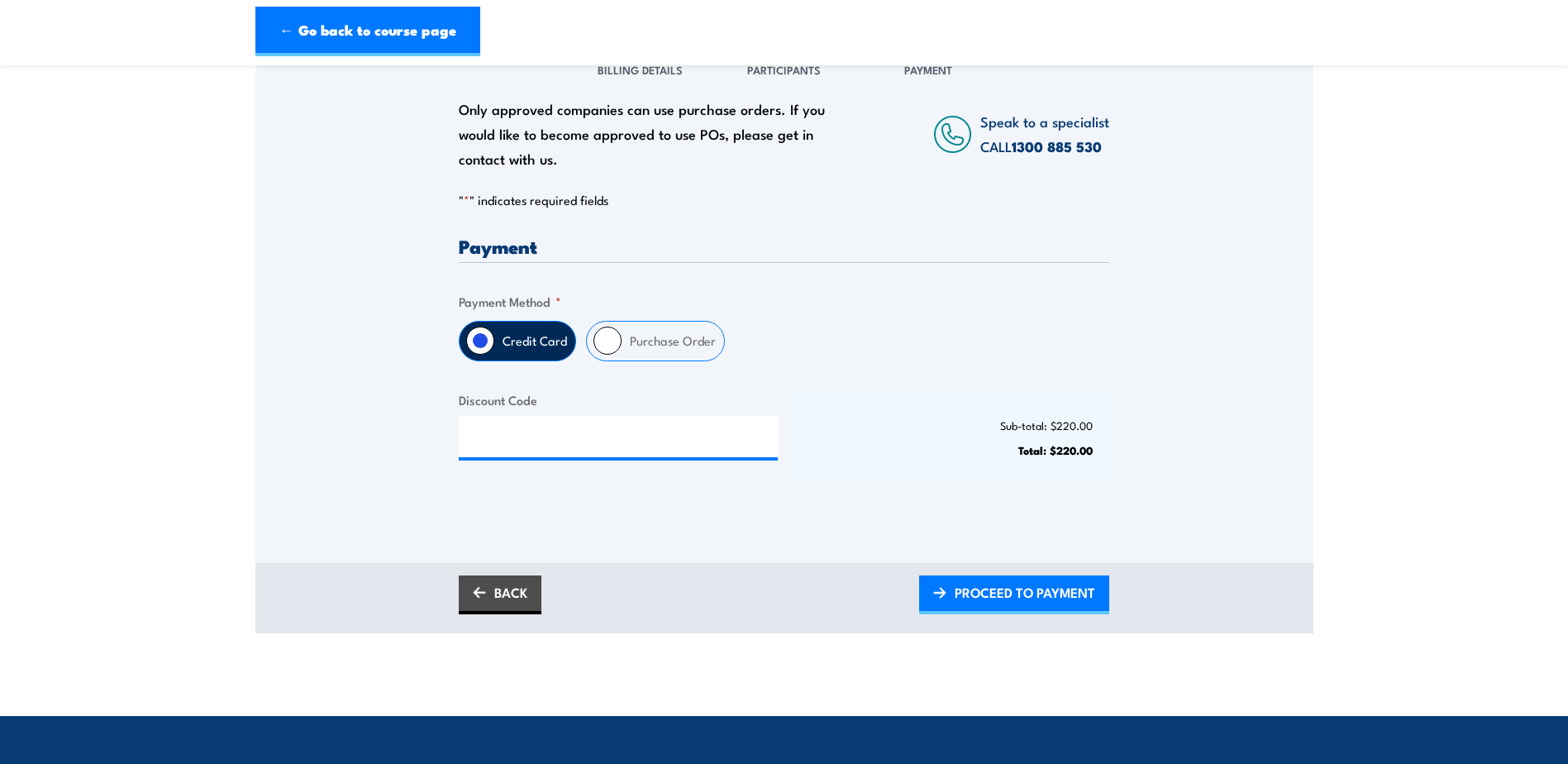
click at [649, 341] on label "Purchase Order" at bounding box center [672, 340] width 103 height 39
click at [621, 341] on input "Purchase Order" at bounding box center [607, 340] width 28 height 28
radio input "true"
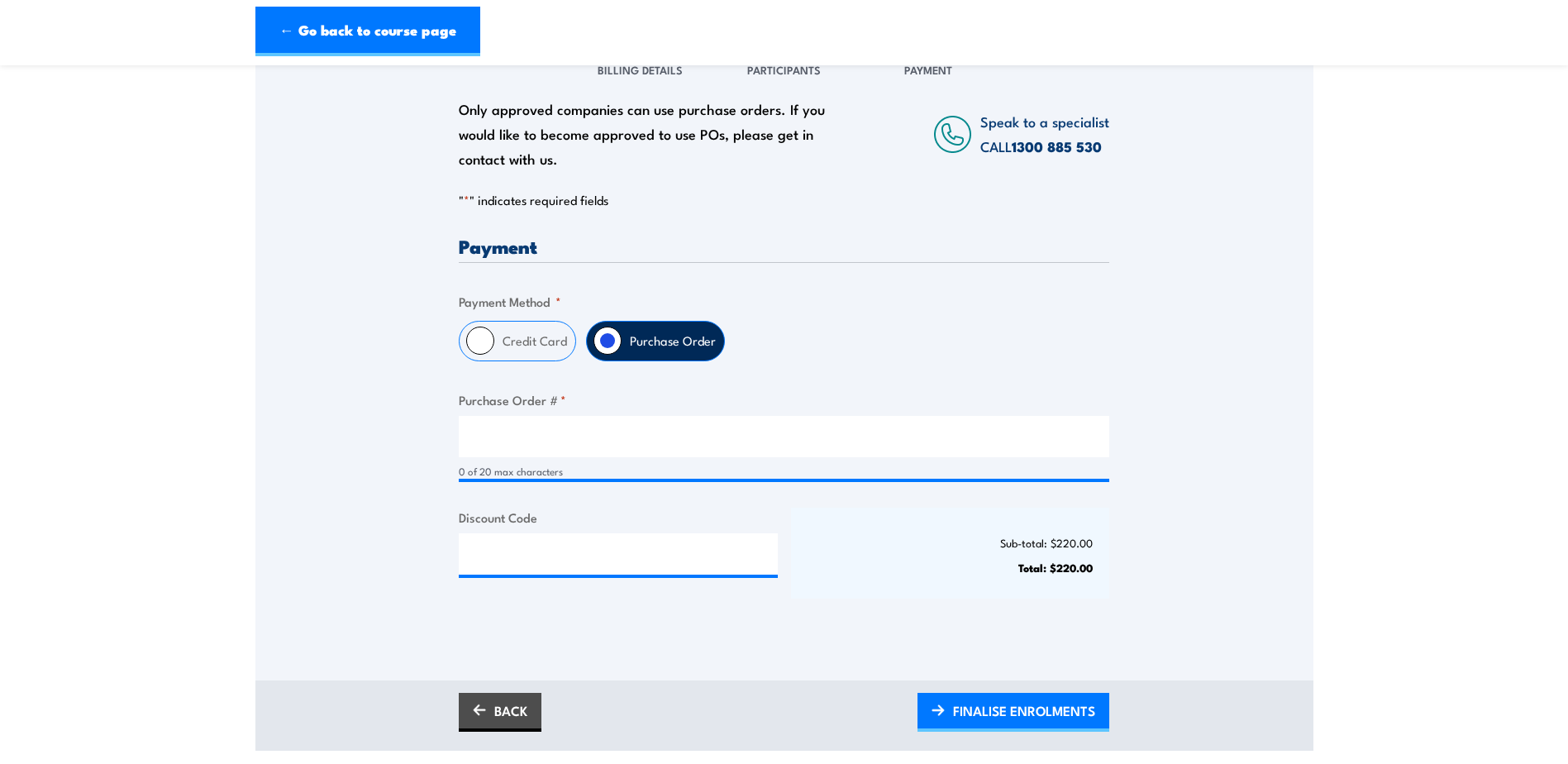
click at [518, 340] on label "Credit Card" at bounding box center [534, 340] width 81 height 39
click at [494, 340] on input "Credit Card" at bounding box center [480, 340] width 28 height 28
radio input "true"
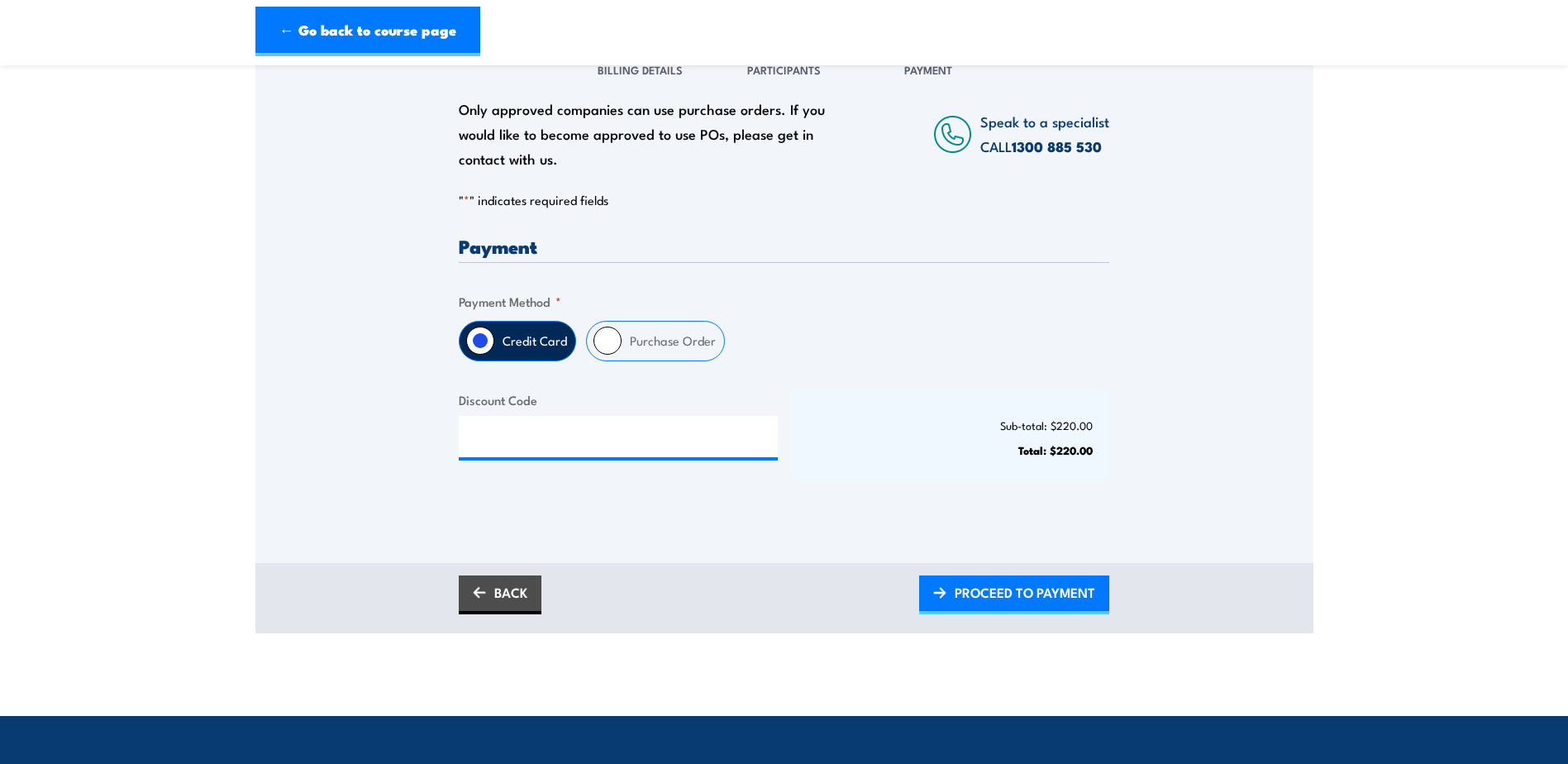
click at [616, 341] on input "Purchase Order" at bounding box center [607, 340] width 28 height 28
radio input "true"
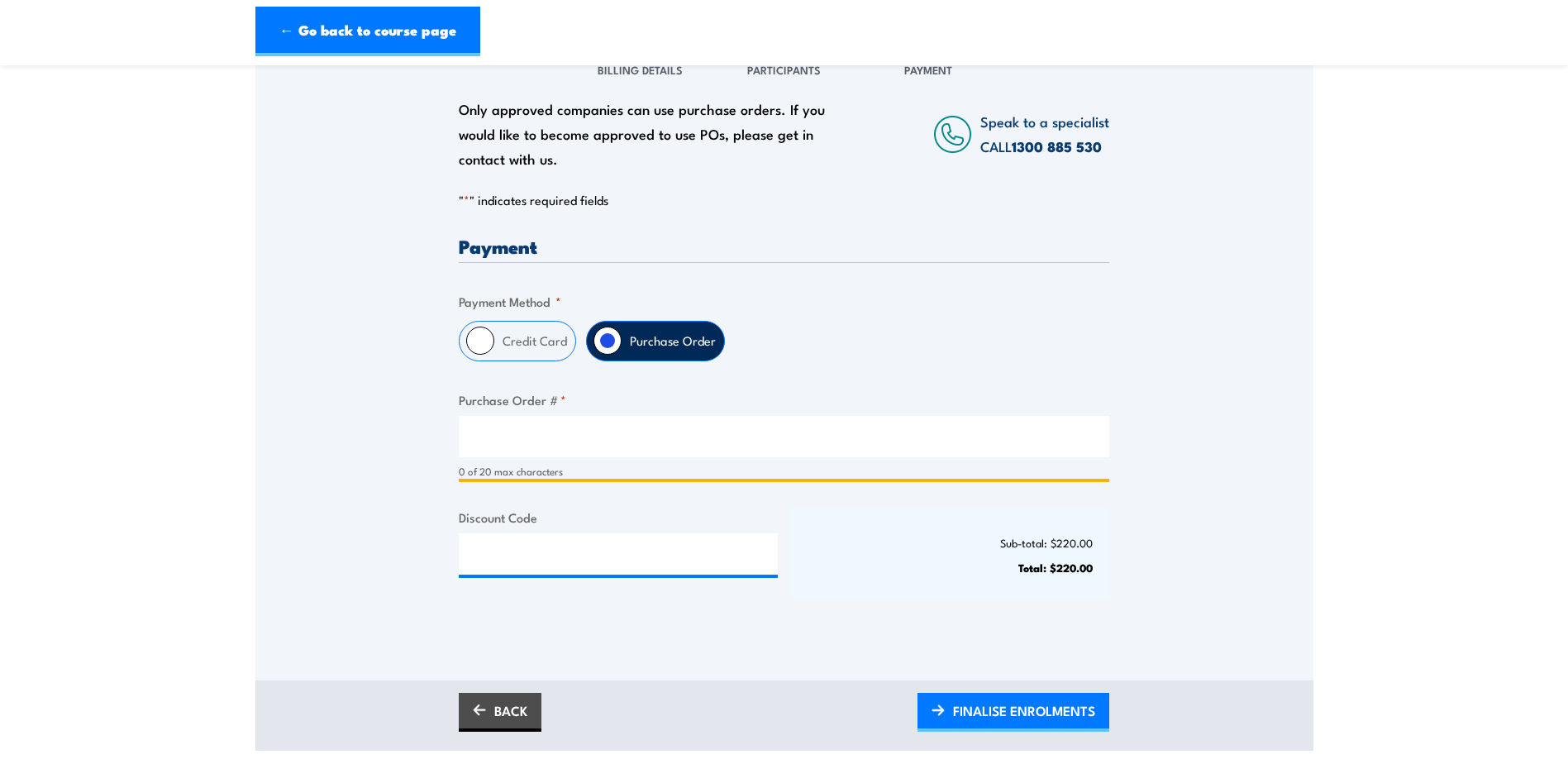
click at [605, 446] on input "Purchase Order # *" at bounding box center [784, 436] width 650 height 41
click at [509, 353] on label "Credit Card" at bounding box center [534, 340] width 81 height 39
click at [494, 353] on input "Credit Card" at bounding box center [480, 340] width 28 height 28
radio input "true"
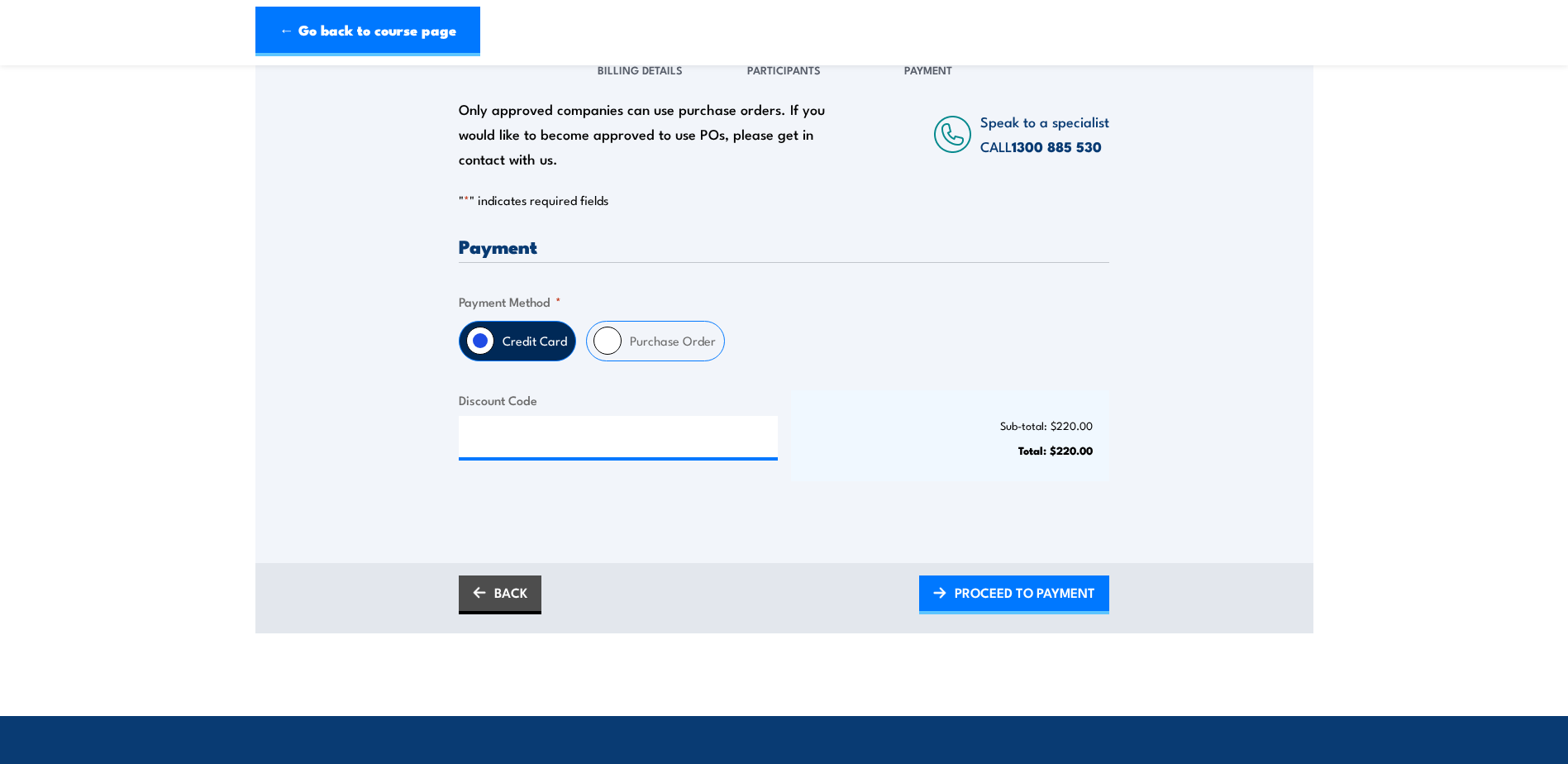
click at [600, 350] on input "Purchase Order" at bounding box center [607, 340] width 28 height 28
radio input "true"
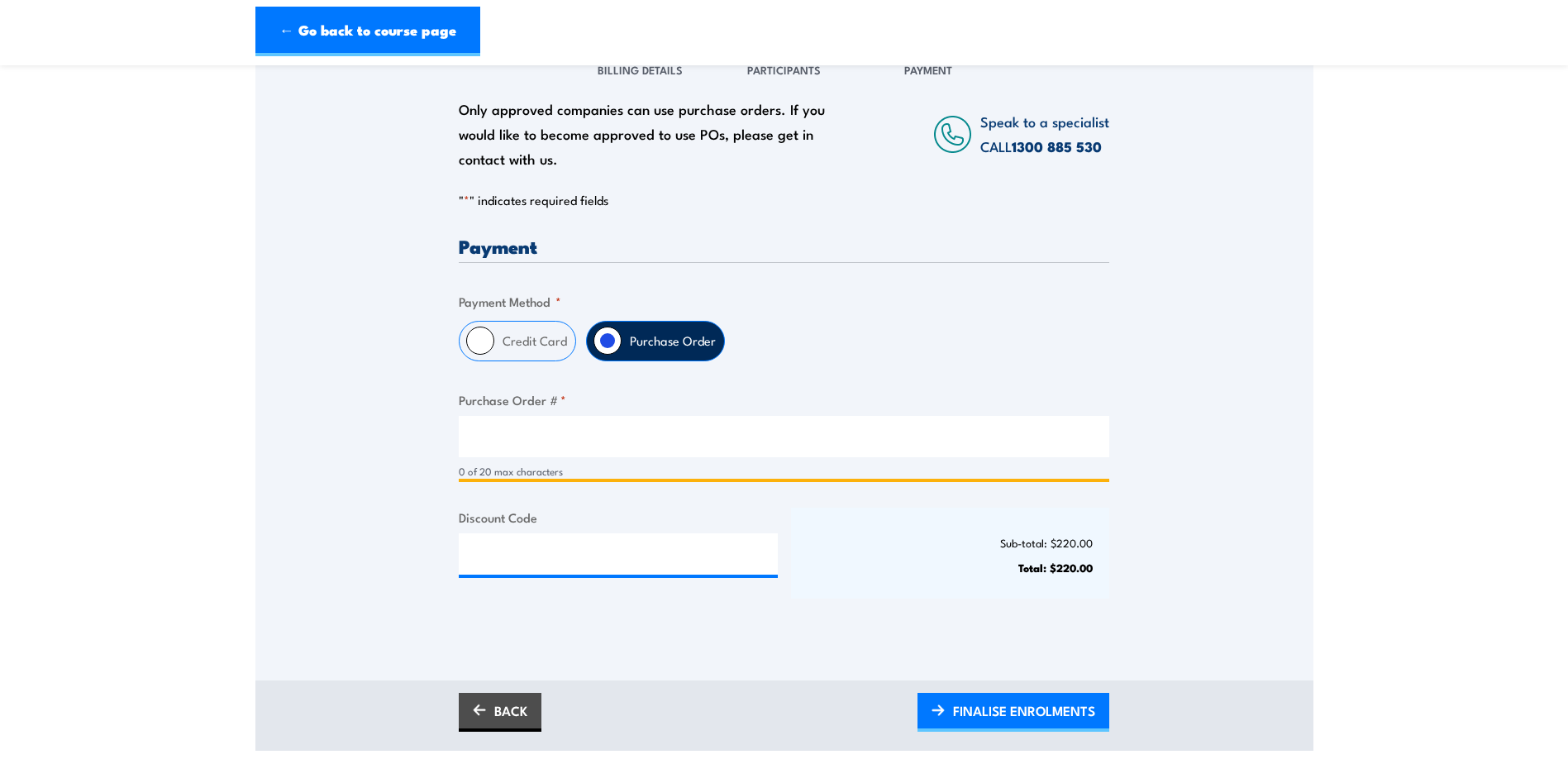
click at [581, 428] on input "Purchase Order # *" at bounding box center [784, 436] width 650 height 41
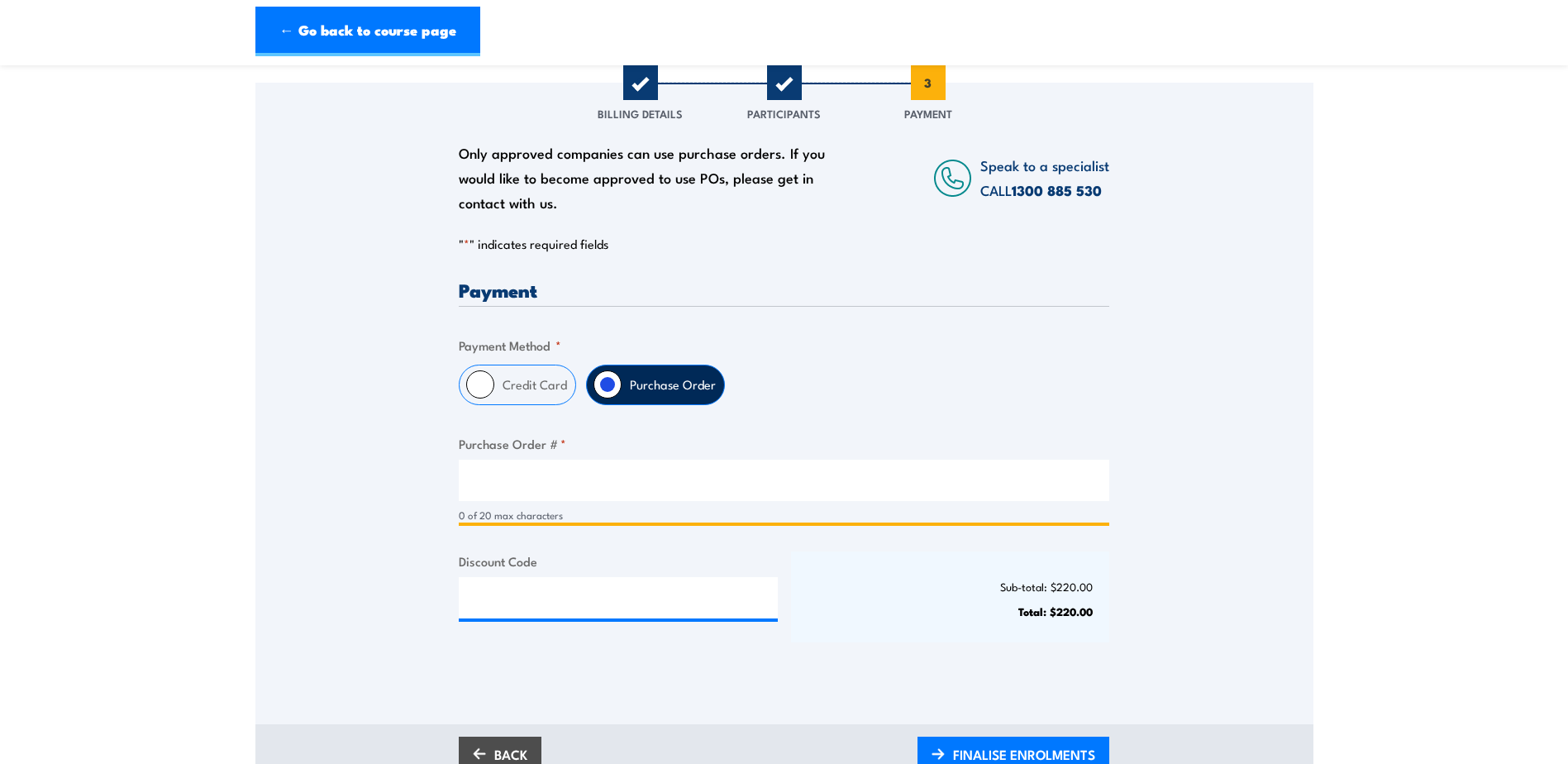
scroll to position [166, 0]
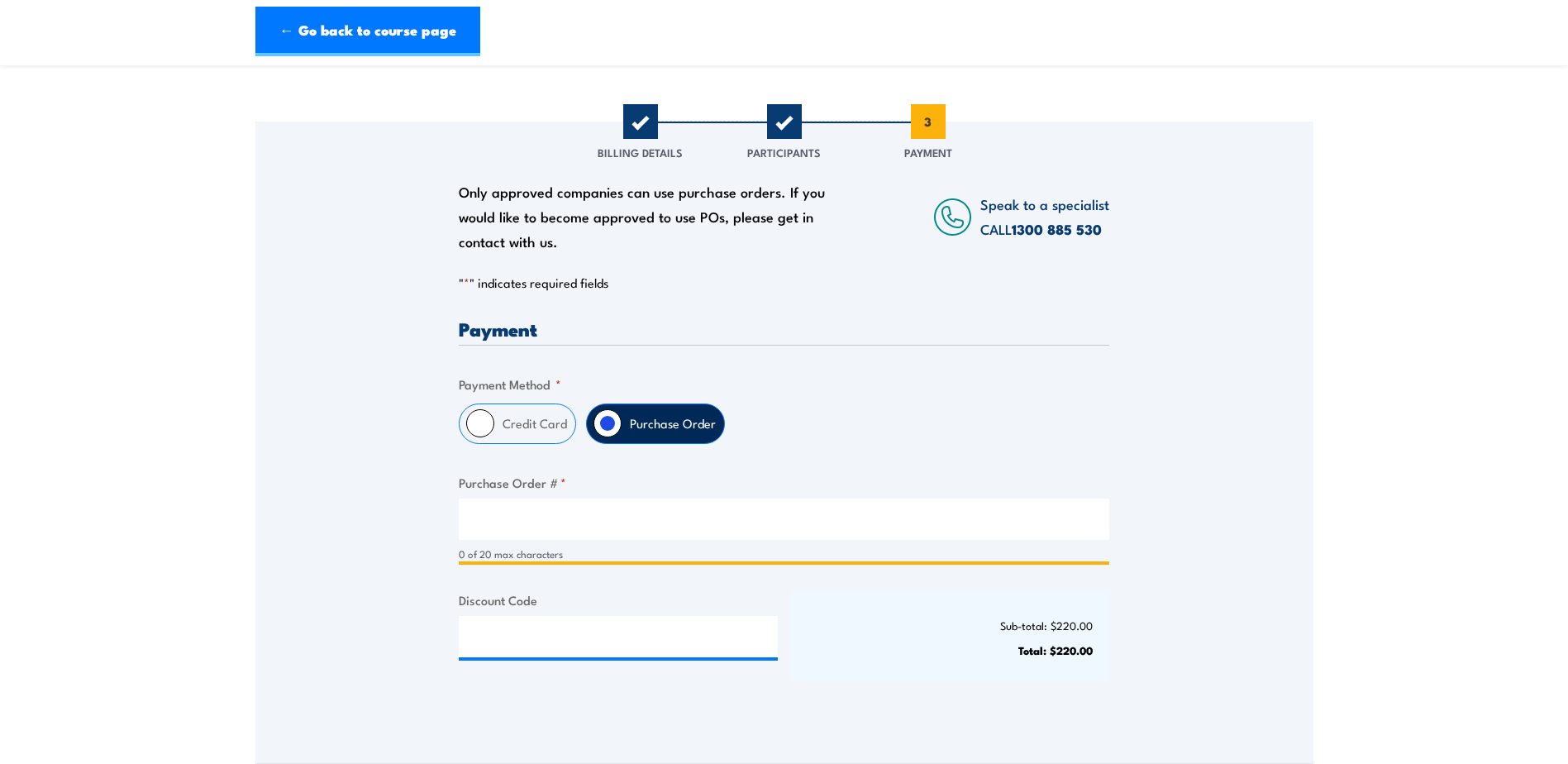
drag, startPoint x: 524, startPoint y: 512, endPoint x: 562, endPoint y: 524, distance: 39.8
click at [562, 524] on input "Purchase Order # *" at bounding box center [784, 519] width 650 height 41
click at [590, 513] on input "Purchase Order # *" at bounding box center [784, 519] width 650 height 41
click at [631, 518] on input "Purchase Order # *" at bounding box center [784, 519] width 650 height 41
click at [611, 511] on input "Purchase Order # *" at bounding box center [784, 519] width 650 height 41
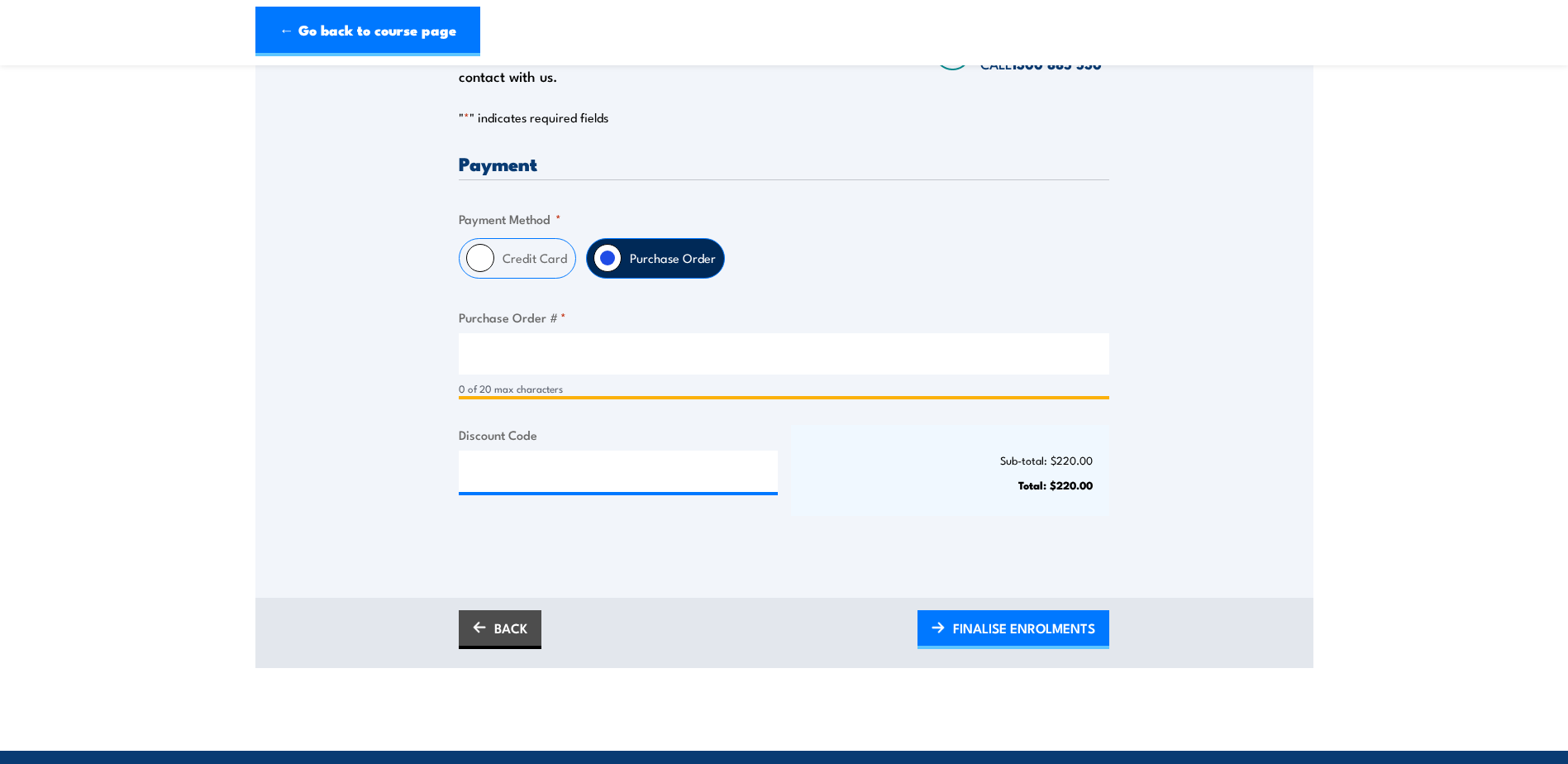
scroll to position [248, 0]
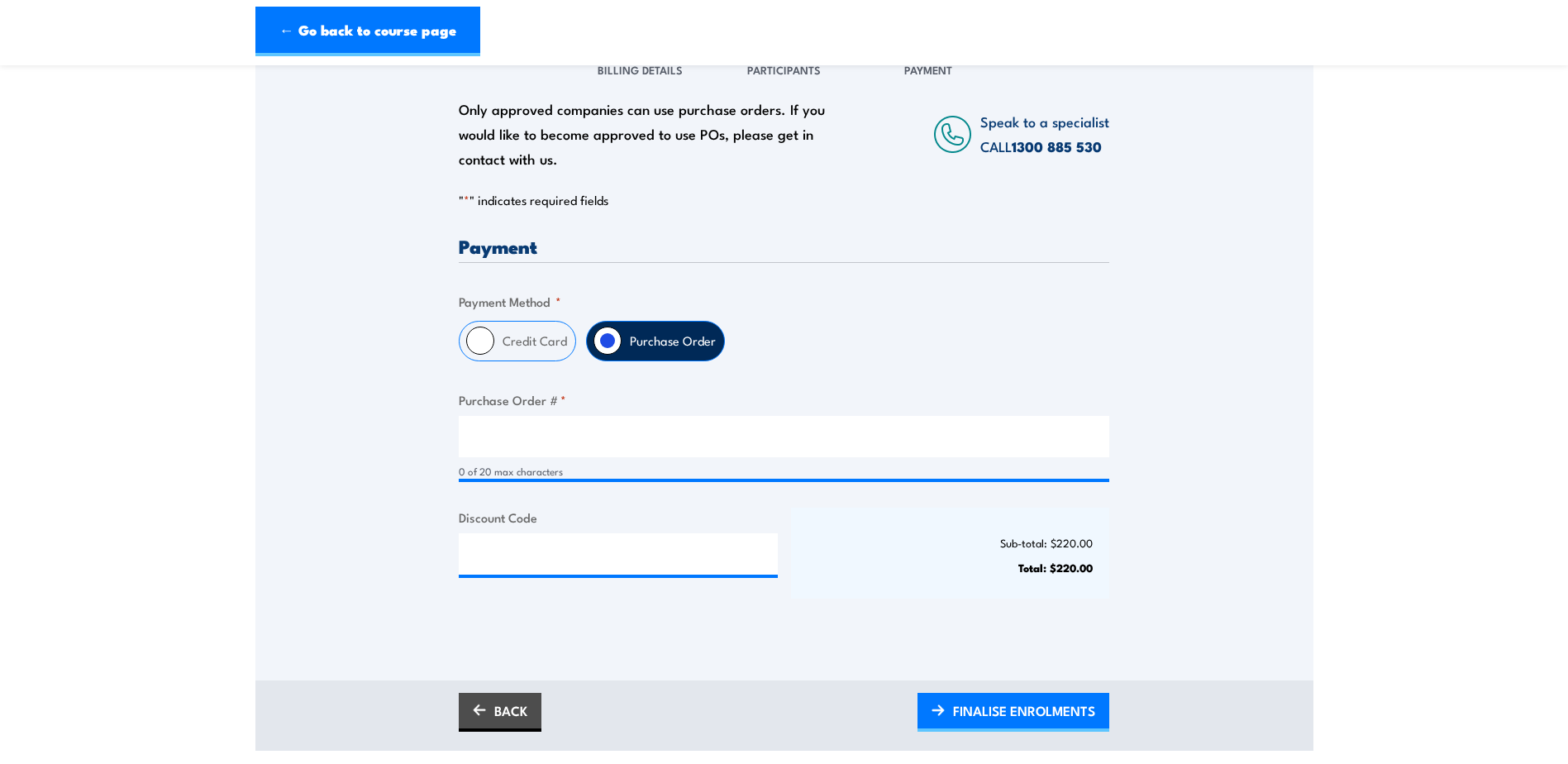
click at [498, 339] on label "Credit Card" at bounding box center [534, 340] width 81 height 39
click at [494, 339] on input "Credit Card" at bounding box center [480, 340] width 28 height 28
radio input "true"
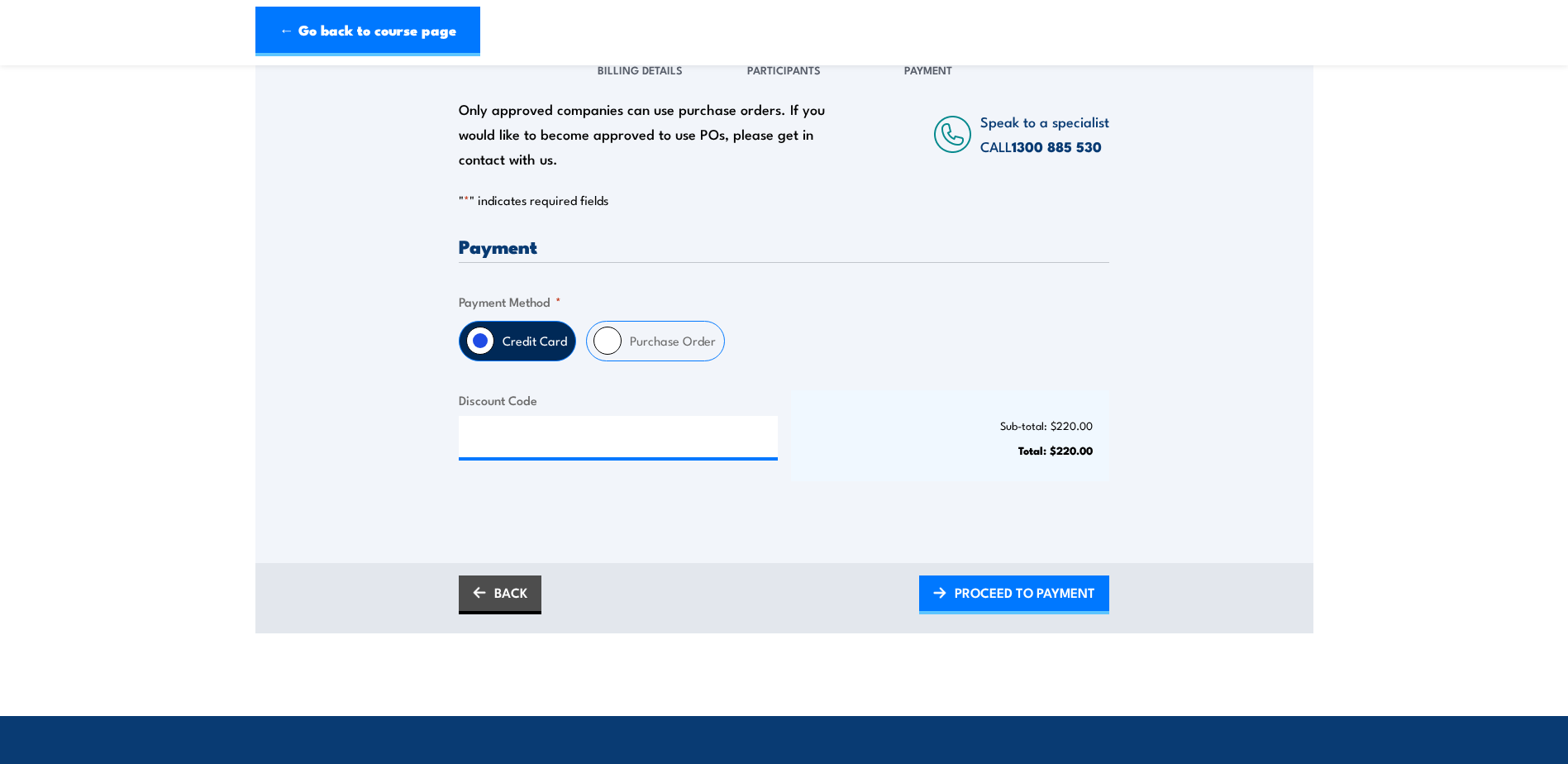
click at [634, 351] on label "Purchase Order" at bounding box center [672, 340] width 103 height 39
click at [621, 351] on input "Purchase Order" at bounding box center [607, 340] width 28 height 28
radio input "true"
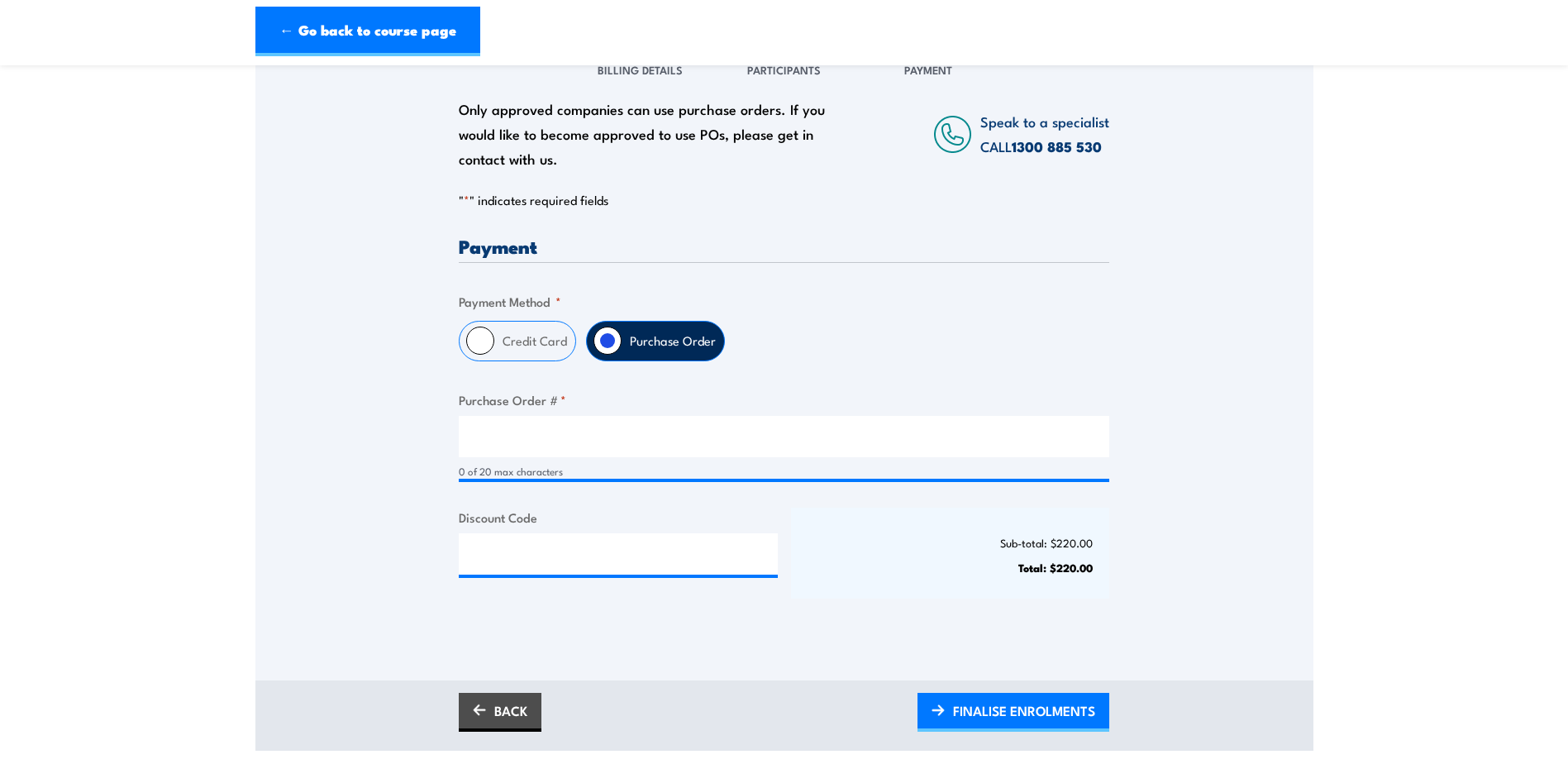
click at [522, 346] on label "Credit Card" at bounding box center [534, 340] width 81 height 39
click at [494, 346] on input "Credit Card" at bounding box center [480, 340] width 28 height 28
radio input "true"
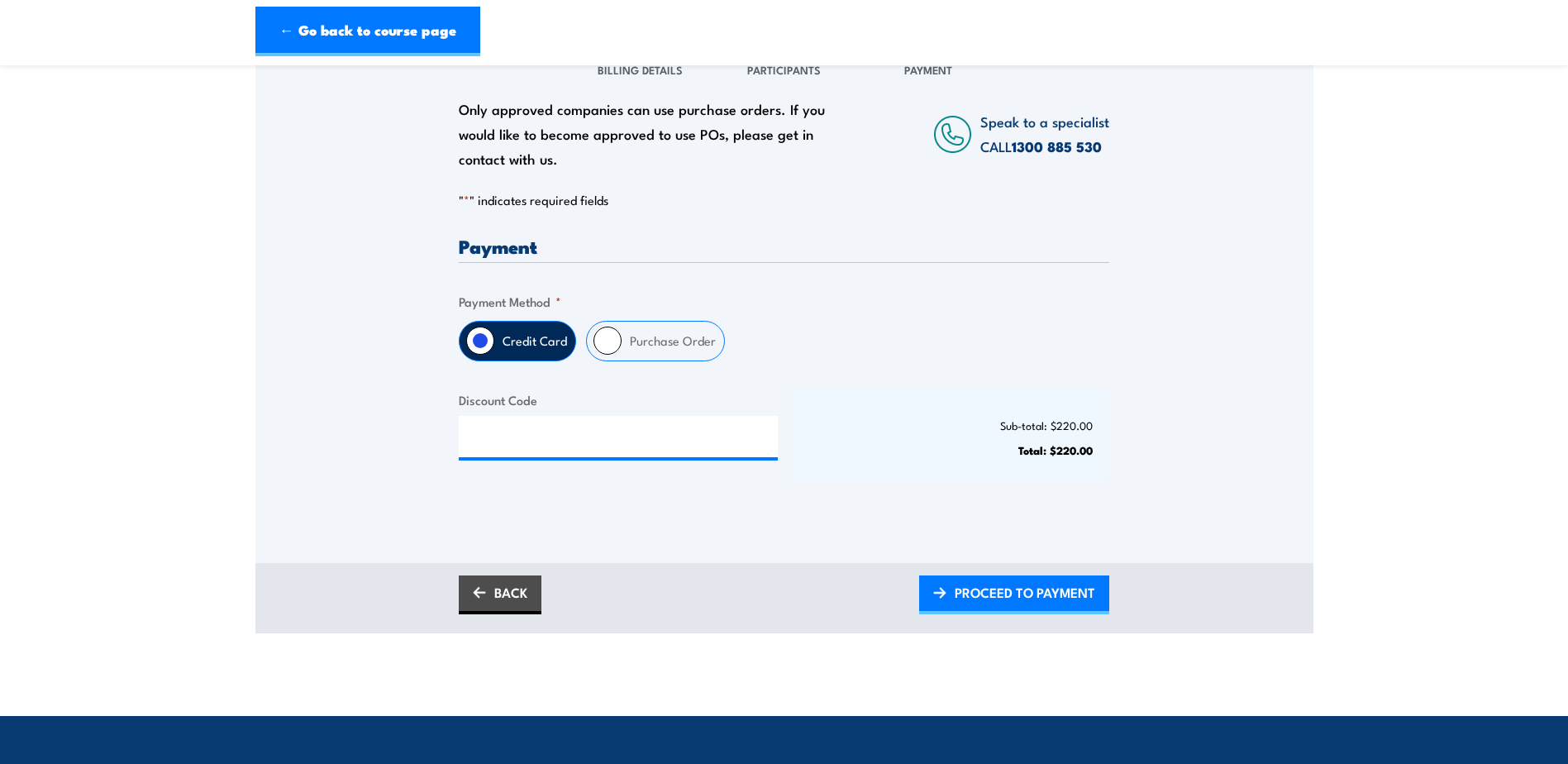
click at [613, 346] on input "Purchase Order" at bounding box center [607, 340] width 28 height 28
radio input "true"
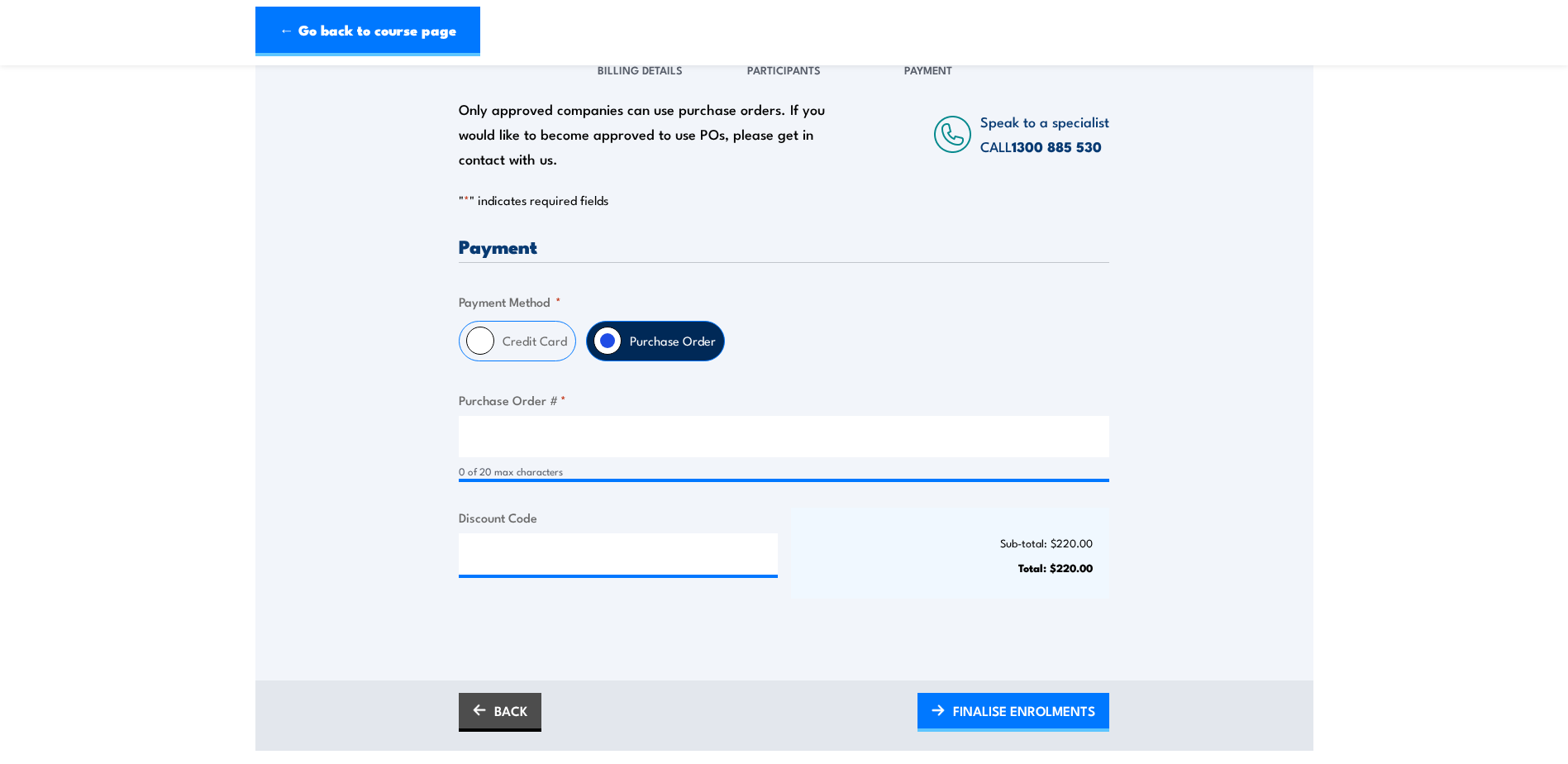
click at [509, 339] on label "Credit Card" at bounding box center [534, 340] width 81 height 39
click at [494, 339] on input "Credit Card" at bounding box center [480, 340] width 28 height 28
radio input "true"
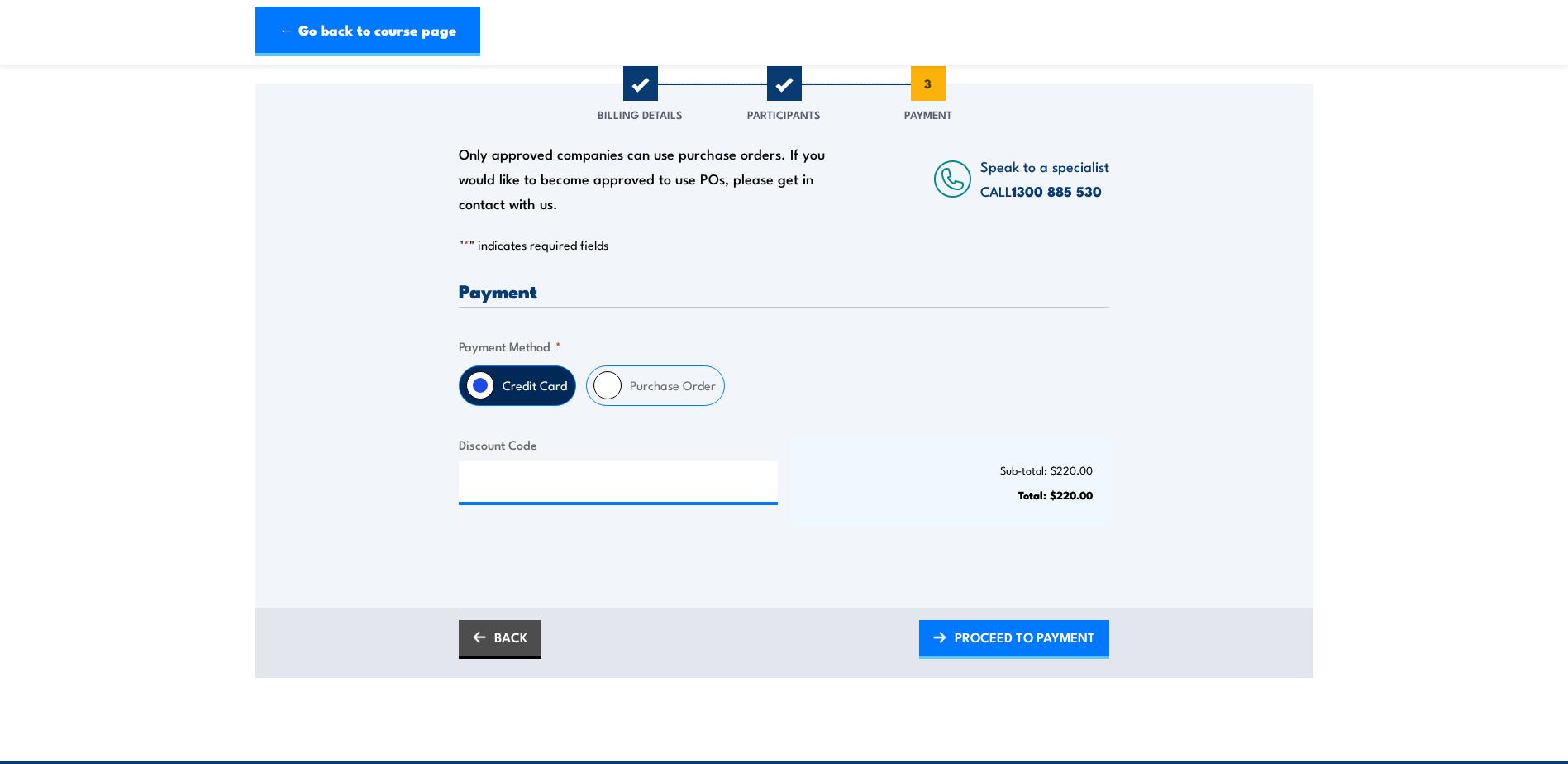
scroll to position [166, 0]
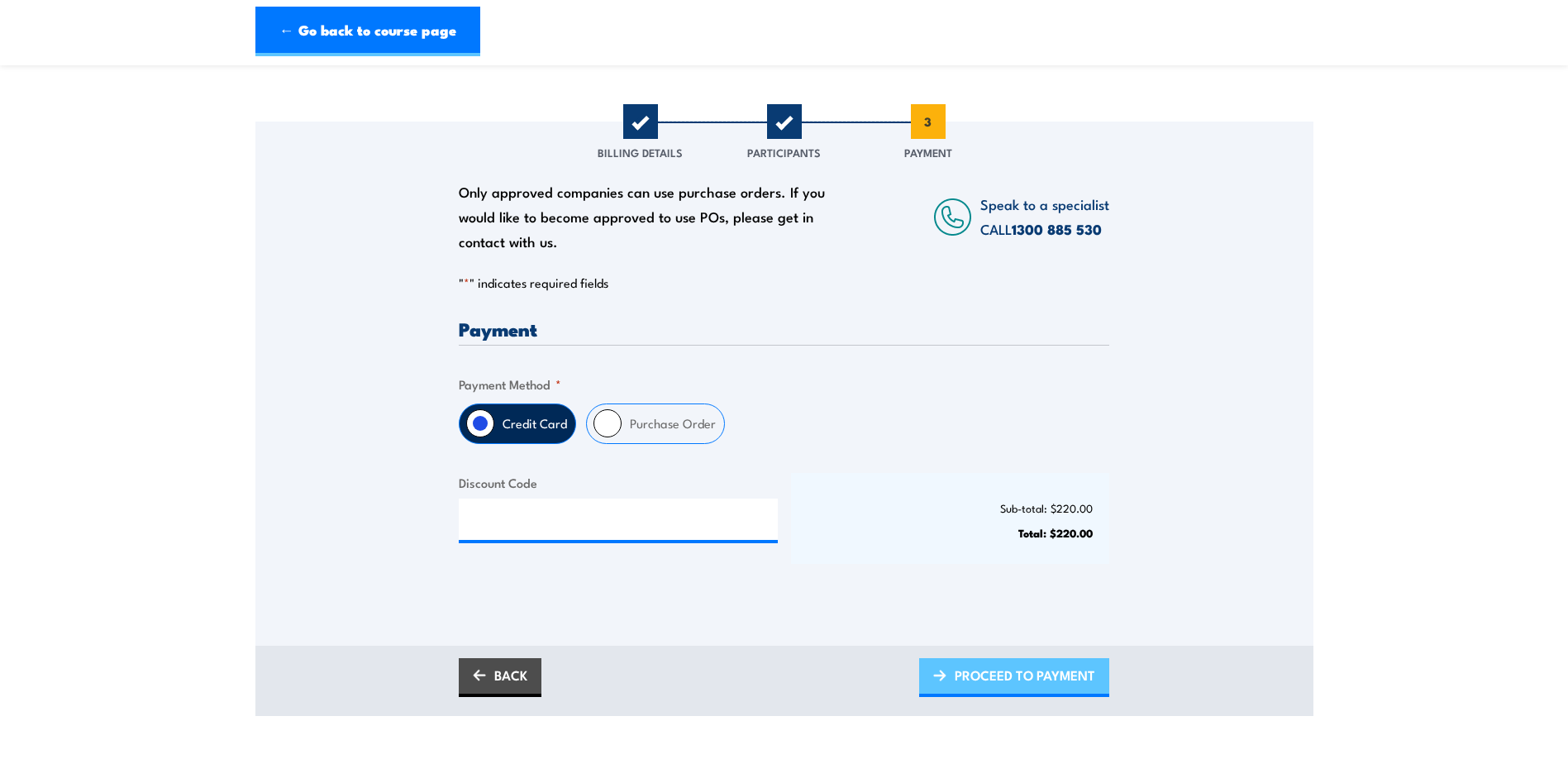
click at [1009, 680] on span "PROCEED TO PAYMENT" at bounding box center [1024, 675] width 141 height 44
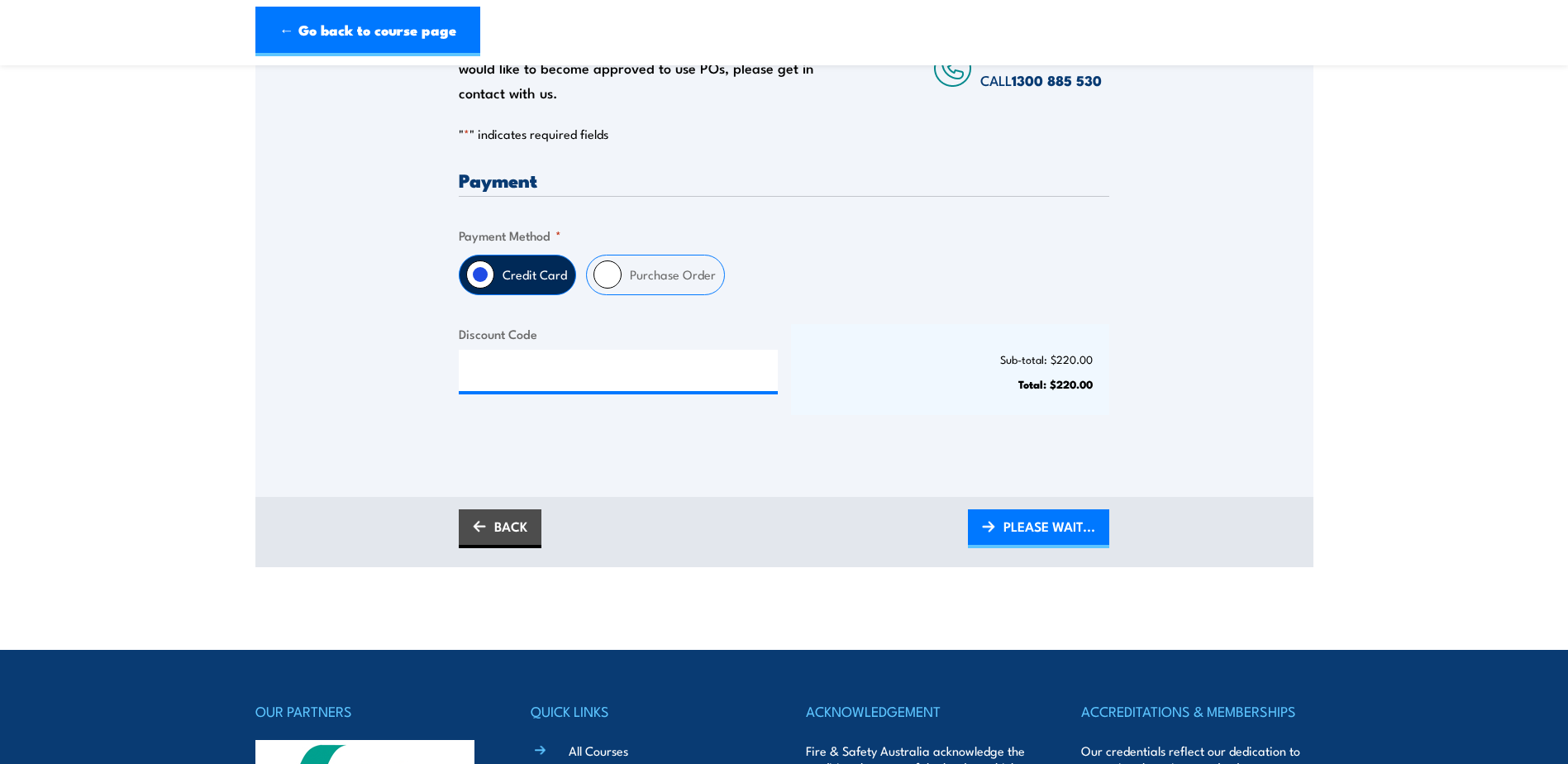
scroll to position [331, 0]
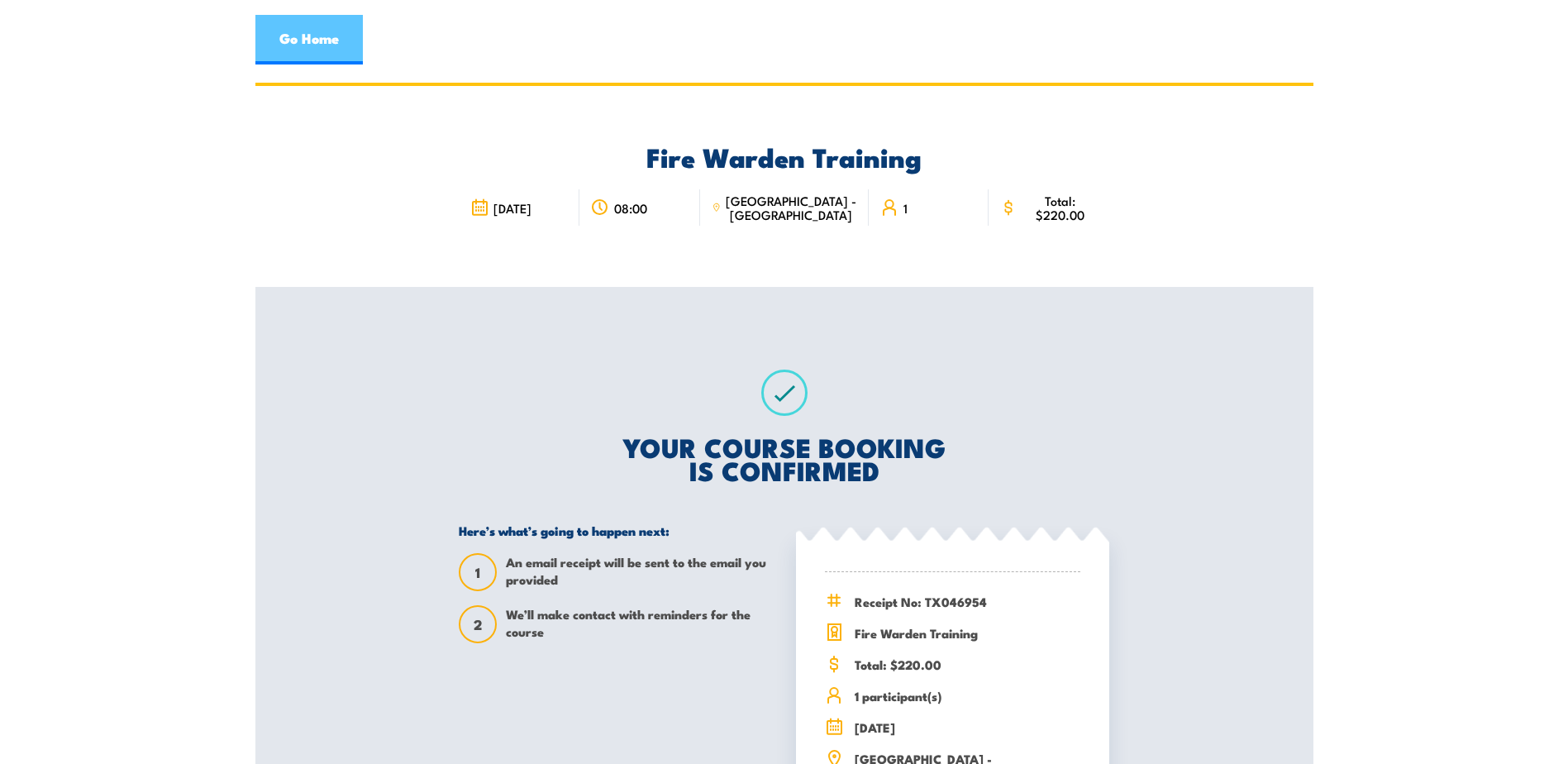
click at [323, 37] on link "Go Home" at bounding box center [309, 40] width 108 height 50
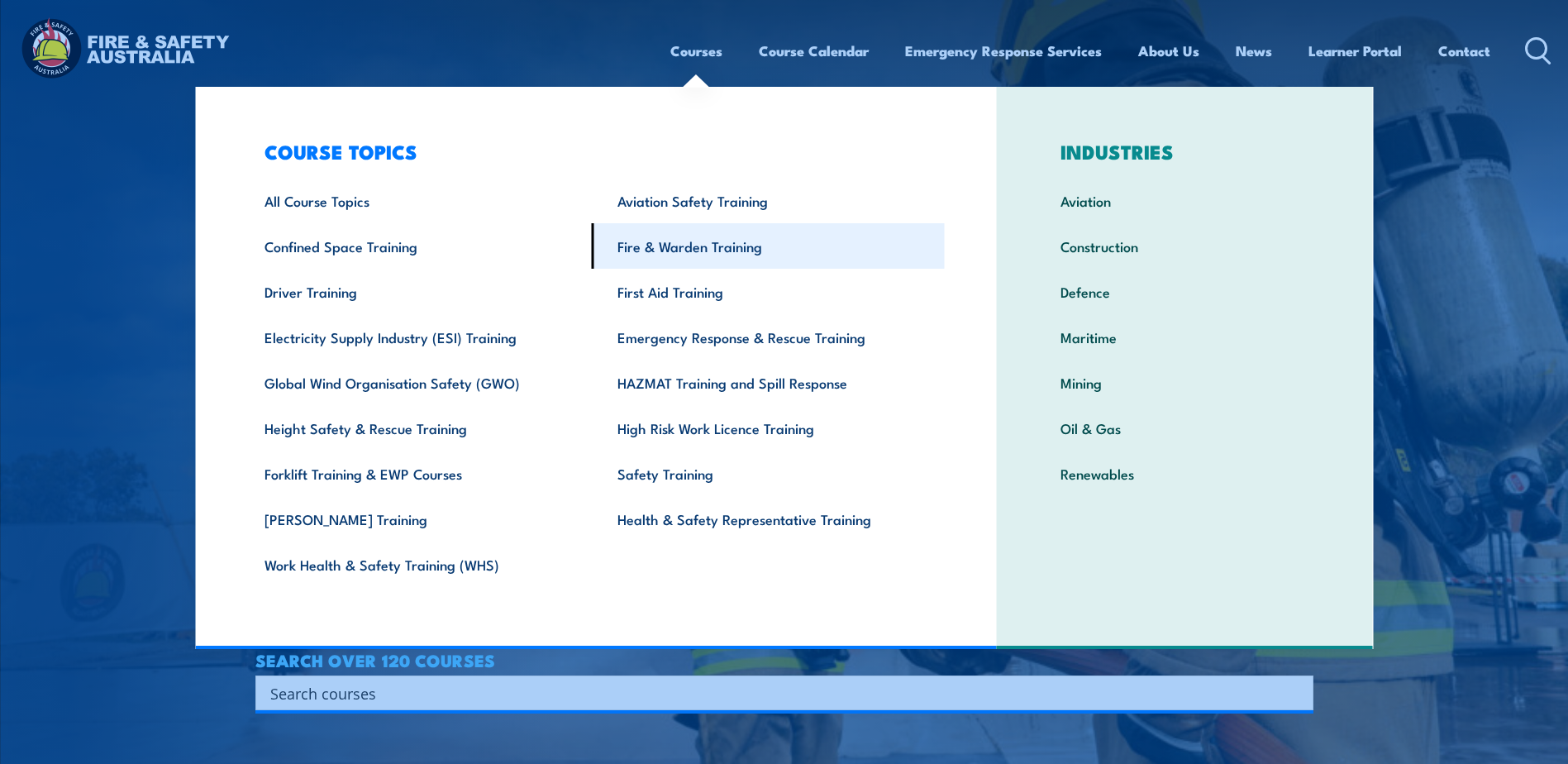
click at [623, 252] on link "Fire & Warden Training" at bounding box center [769, 246] width 353 height 46
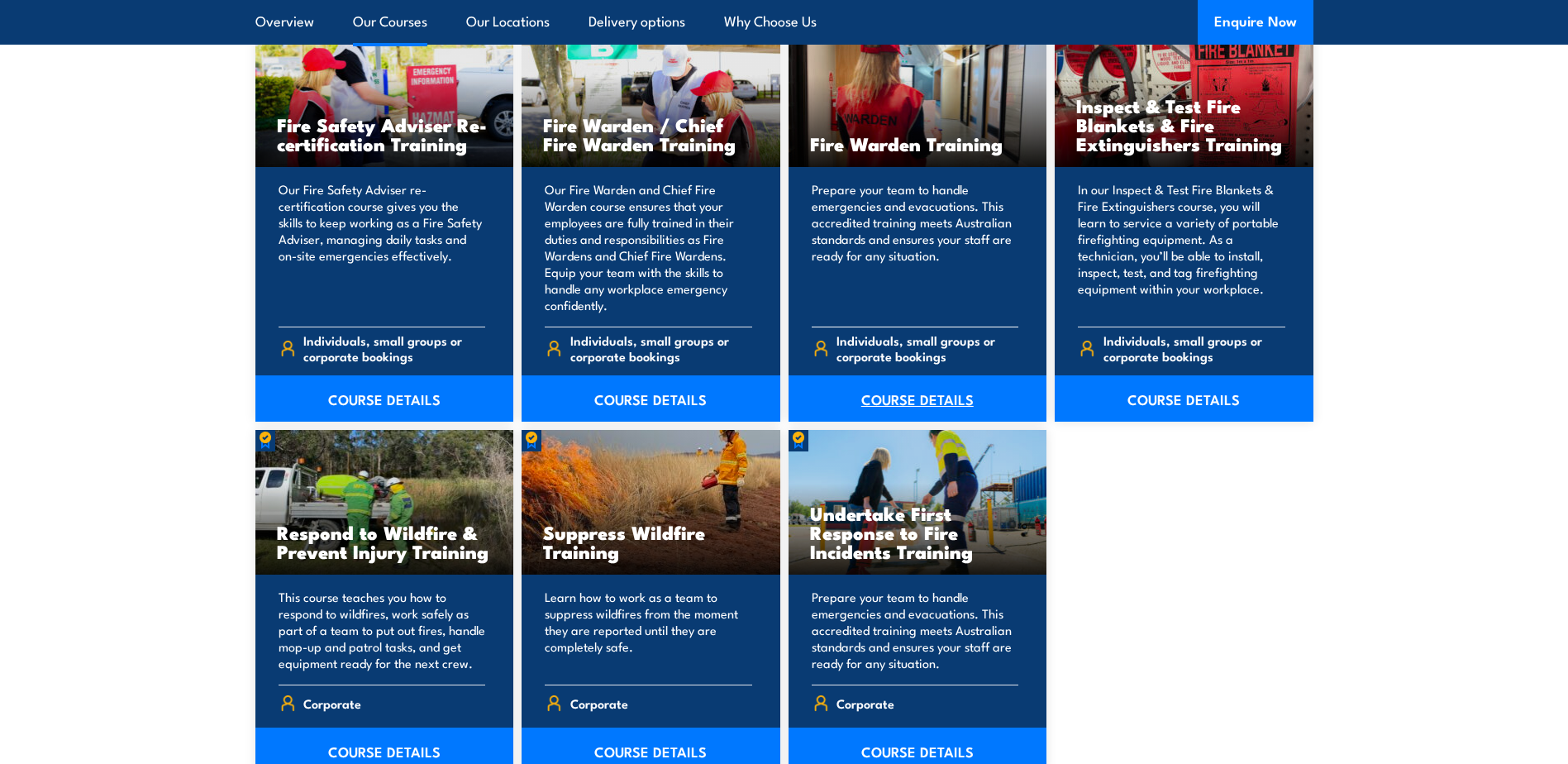
scroll to position [2232, 0]
click at [890, 133] on h3 "Fire Warden Training" at bounding box center [917, 142] width 215 height 19
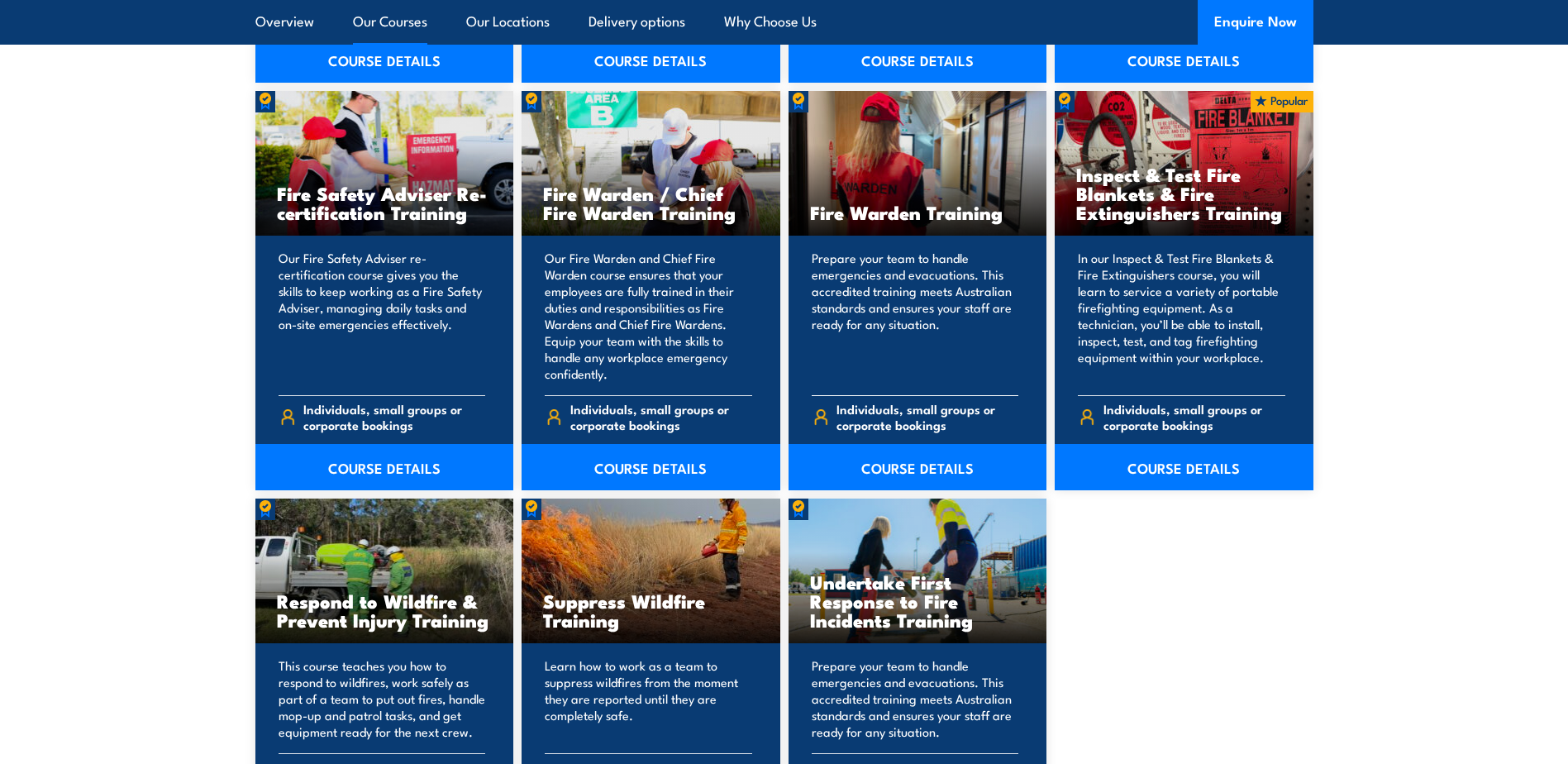
scroll to position [2067, 0]
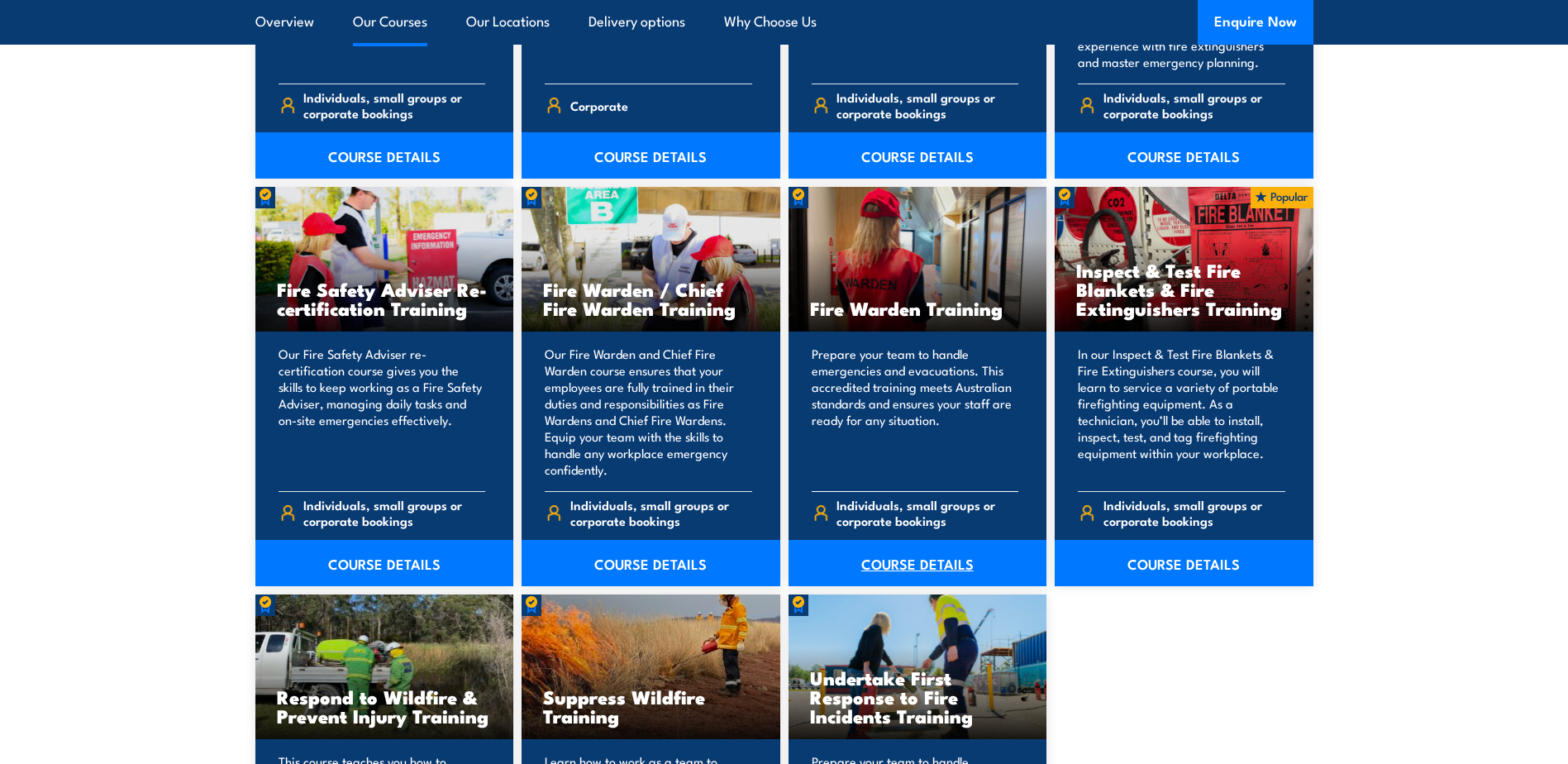
click at [875, 573] on link "COURSE DETAILS" at bounding box center [917, 563] width 258 height 46
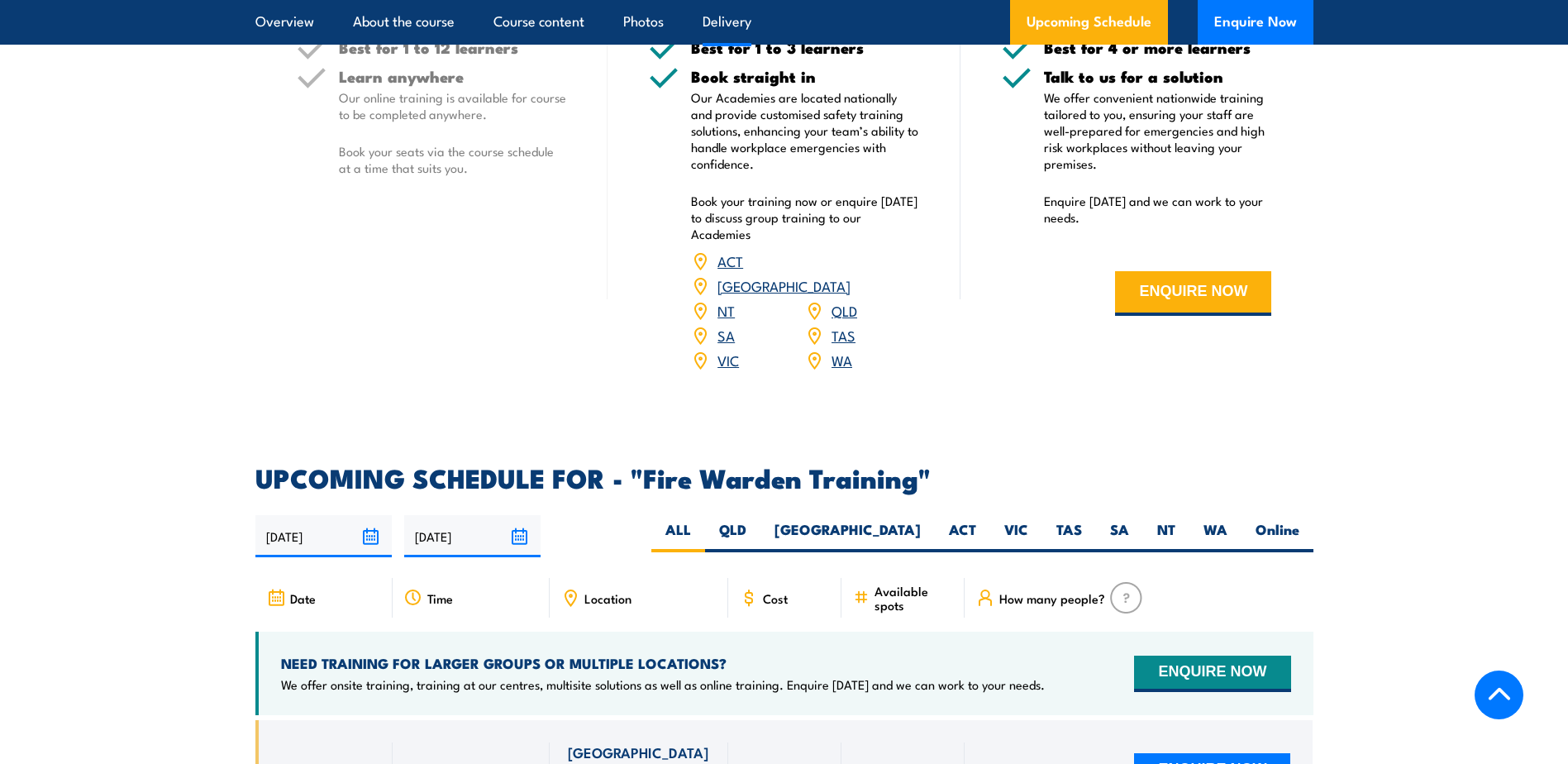
scroll to position [2893, 0]
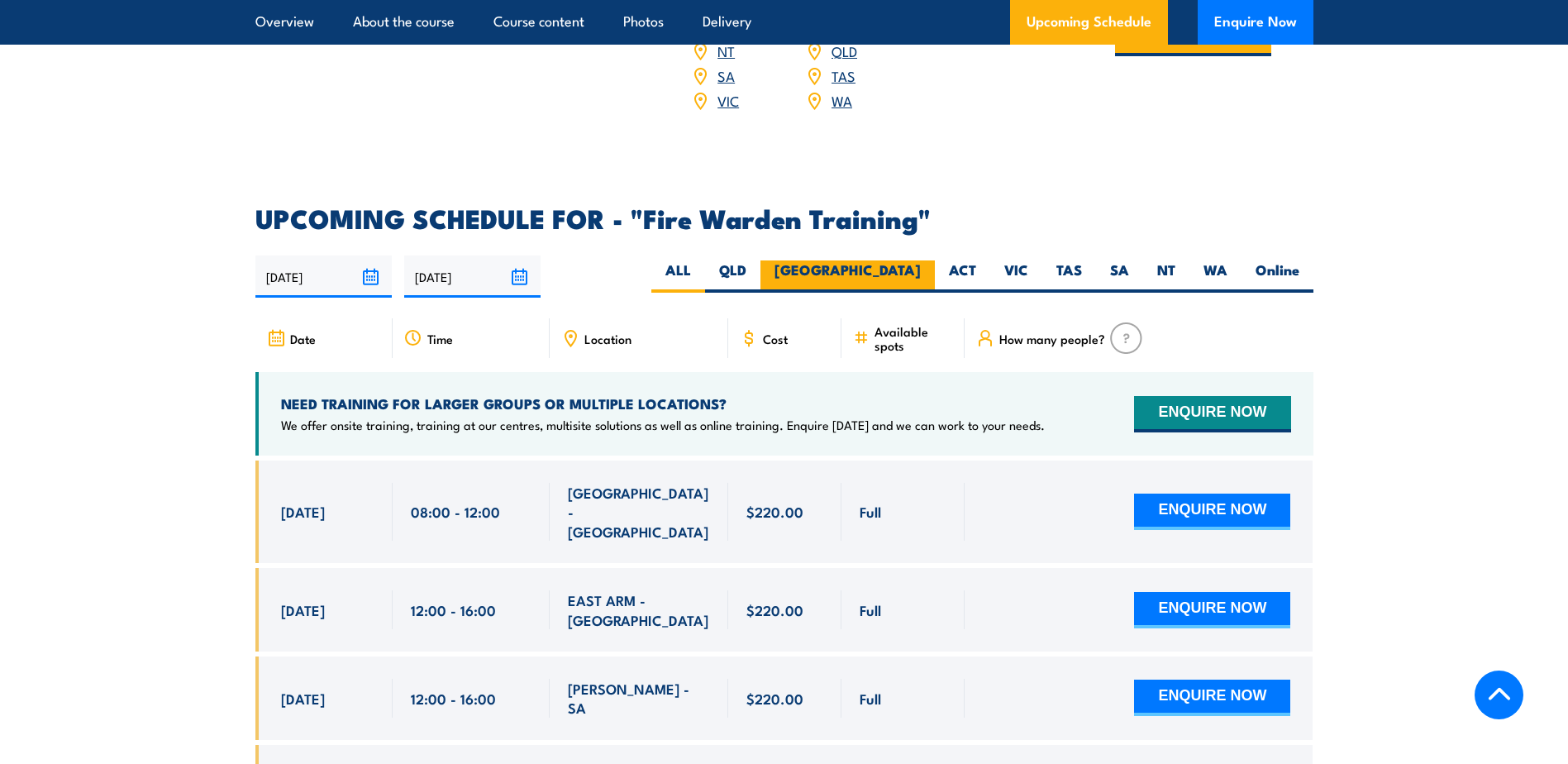
click at [906, 260] on label "[GEOGRAPHIC_DATA]" at bounding box center [847, 276] width 174 height 32
click at [921, 260] on input "NSW" at bounding box center [926, 265] width 11 height 11
radio input "true"
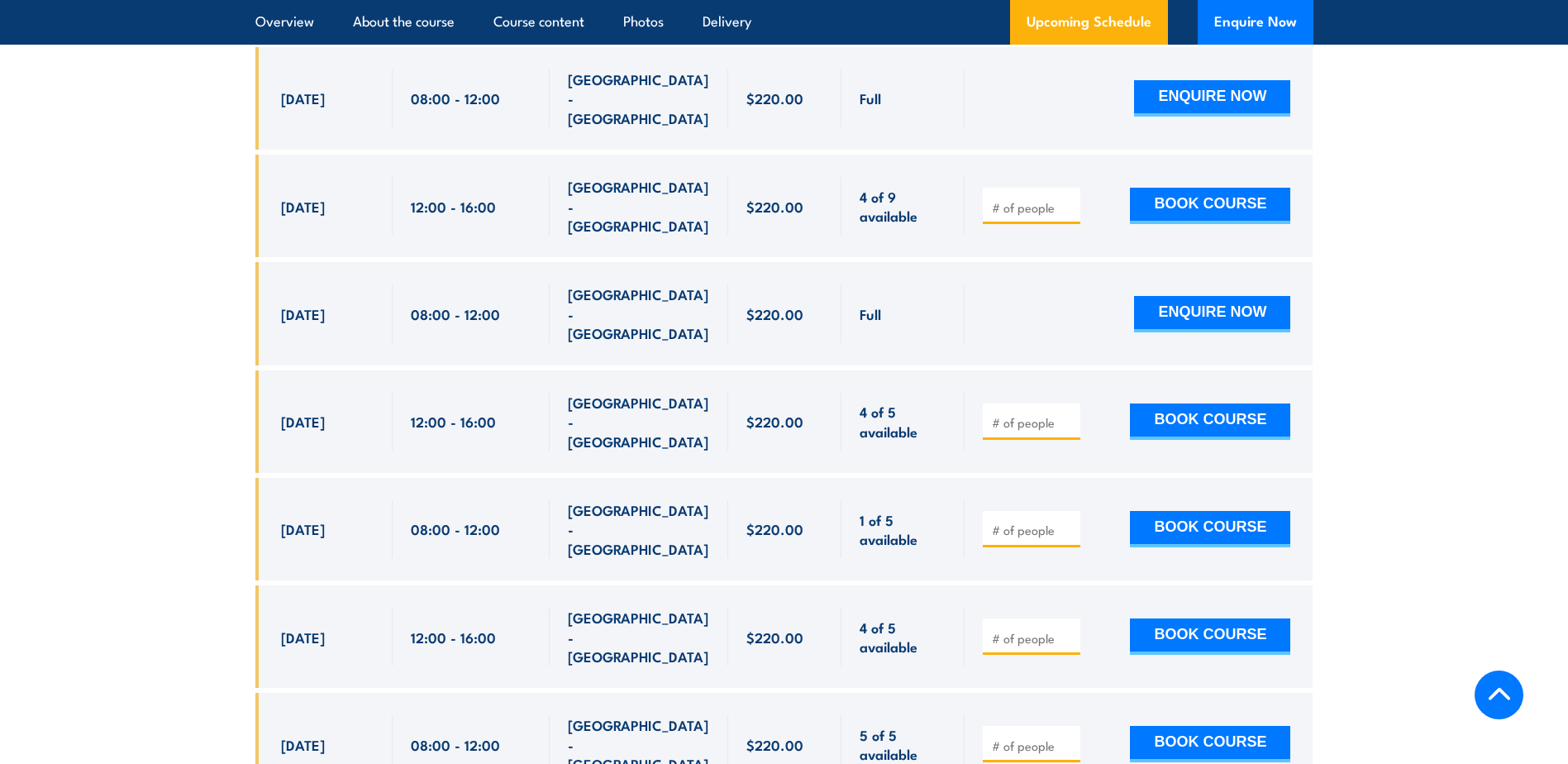
scroll to position [3406, 0]
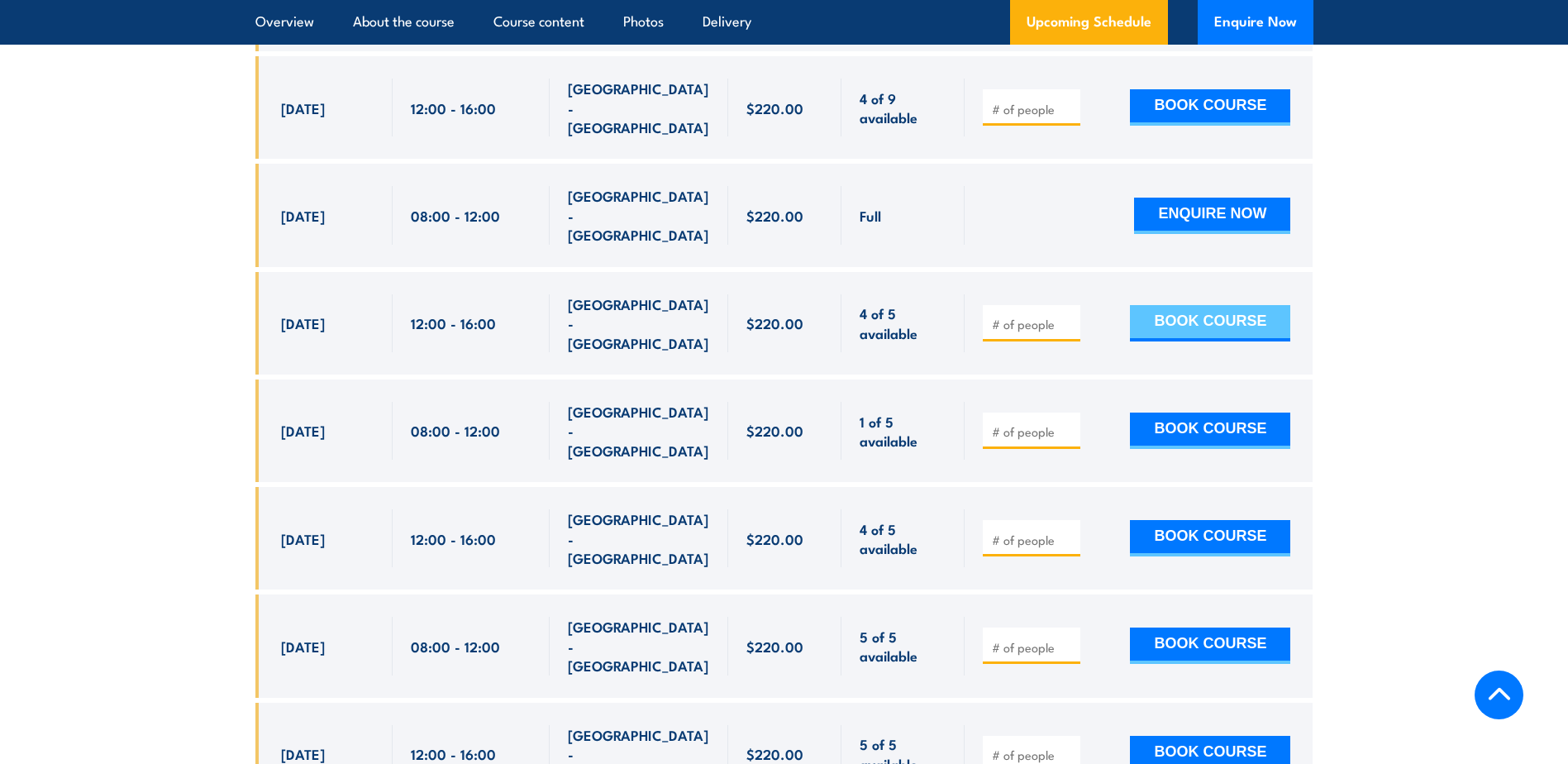
click at [1179, 305] on button "BOOK COURSE" at bounding box center [1209, 323] width 160 height 36
click at [1031, 316] on input "number" at bounding box center [1033, 324] width 83 height 17
type input "1"
click at [1187, 305] on button "BOOK COURSE" at bounding box center [1209, 323] width 160 height 36
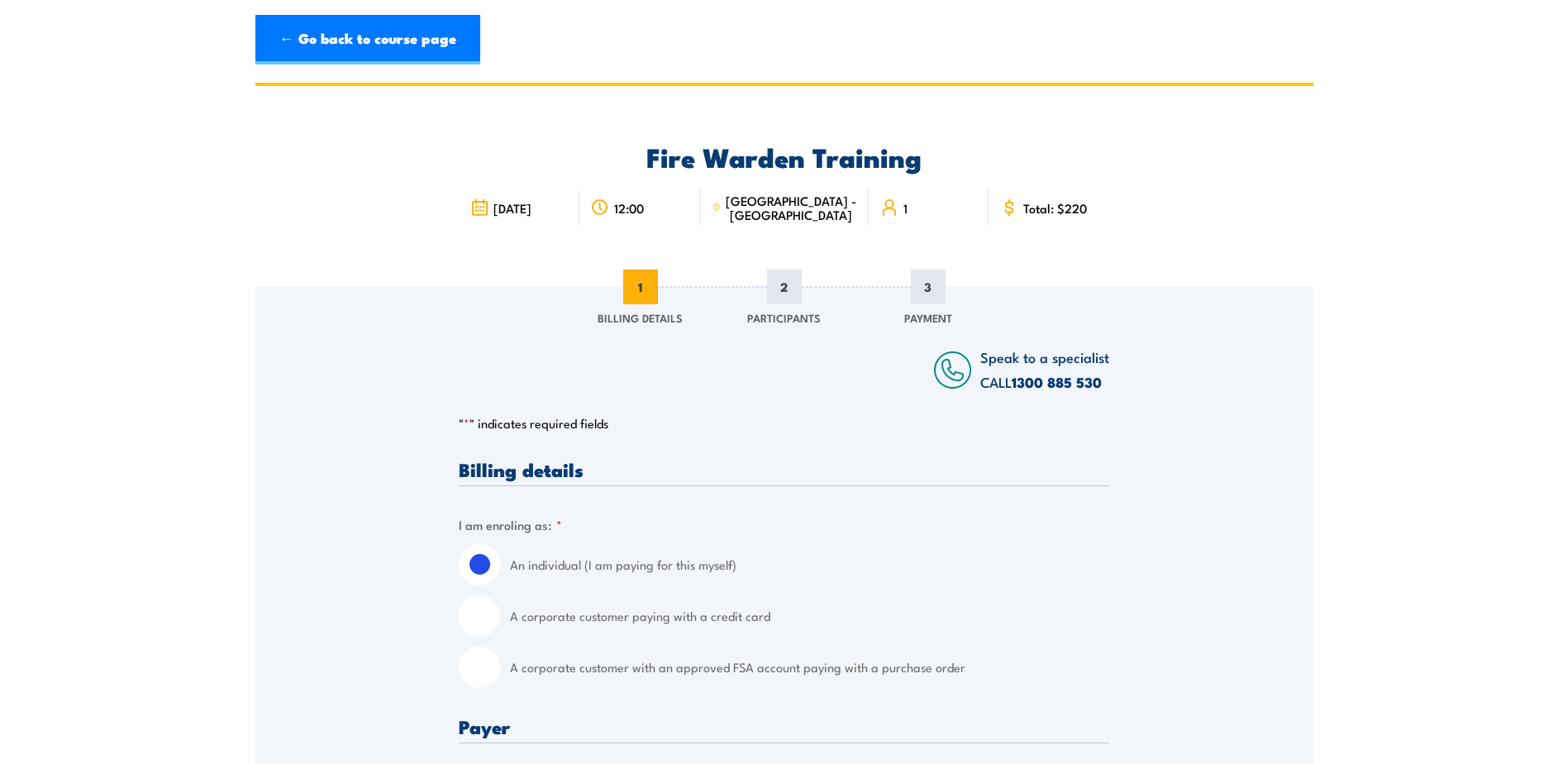
click at [497, 673] on input "A corporate customer with an approved FSA account paying with a purchase order" at bounding box center [478, 666] width 41 height 41
radio input "true"
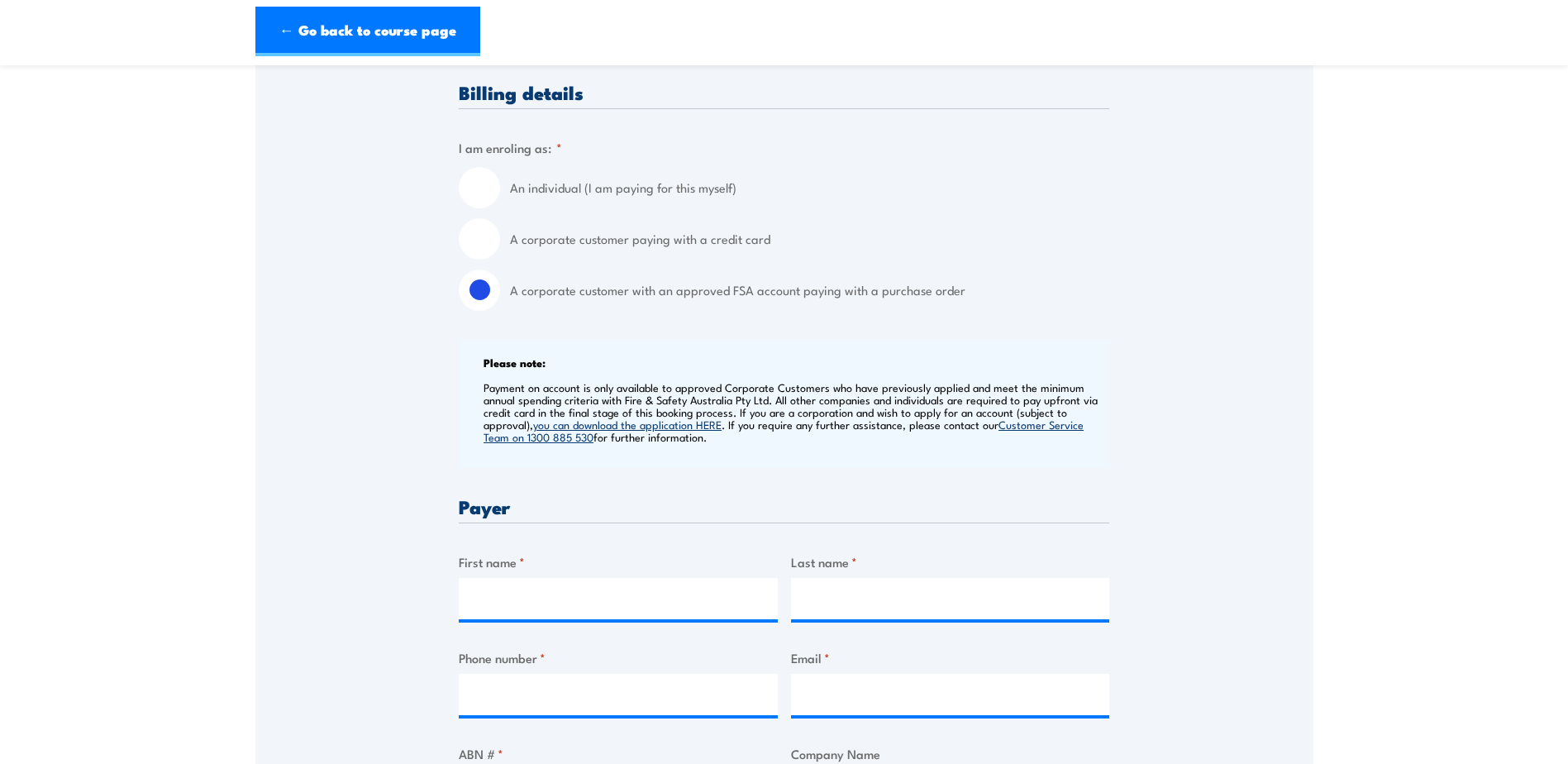
scroll to position [413, 0]
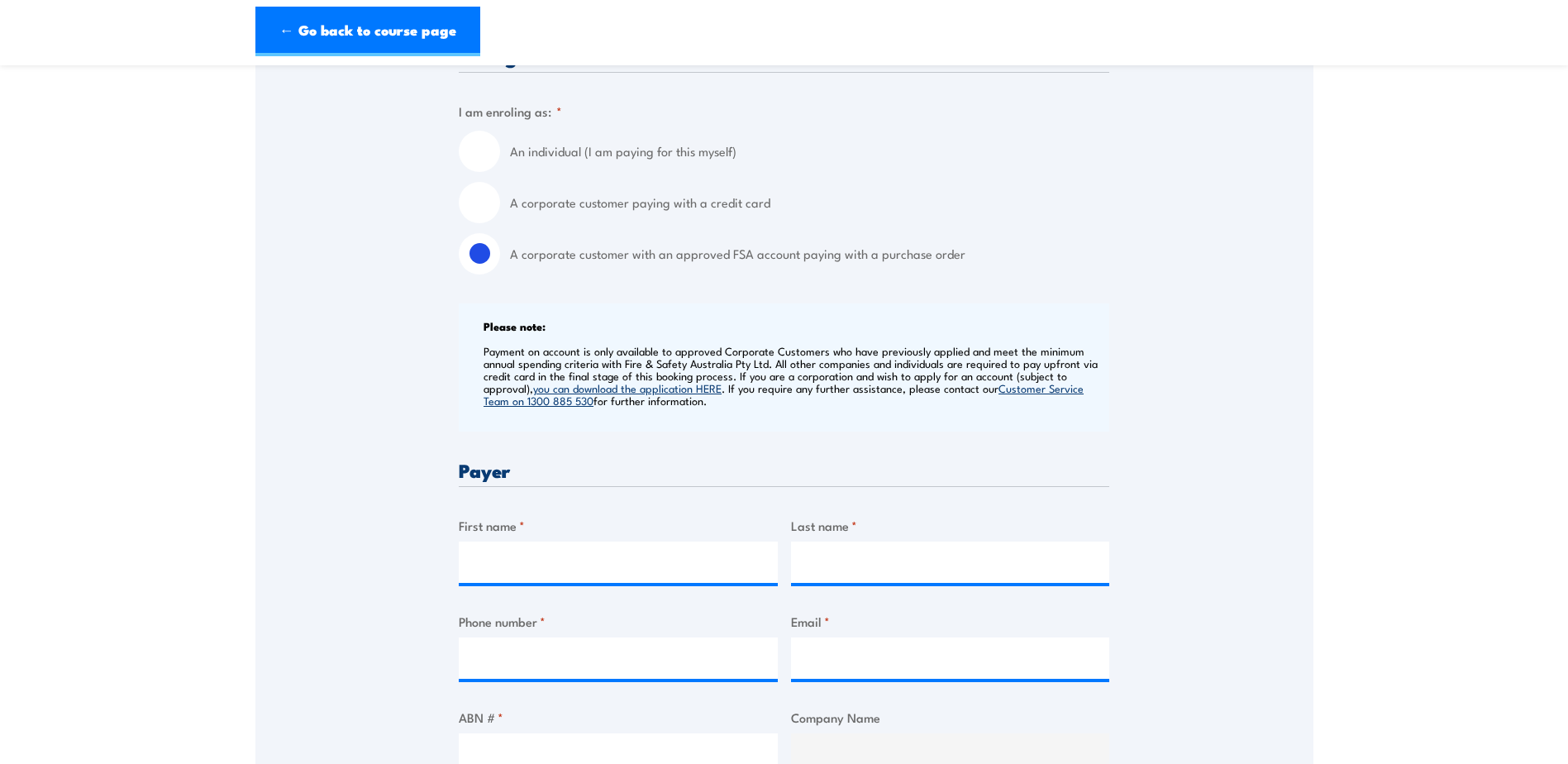
click at [480, 215] on input "A corporate customer paying with a credit card" at bounding box center [478, 201] width 41 height 41
radio input "true"
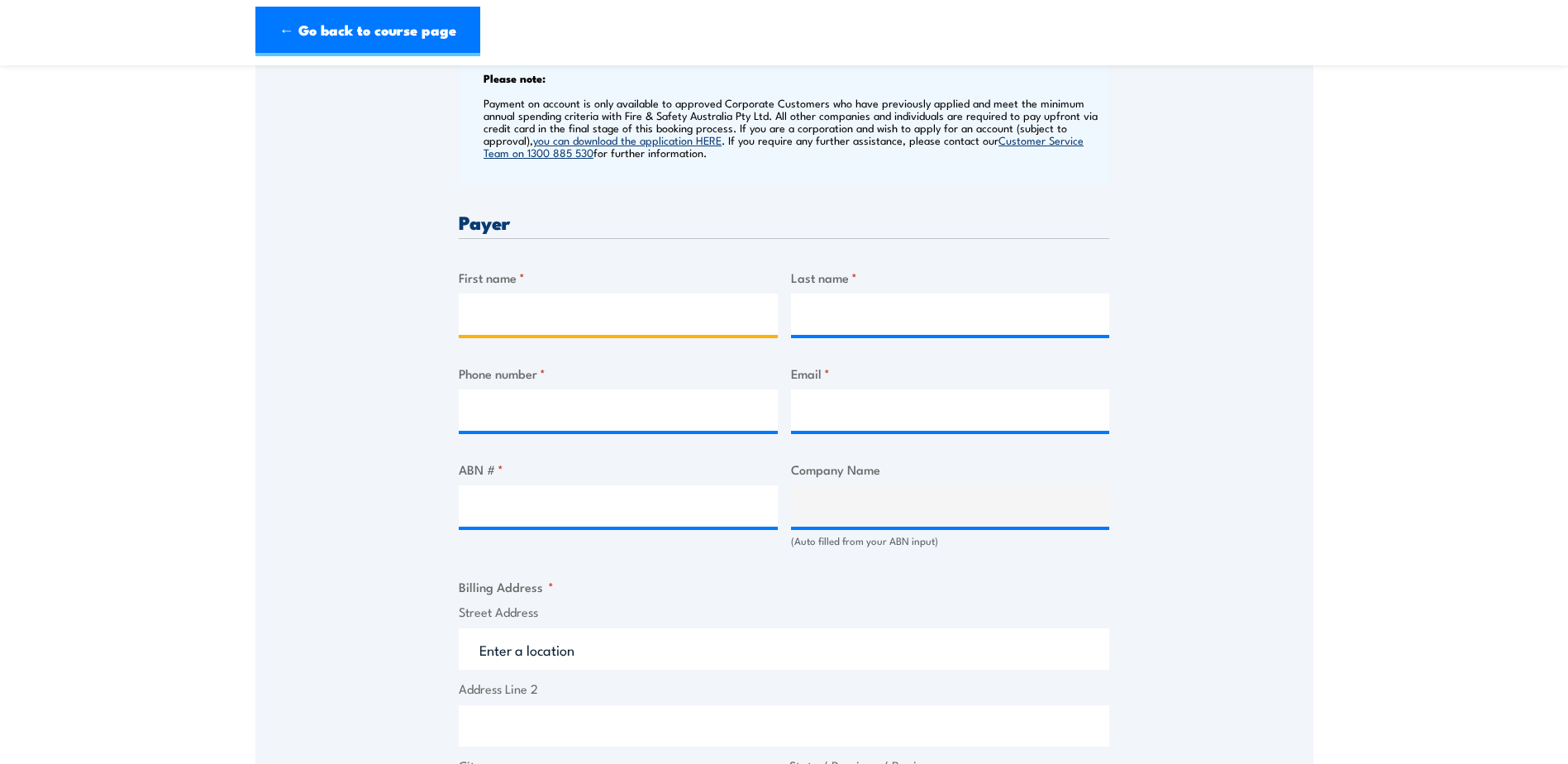
click at [525, 321] on input "First name *" at bounding box center [618, 313] width 319 height 41
type input "tayla"
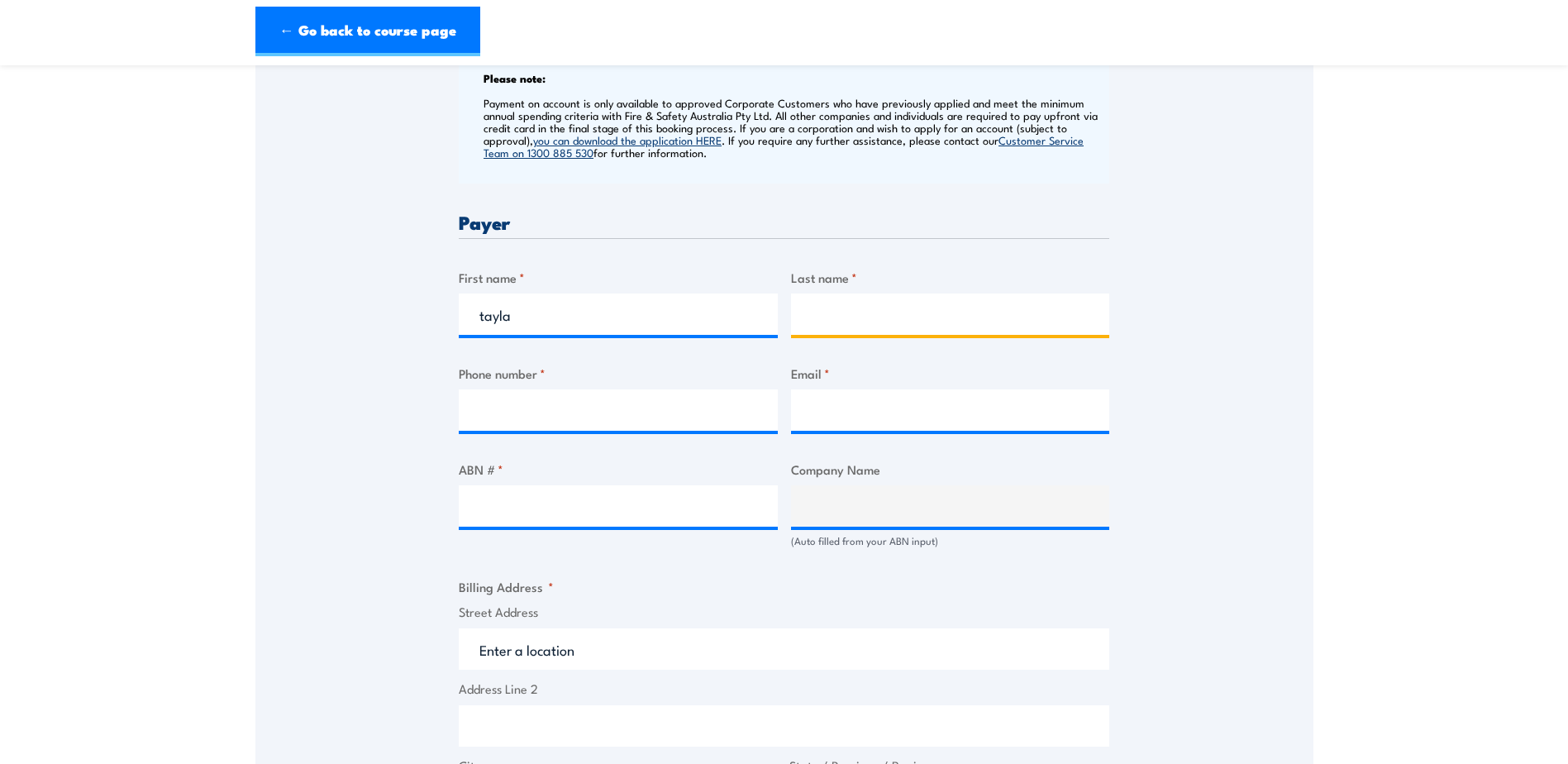
type input "Garrett"
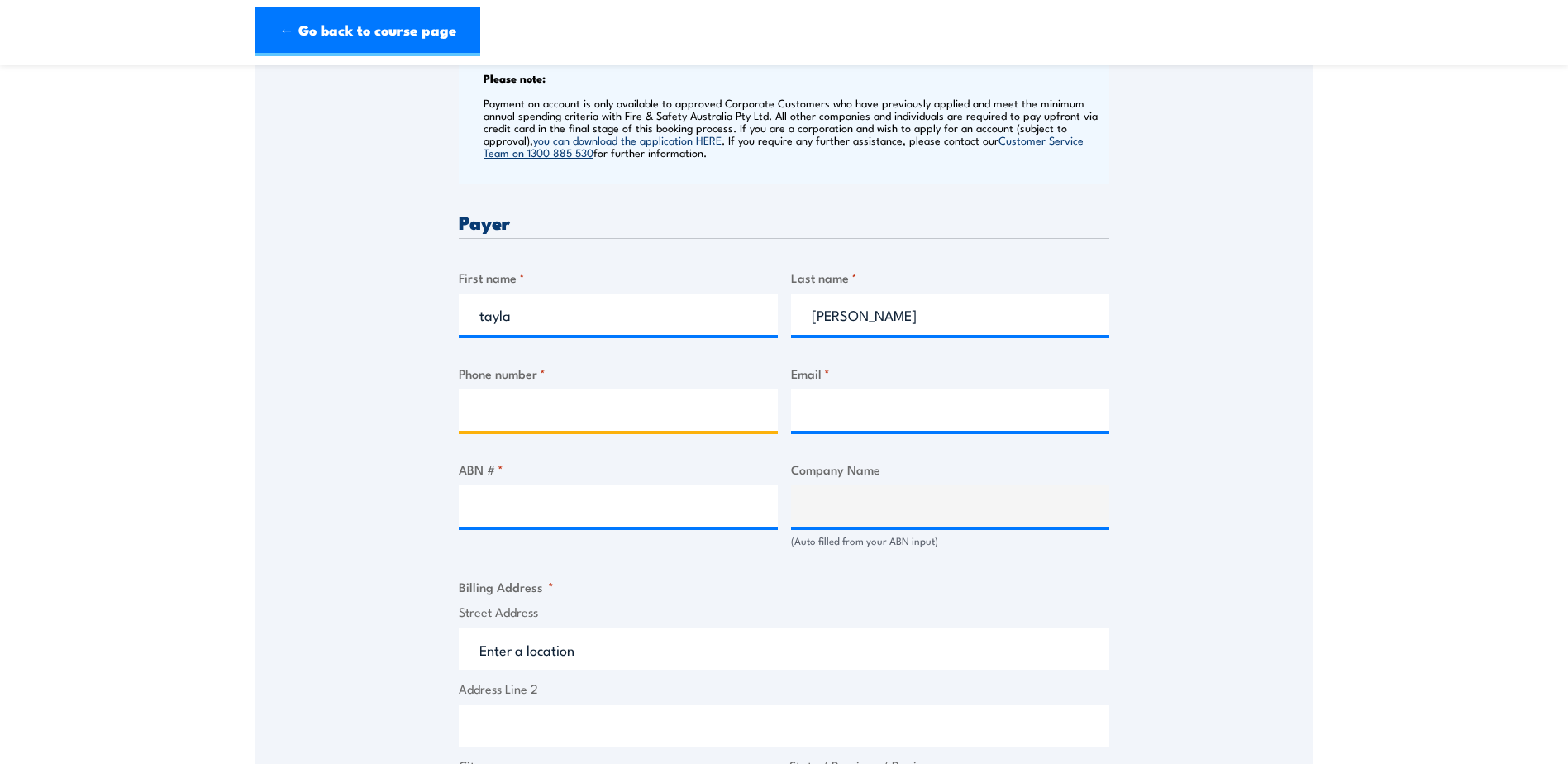
type input "0297232233"
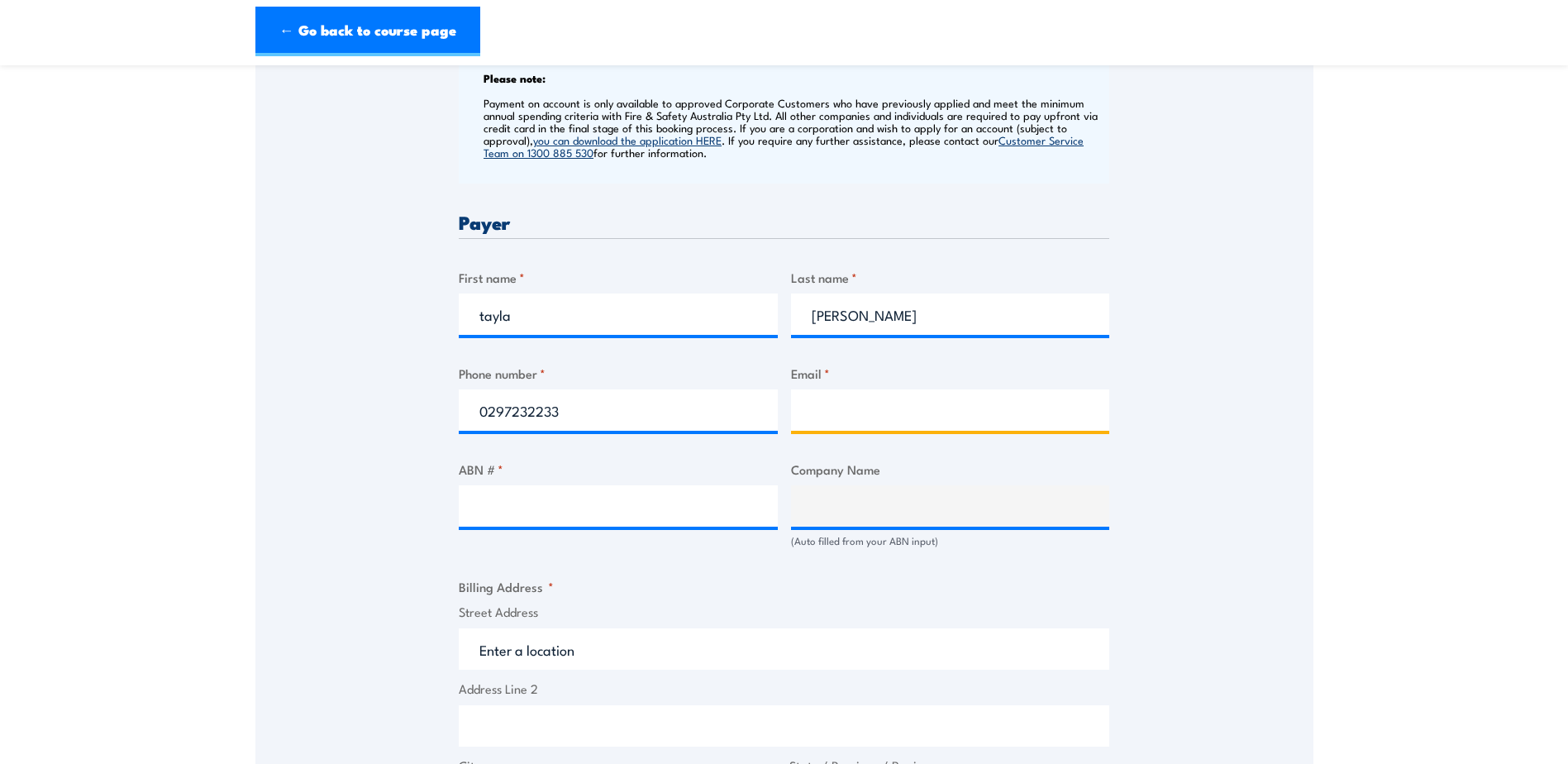
type input "tgarrett@becampbell.com.au"
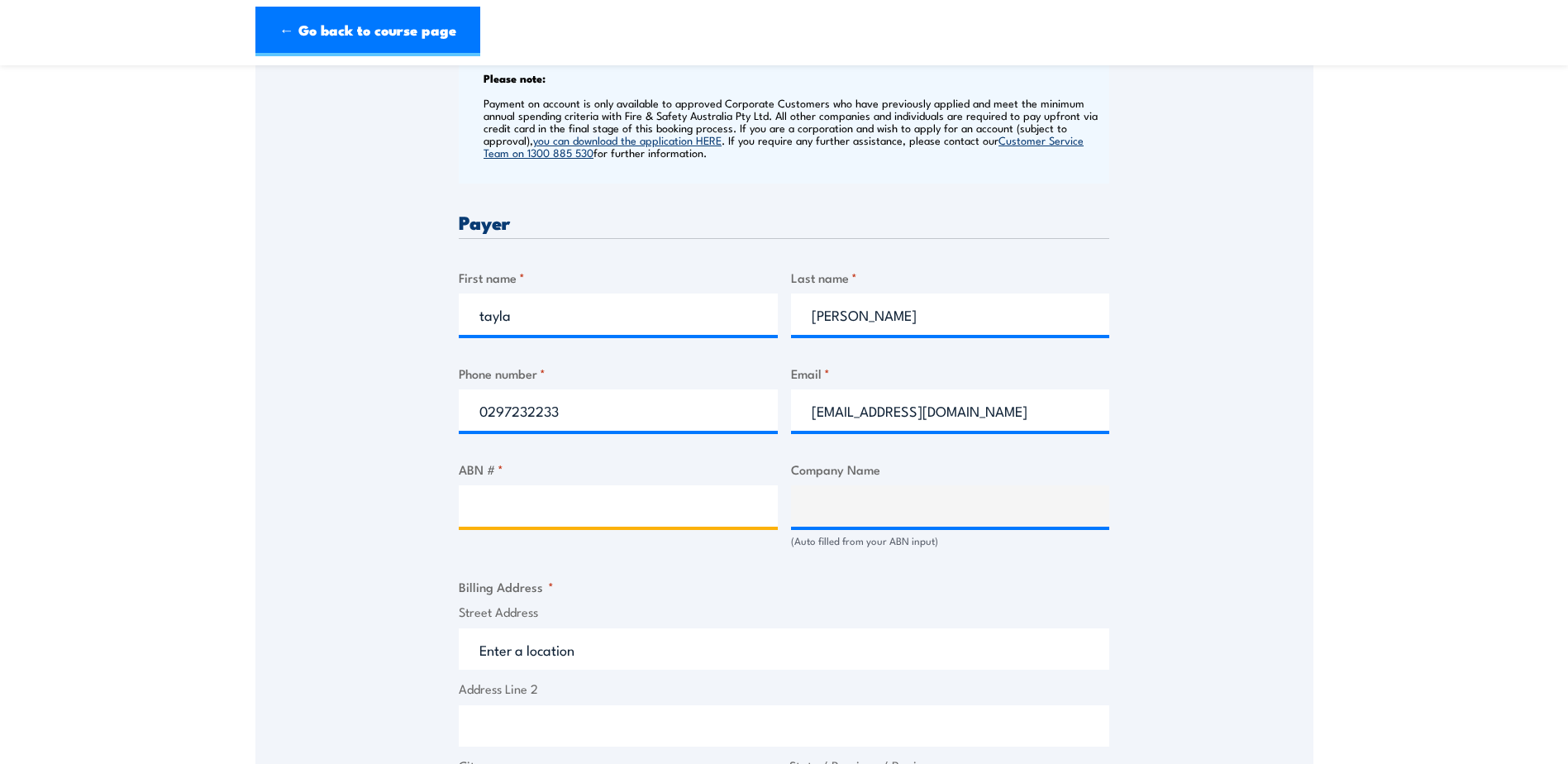
click at [541, 504] on input "ABN # *" at bounding box center [618, 506] width 319 height 41
click at [662, 499] on input "ABN # *" at bounding box center [618, 506] width 319 height 41
click at [555, 509] on input "ABN # *" at bounding box center [618, 506] width 319 height 41
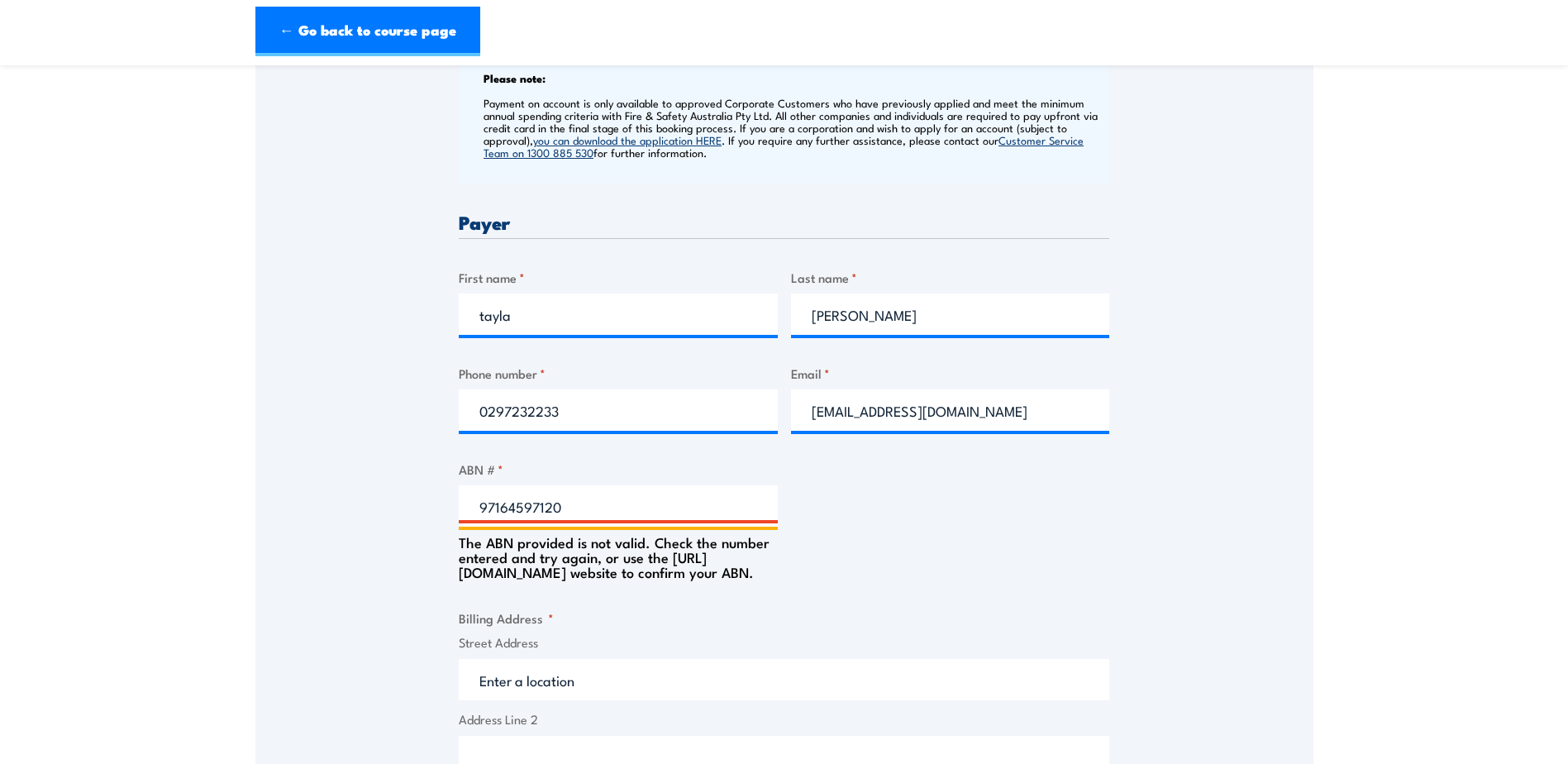
drag, startPoint x: 573, startPoint y: 507, endPoint x: 423, endPoint y: 504, distance: 150.0
click at [423, 504] on div "Speak to a specialist CALL 1300 885 530 CALL 1300 885 530 " * " indicates requi…" at bounding box center [784, 500] width 1058 height 1750
type input "97164598120"
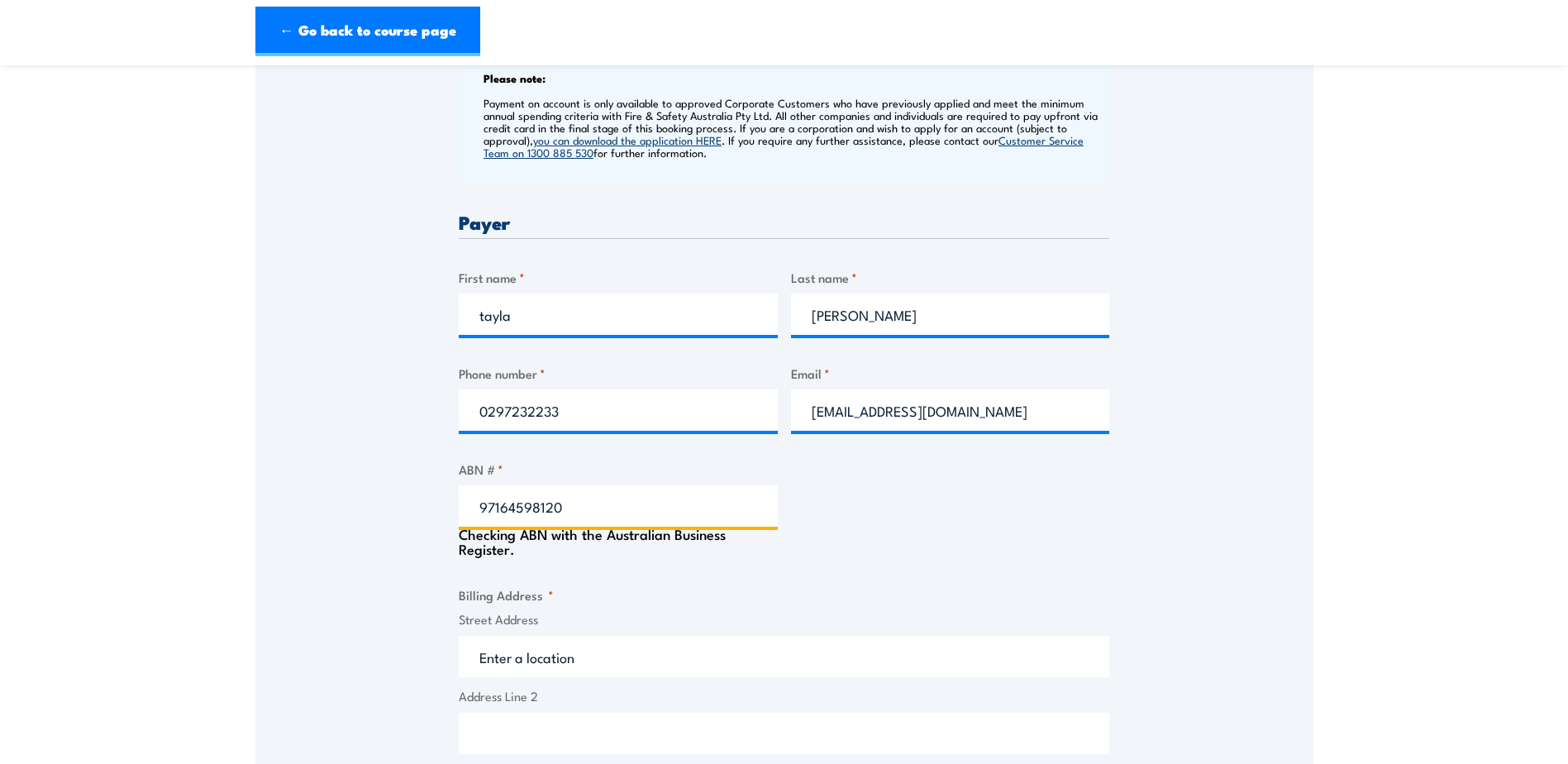
type input "The Trustee for B E CAMPBELL UNIT TRUST"
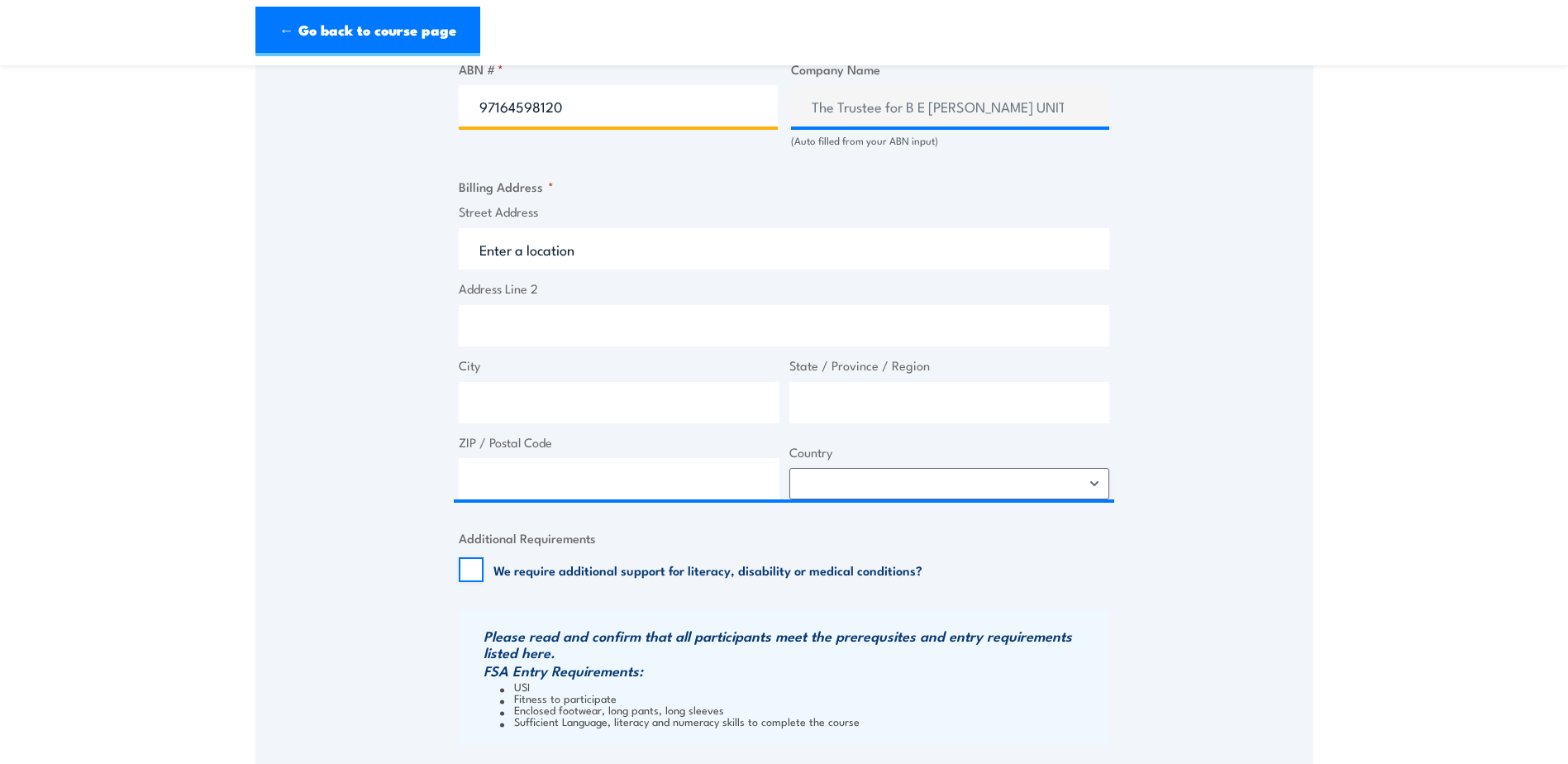
scroll to position [1075, 0]
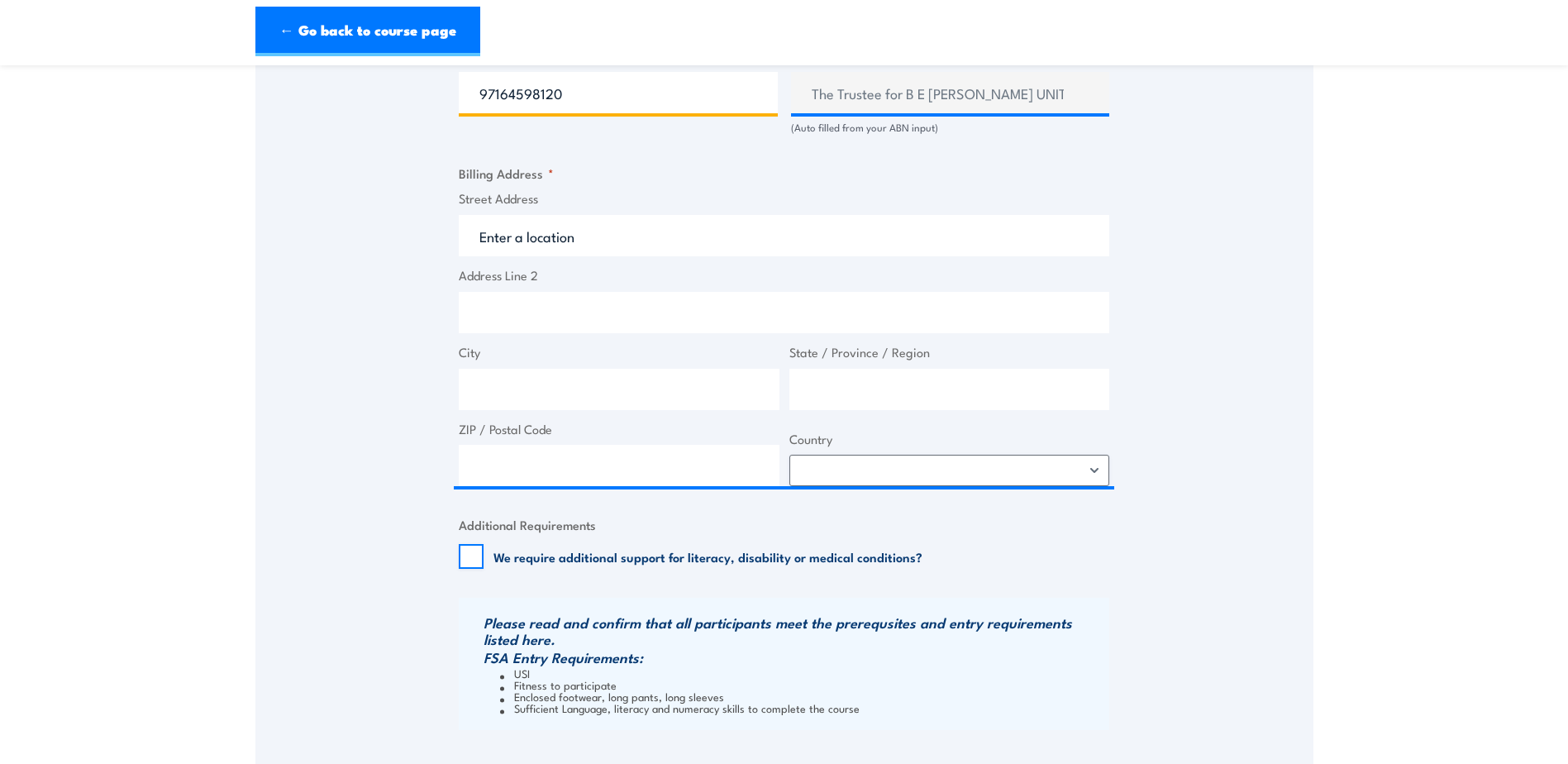
type input "97164598120"
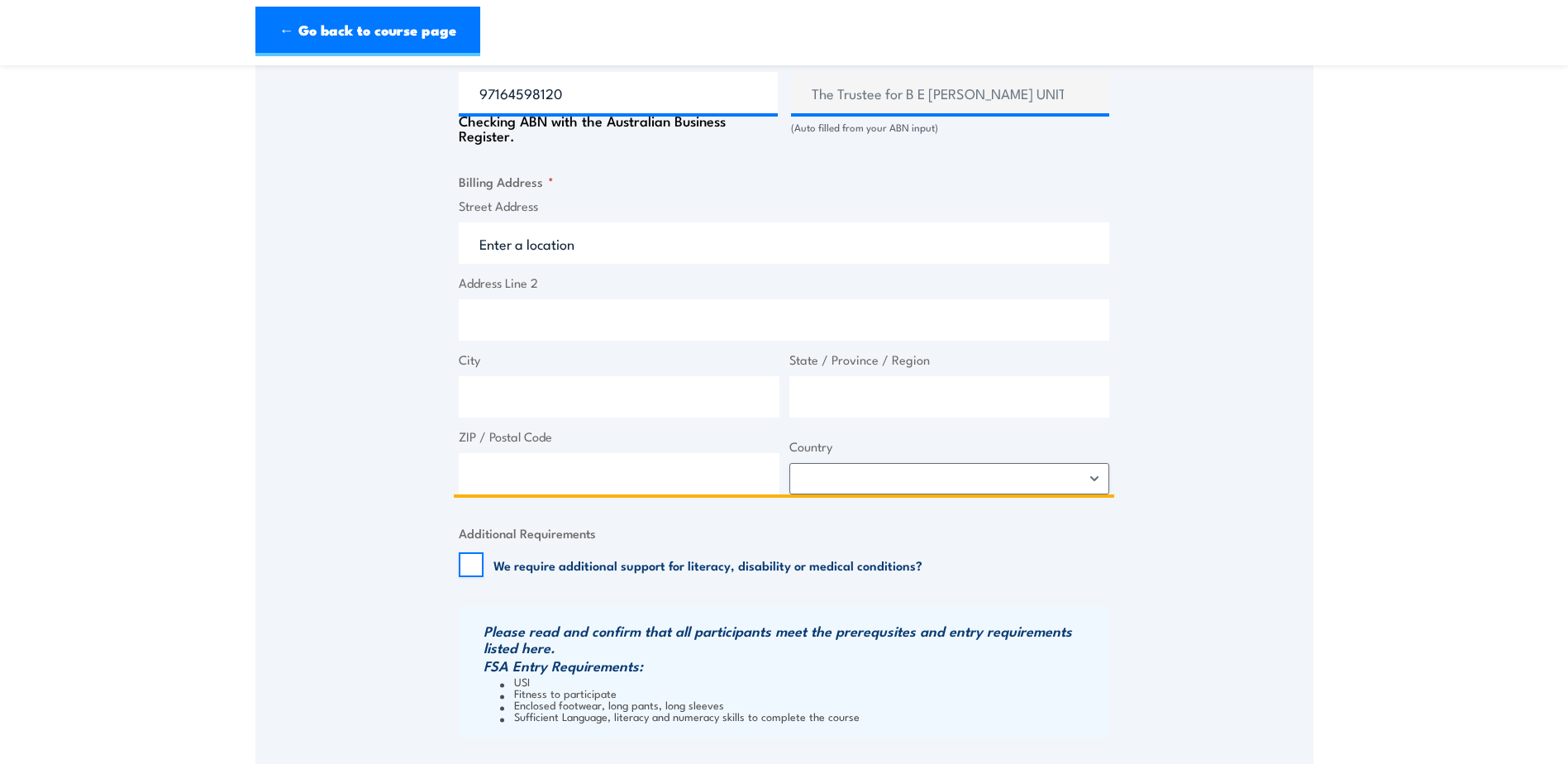
click at [576, 219] on span "Street Address" at bounding box center [784, 229] width 660 height 67
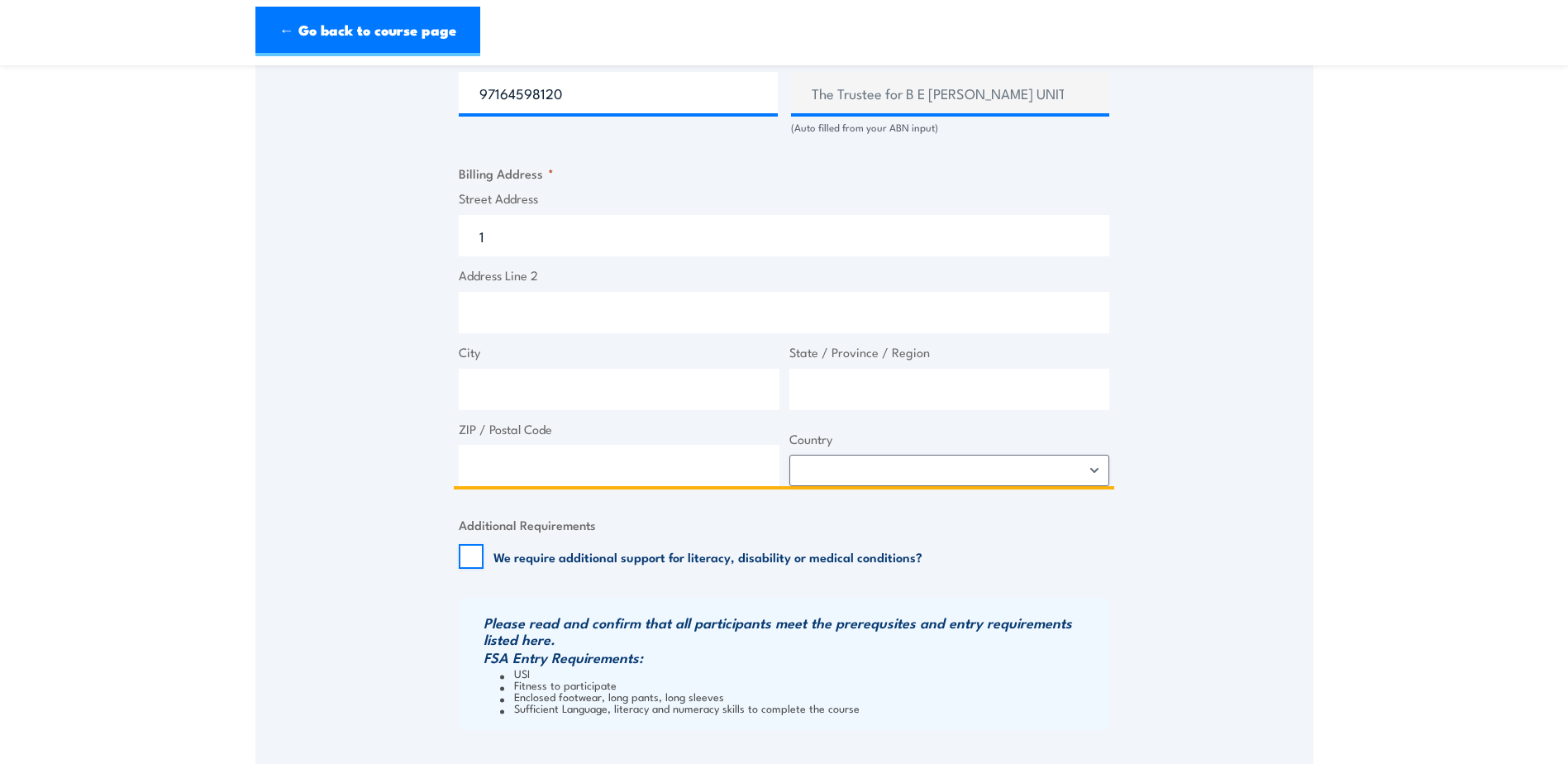
scroll to position [1158, 0]
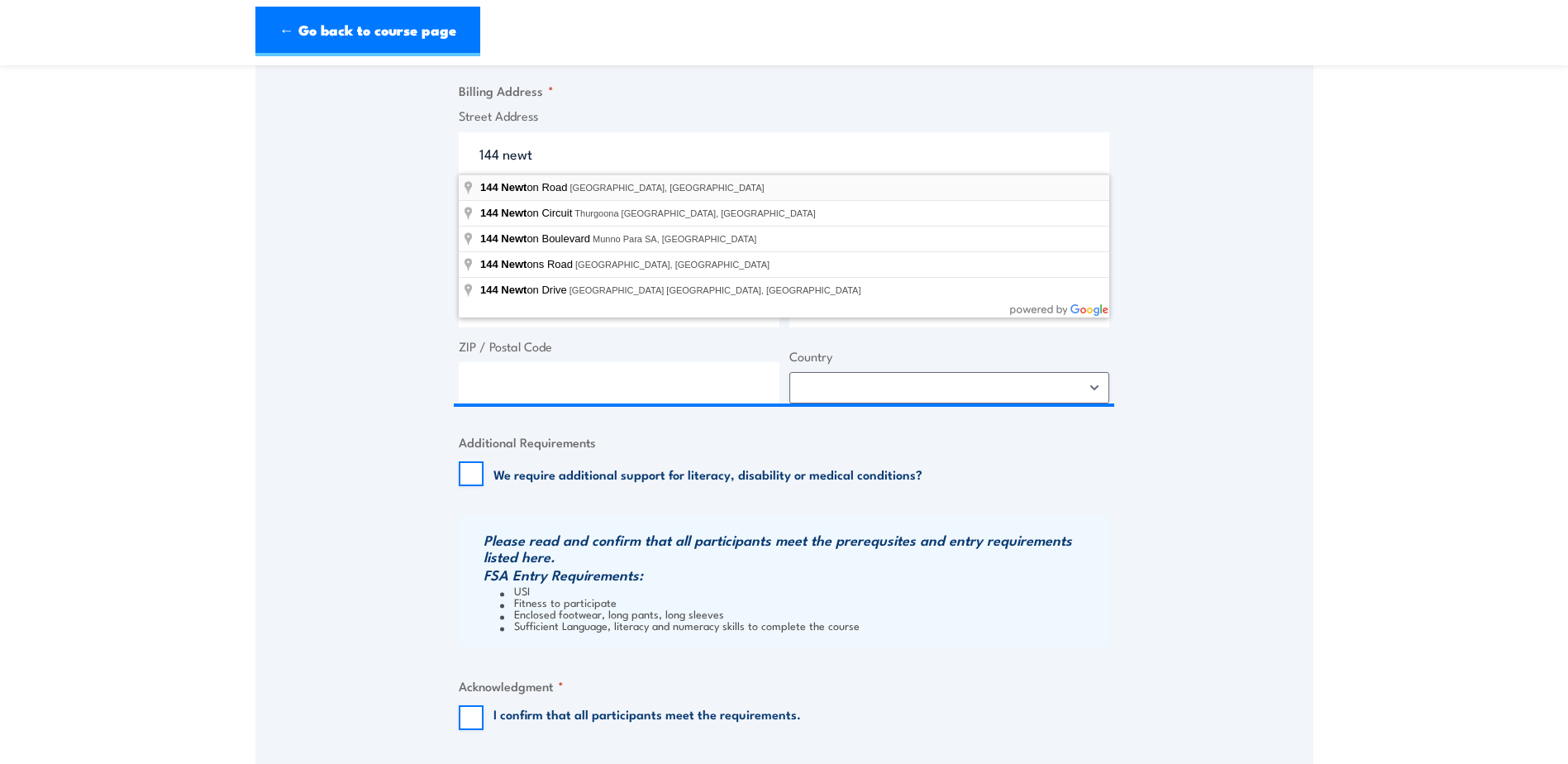
type input "144 Newton Road, Wetherill Park NSW, Australia"
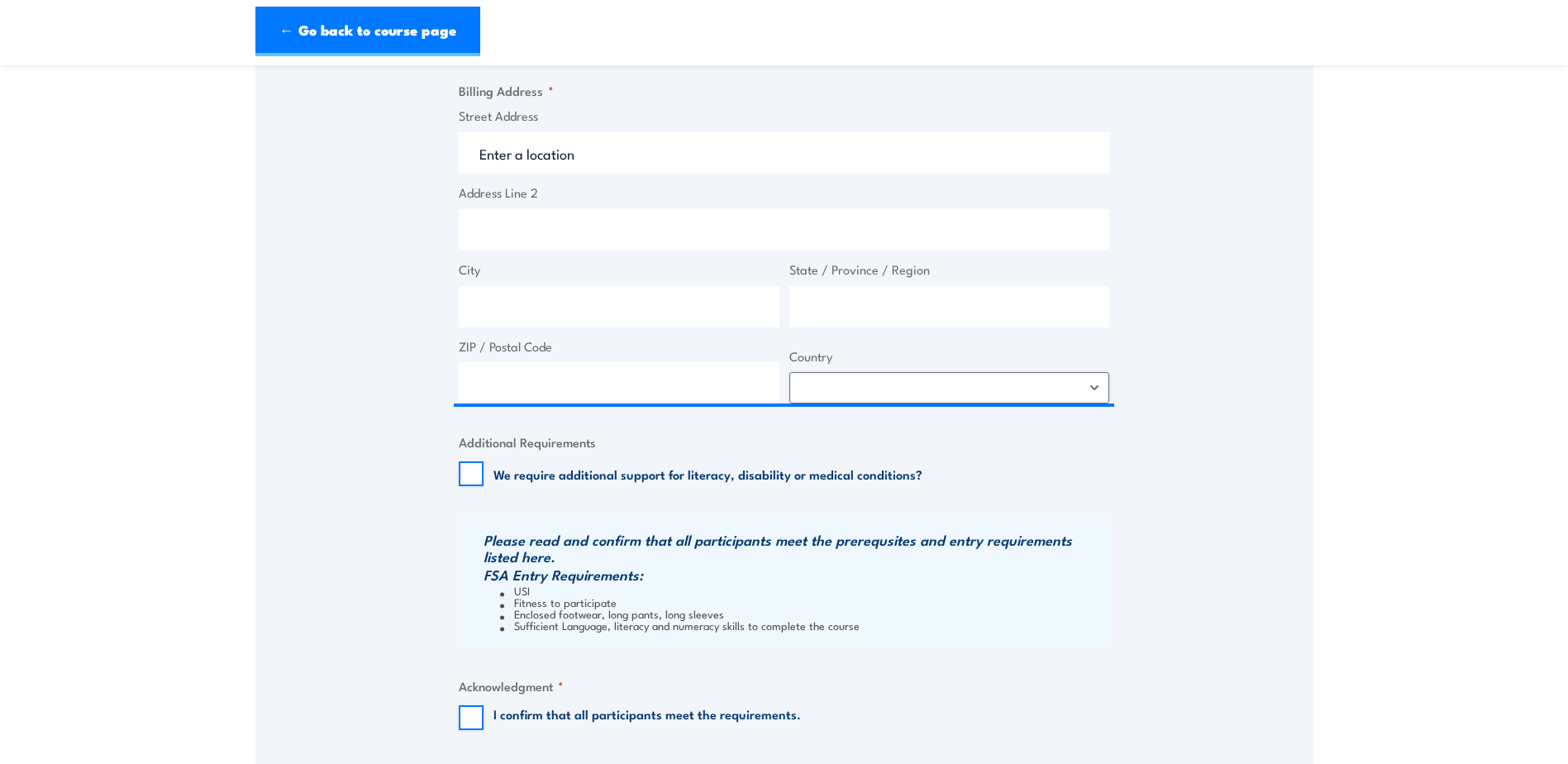
type input "144 Newton Rd"
type input "Wetherill Park"
type input "New South Wales"
type input "2164"
select select "Australia"
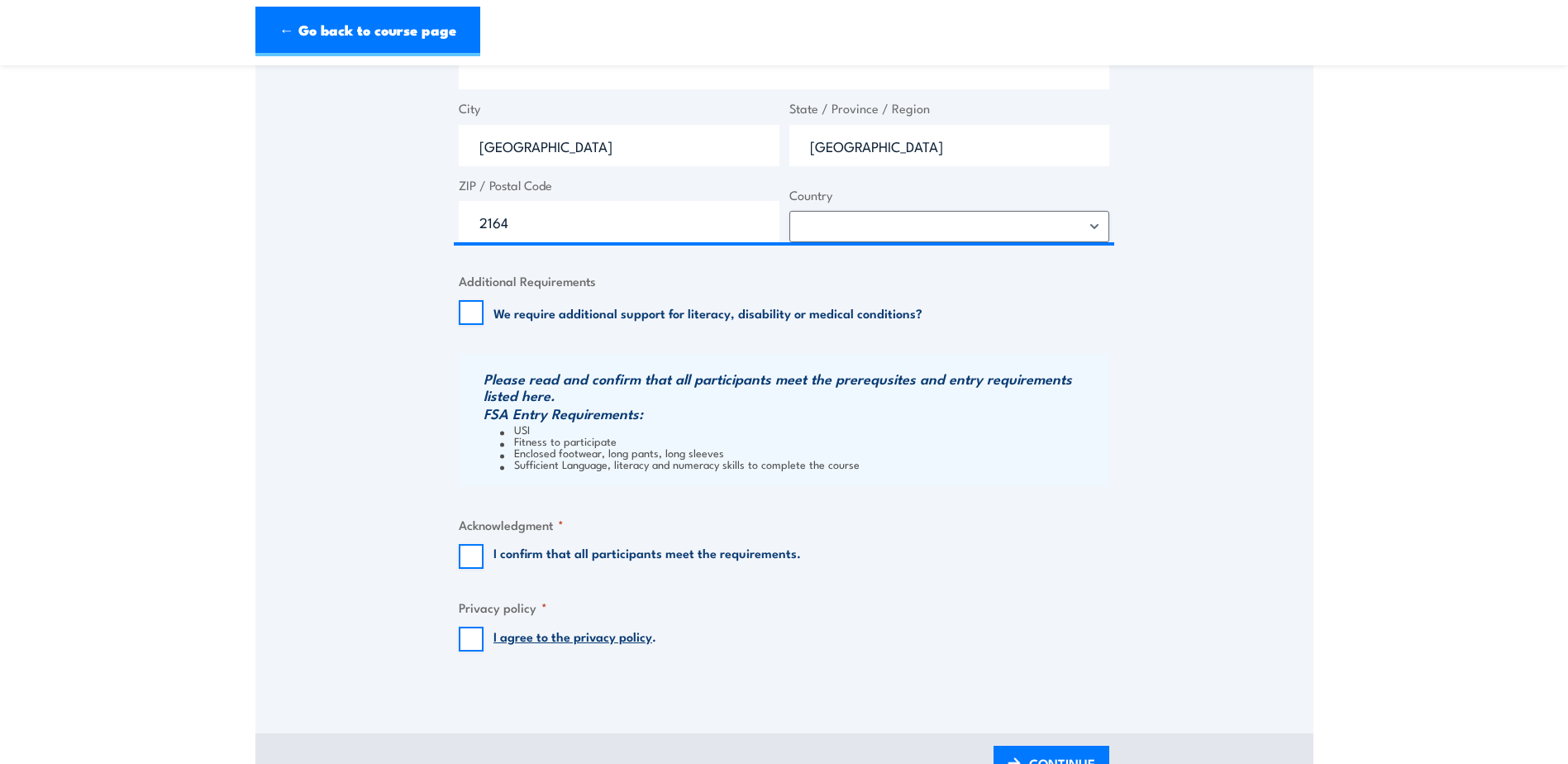
scroll to position [1323, 0]
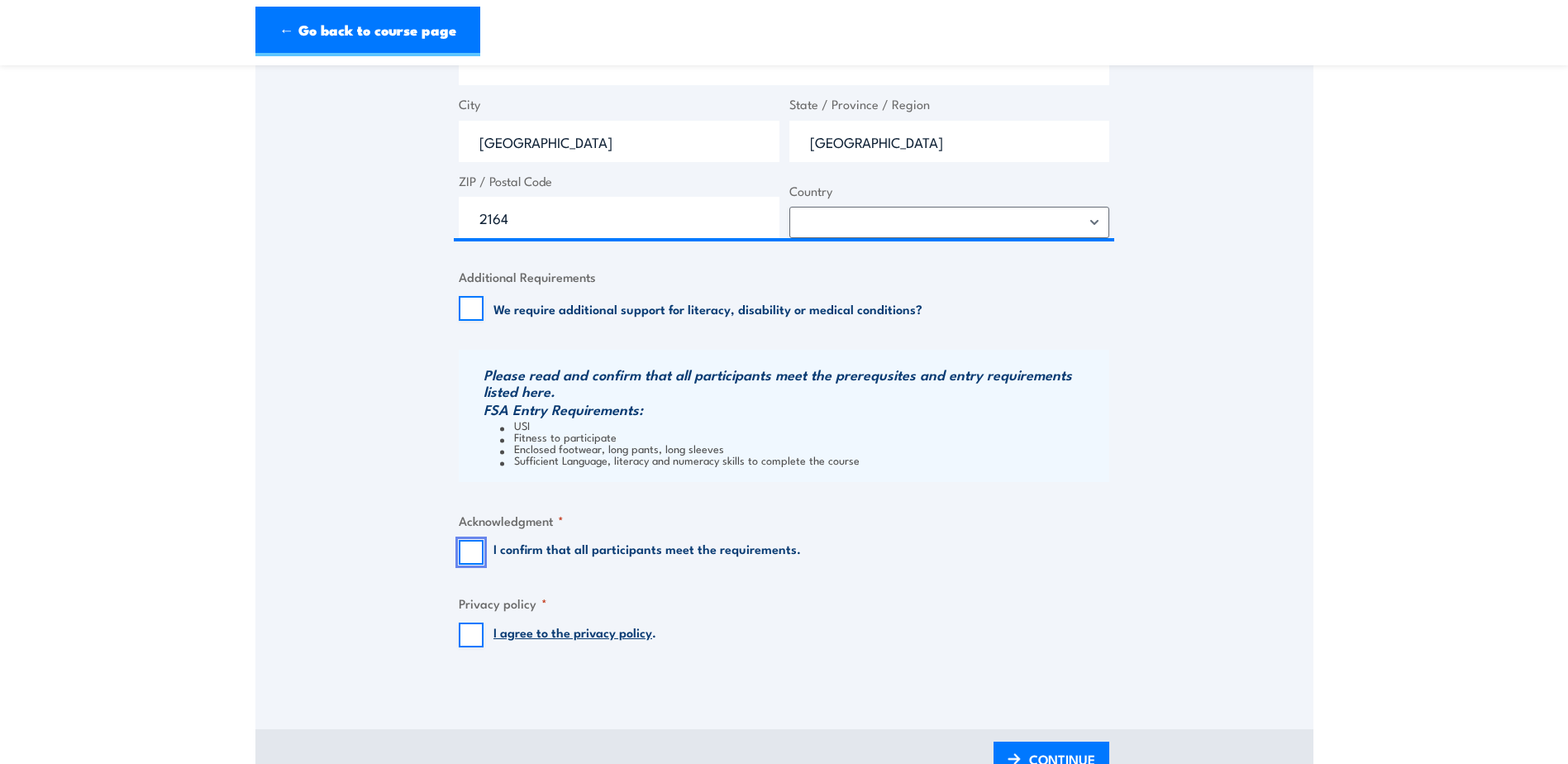
click at [462, 556] on input "I confirm that all participants meet the requirements." at bounding box center [470, 552] width 25 height 25
checkbox input "true"
click at [467, 642] on input "I agree to the privacy policy ." at bounding box center [470, 634] width 25 height 25
checkbox input "true"
click at [1027, 752] on link "CONTINUE" at bounding box center [1051, 761] width 116 height 39
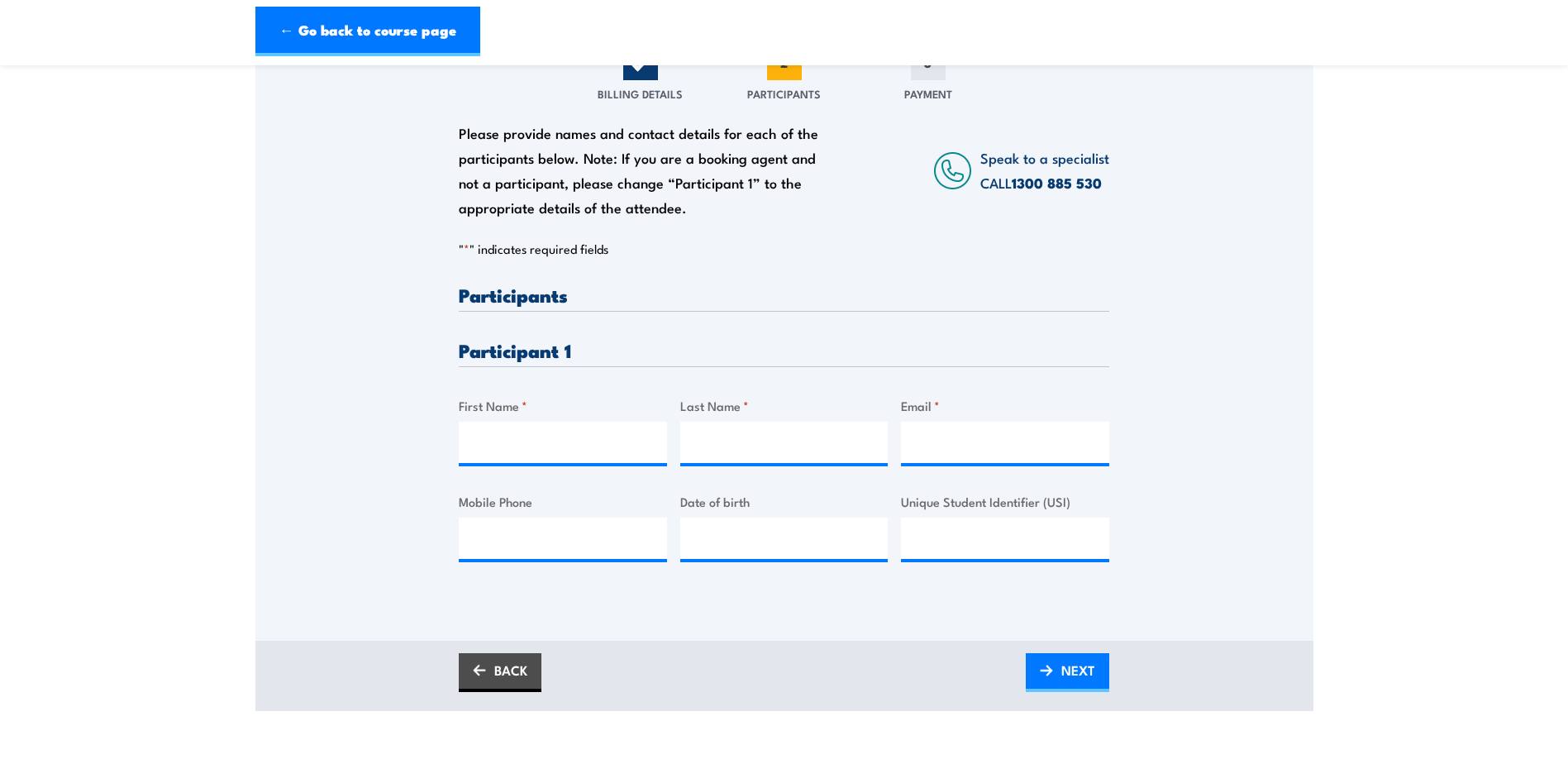
scroll to position [248, 0]
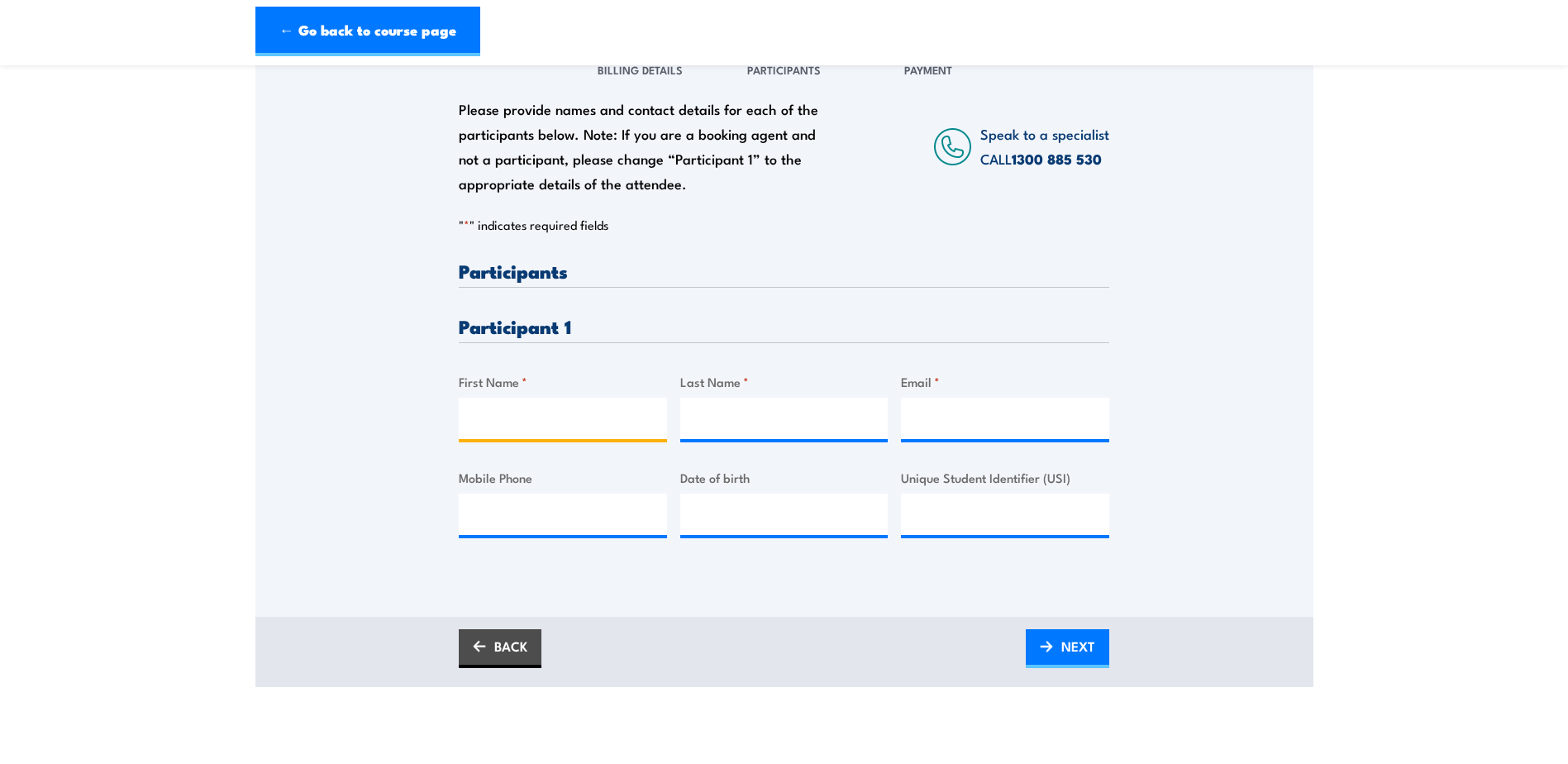
click at [596, 404] on input "First Name *" at bounding box center [562, 418] width 208 height 41
type input "tayla"
type input "Garrett"
type input "tgarrett@becampbell.com.au"
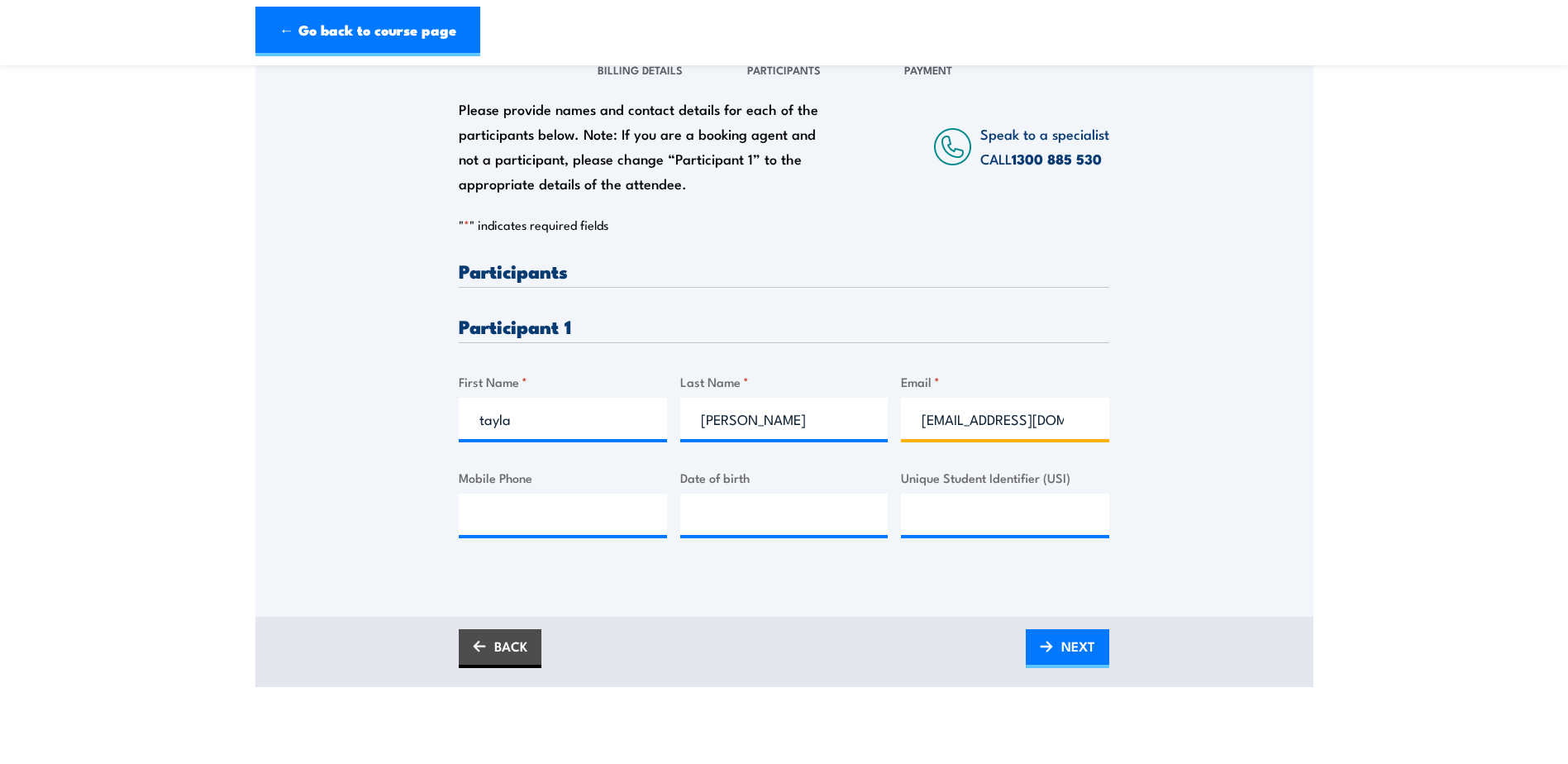
type input "0297232233"
drag, startPoint x: 543, startPoint y: 519, endPoint x: 464, endPoint y: 506, distance: 80.1
click at [462, 509] on input "0297232233" at bounding box center [562, 514] width 208 height 41
drag, startPoint x: 540, startPoint y: 405, endPoint x: 537, endPoint y: 413, distance: 8.5
click at [539, 404] on input "tayla" at bounding box center [562, 418] width 208 height 41
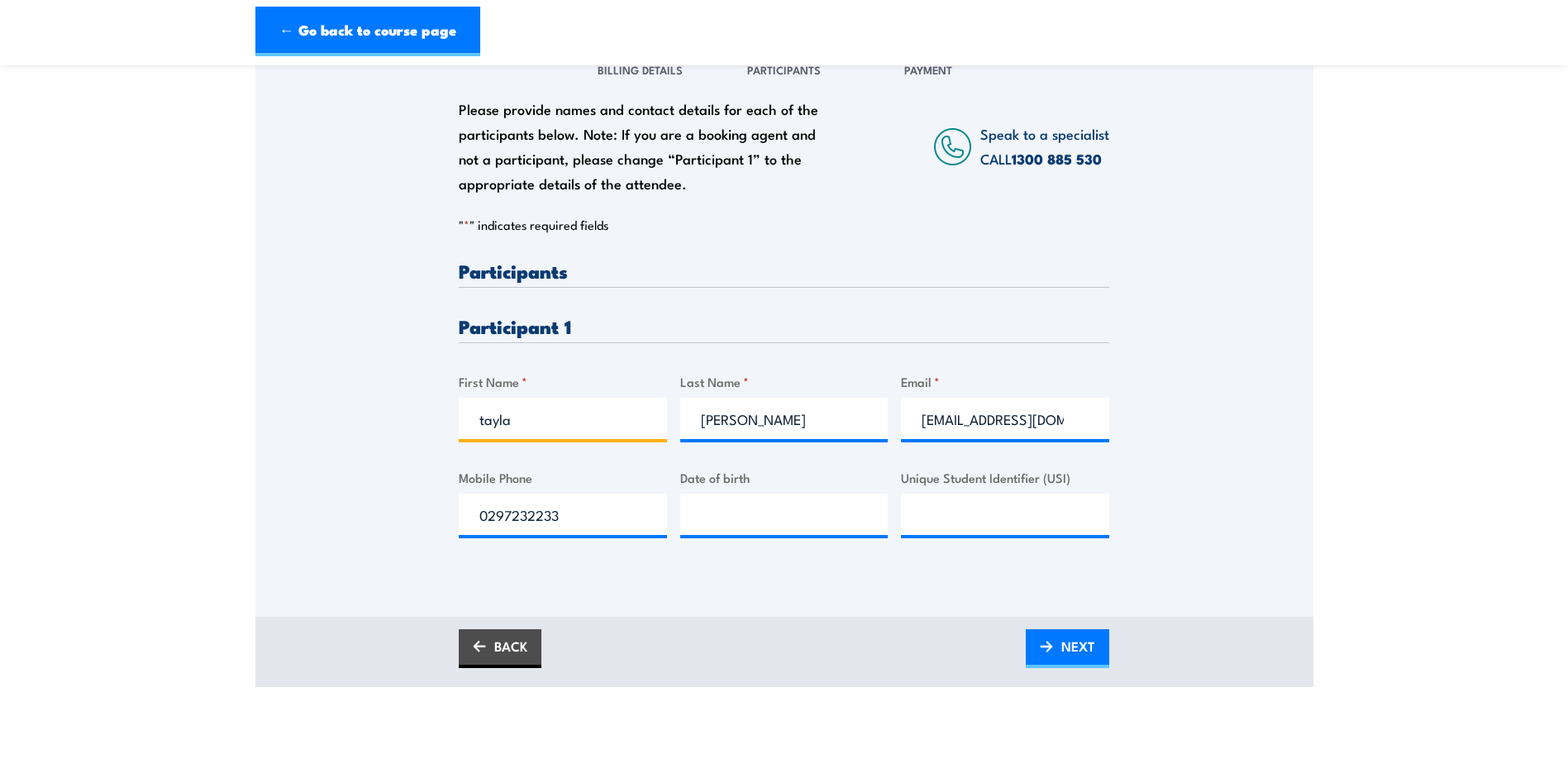
drag, startPoint x: 598, startPoint y: 405, endPoint x: 571, endPoint y: 413, distance: 28.2
drag, startPoint x: 468, startPoint y: 416, endPoint x: 399, endPoint y: 418, distance: 69.0
click at [404, 416] on div "Please provide names and contact details for each of the participants below. No…" at bounding box center [784, 304] width 1058 height 532
type input "Rajat"
drag, startPoint x: 784, startPoint y: 421, endPoint x: 804, endPoint y: 420, distance: 20.0
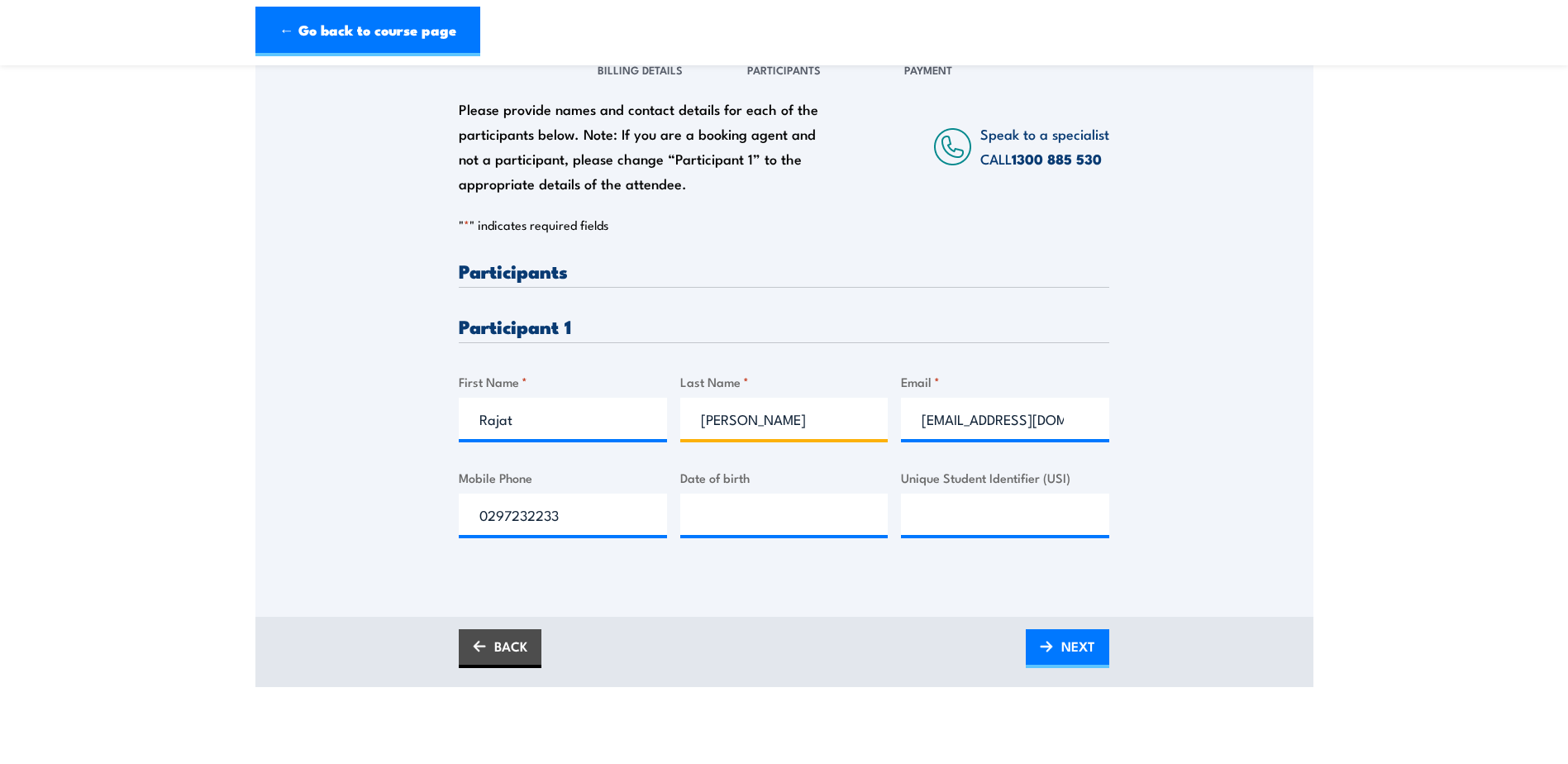
click at [784, 421] on input "Garrett" at bounding box center [784, 418] width 208 height 41
drag, startPoint x: 804, startPoint y: 420, endPoint x: 634, endPoint y: 414, distance: 170.1
click at [634, 414] on div "Please provide names and contact details for each of the participants below. No…" at bounding box center [784, 412] width 650 height 302
paste input "Kshetriya Paudel"
type input "Kshetriya Paudel"
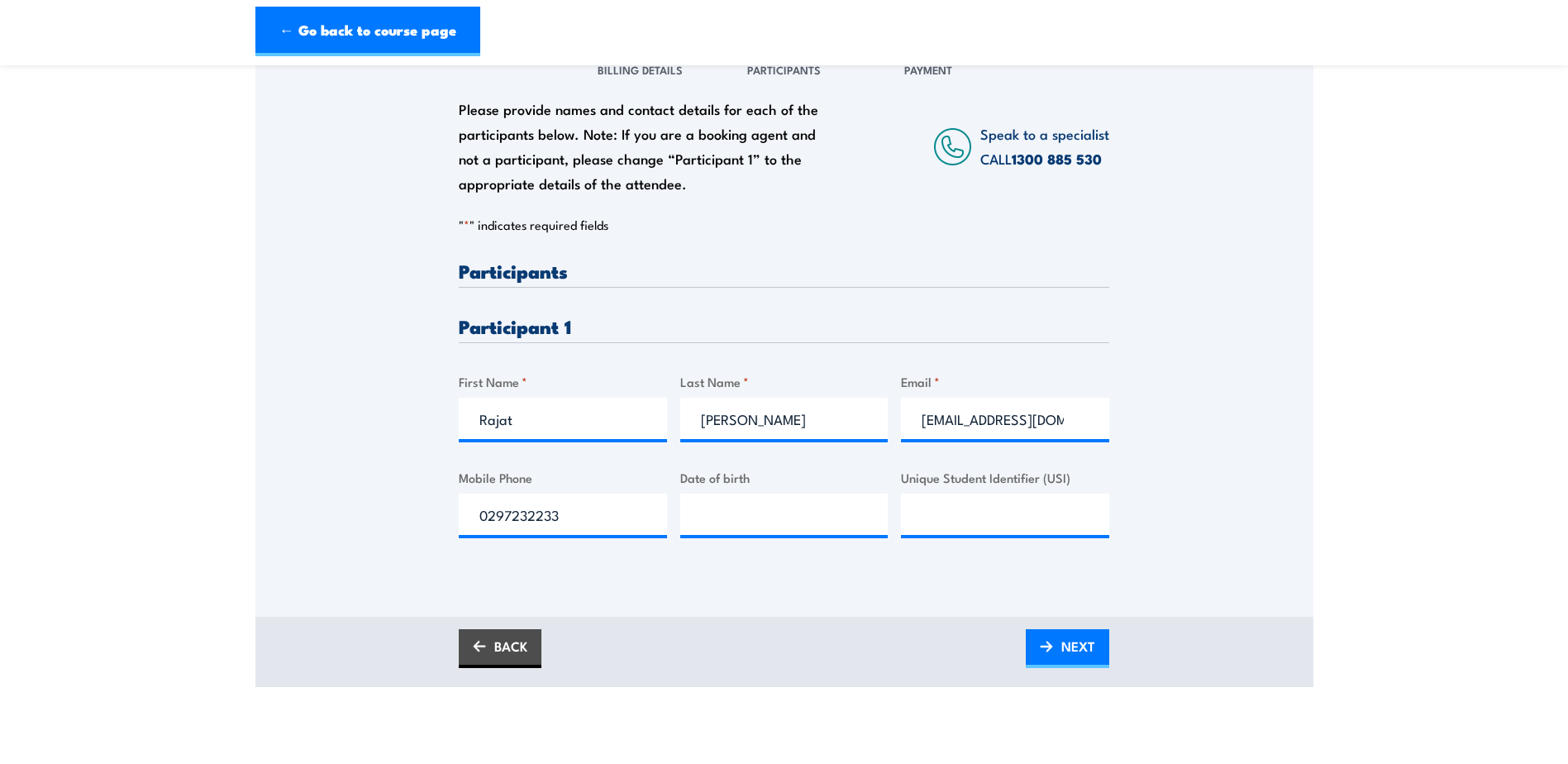
click at [1008, 443] on div "Please provide names and contact details for each of the participants below. No…" at bounding box center [784, 412] width 650 height 302
drag, startPoint x: 925, startPoint y: 419, endPoint x: 1375, endPoint y: 467, distance: 452.6
click at [1375, 467] on section "Fire Warden Training 10 September 2025 12:00 1 " *" at bounding box center [784, 260] width 1568 height 853
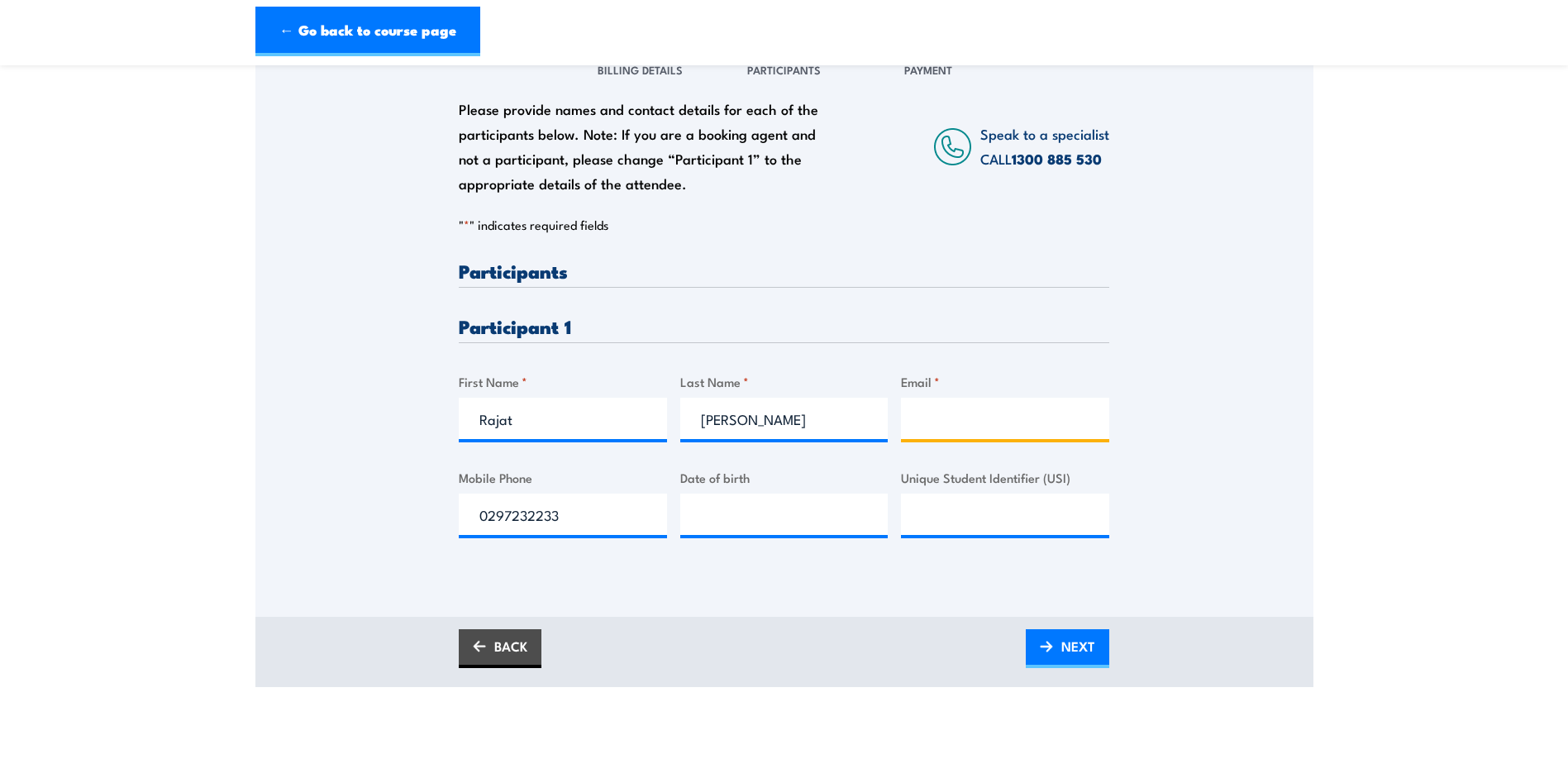
paste input "rkpaudel@becampbell.com.au"
type input "rkpaudel@becampbell.com.au"
click at [830, 626] on div "BACK NEXT" at bounding box center [784, 651] width 1058 height 70
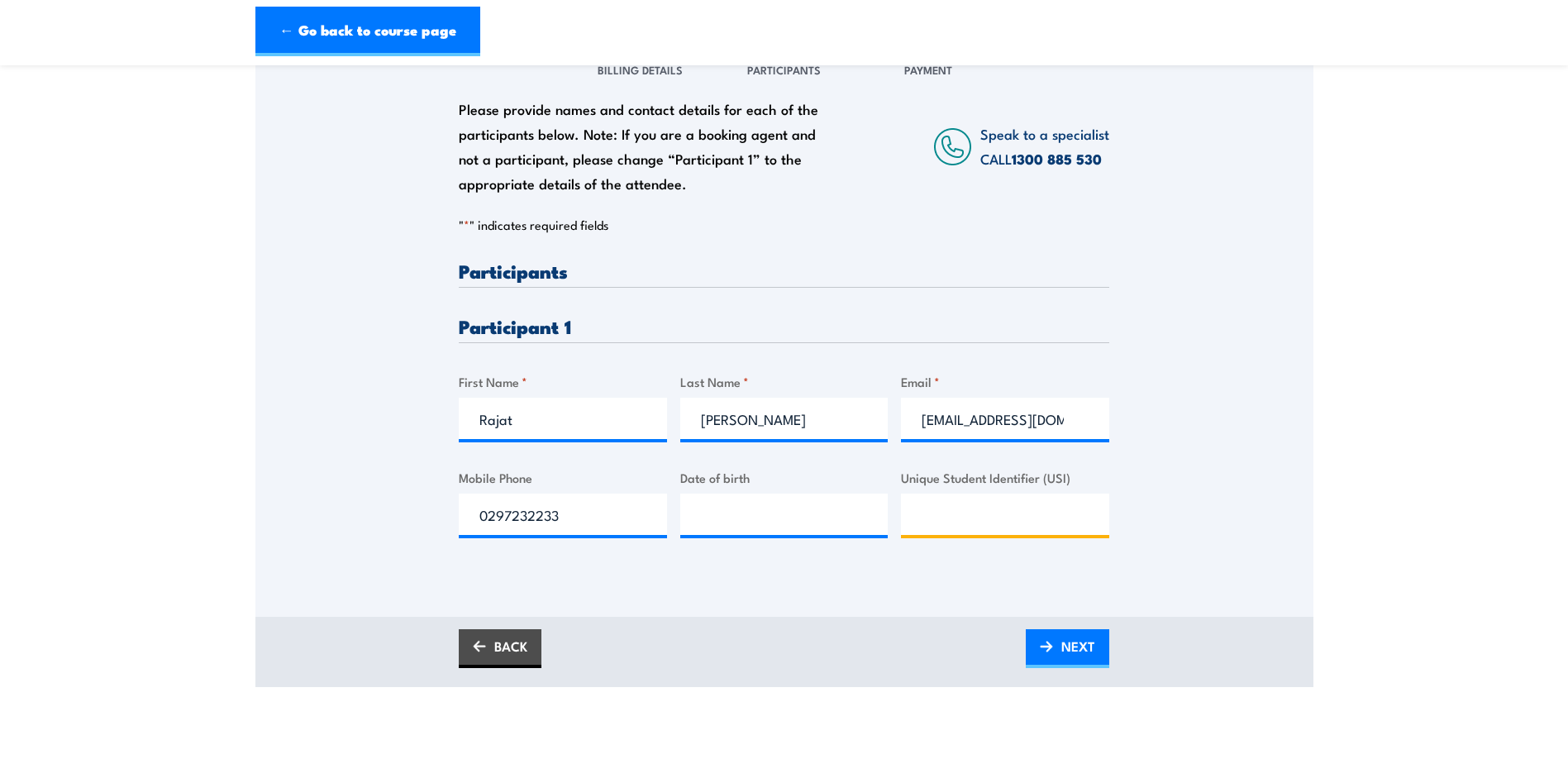
click at [946, 521] on input "Unique Student Identifier (USI)" at bounding box center [1005, 514] width 208 height 41
paste input "6LUNB2TUV9"
type input "6LUNB2TUV9"
click at [1080, 638] on span "NEXT" at bounding box center [1078, 646] width 34 height 44
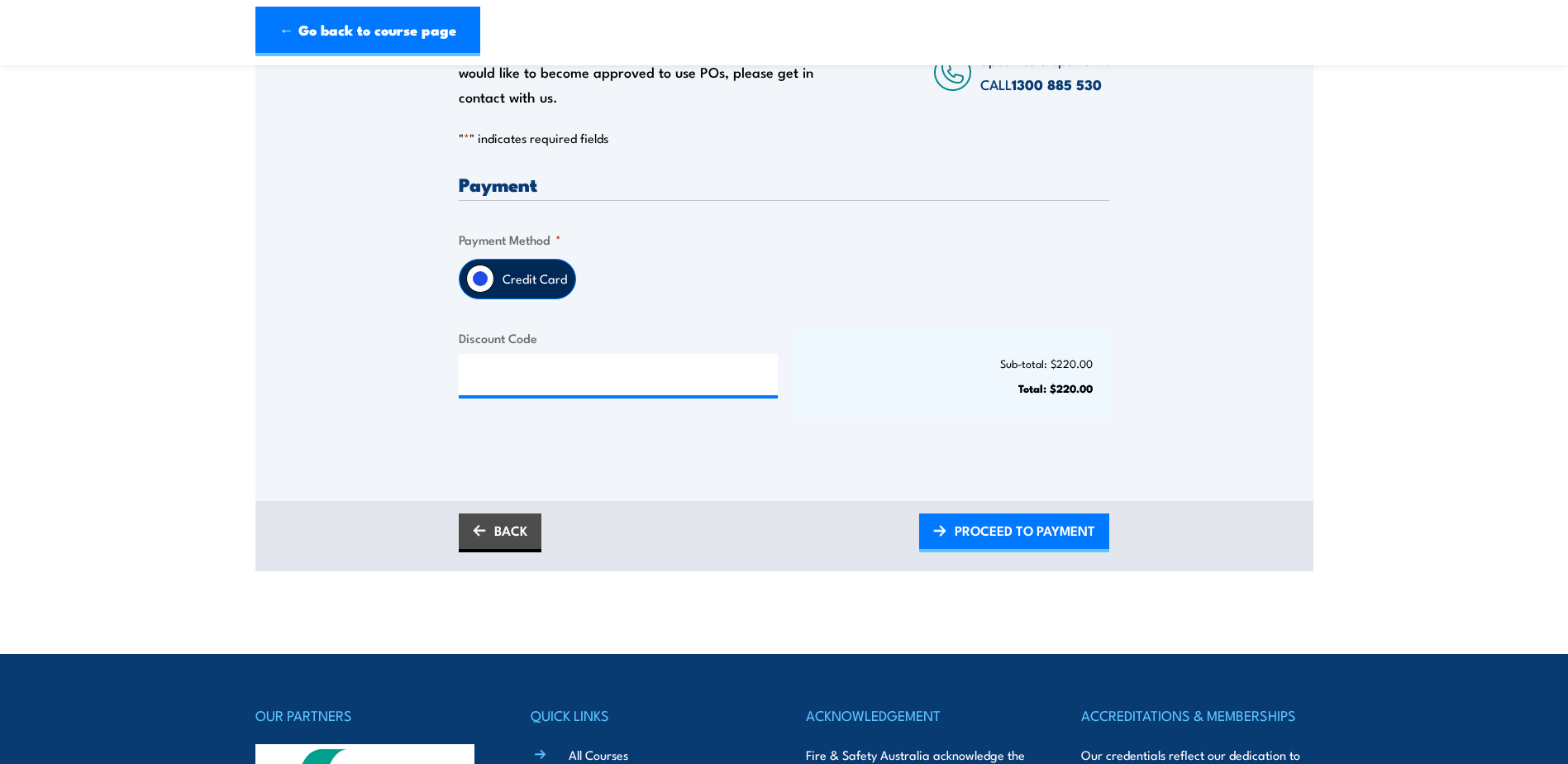
scroll to position [331, 0]
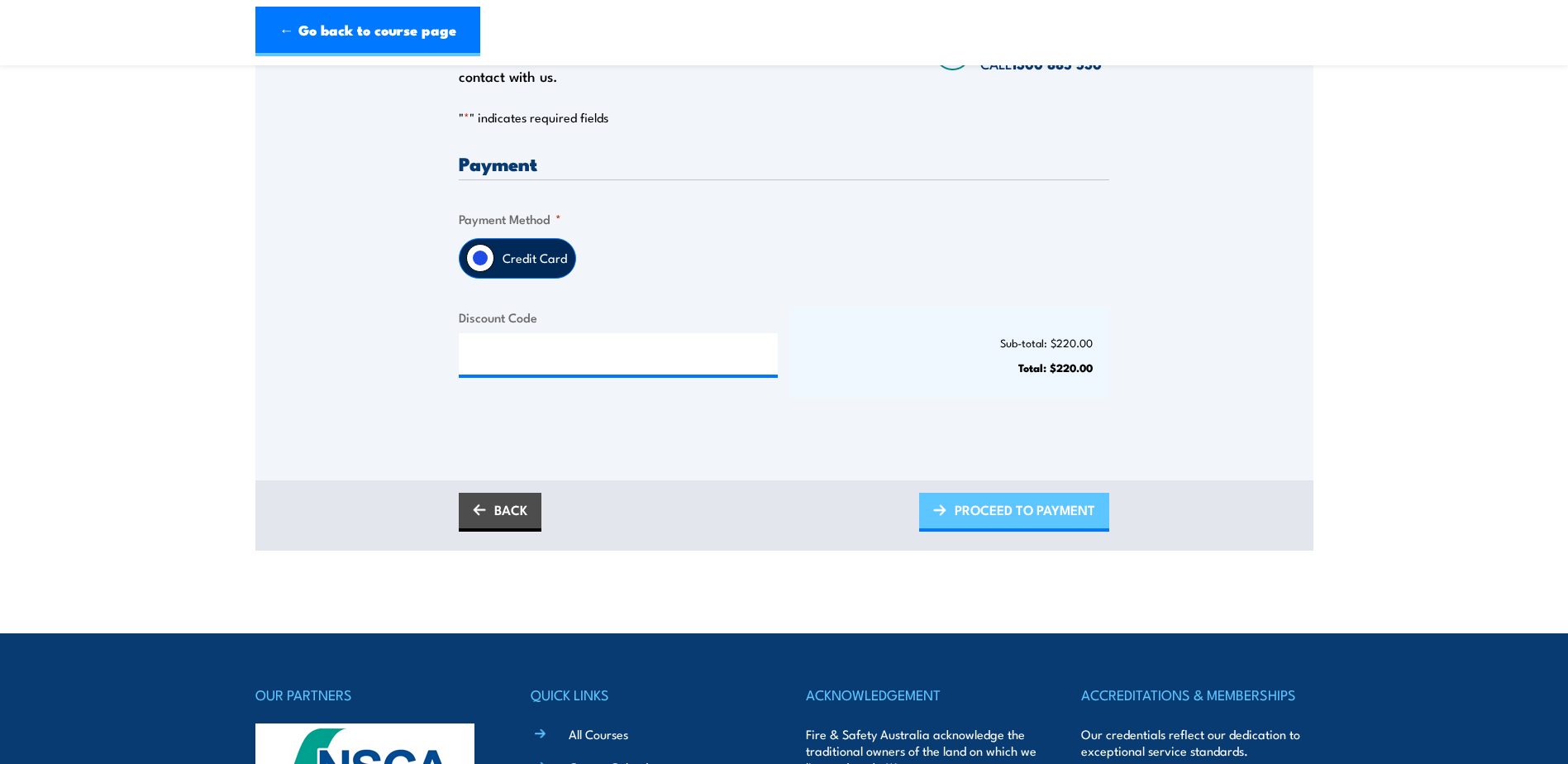
click at [966, 506] on span "PROCEED TO PAYMENT" at bounding box center [1024, 510] width 141 height 44
